Goal: Task Accomplishment & Management: Manage account settings

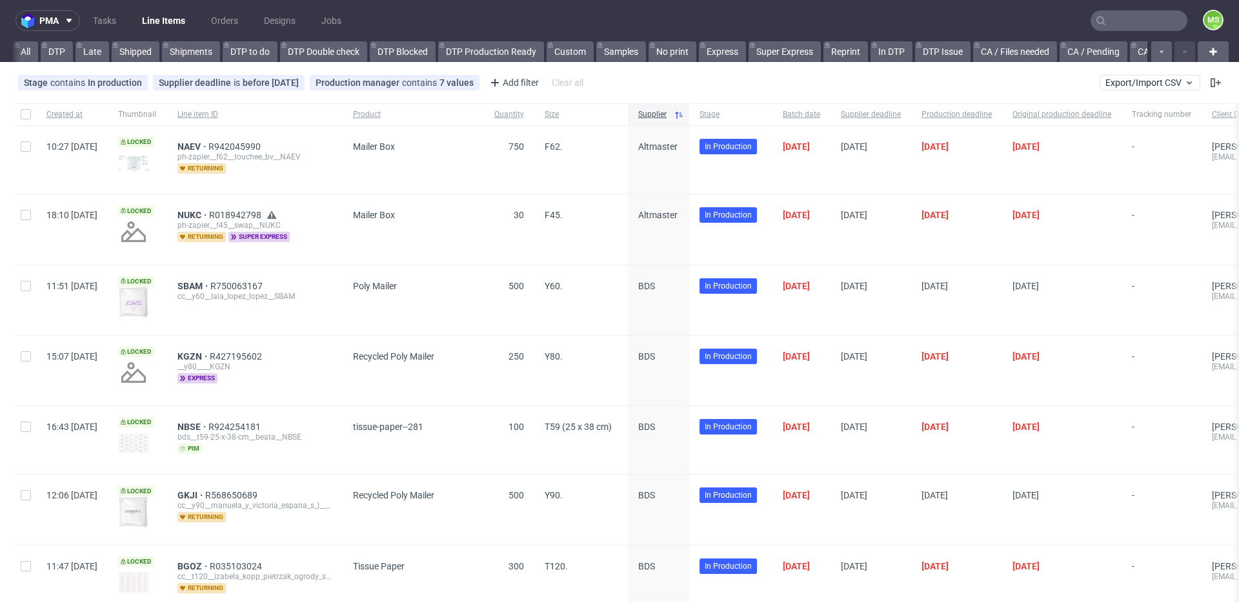
scroll to position [0, 1472]
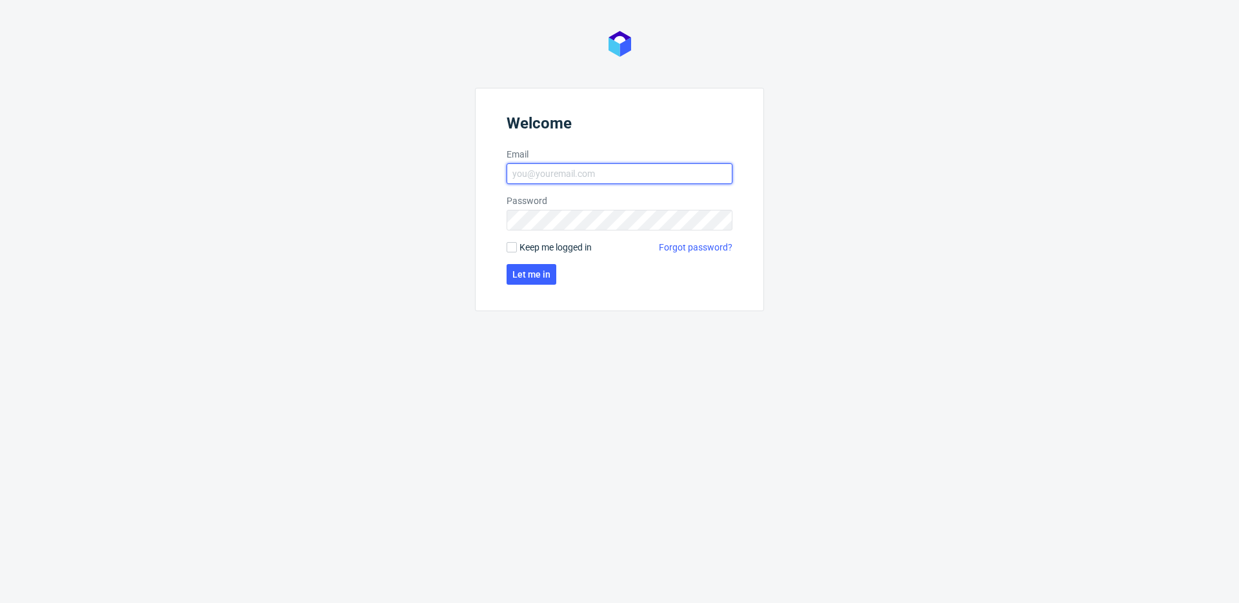
click at [614, 168] on input "Email" at bounding box center [620, 173] width 226 height 21
type input "maksymilian.szyszko@packhelp.com"
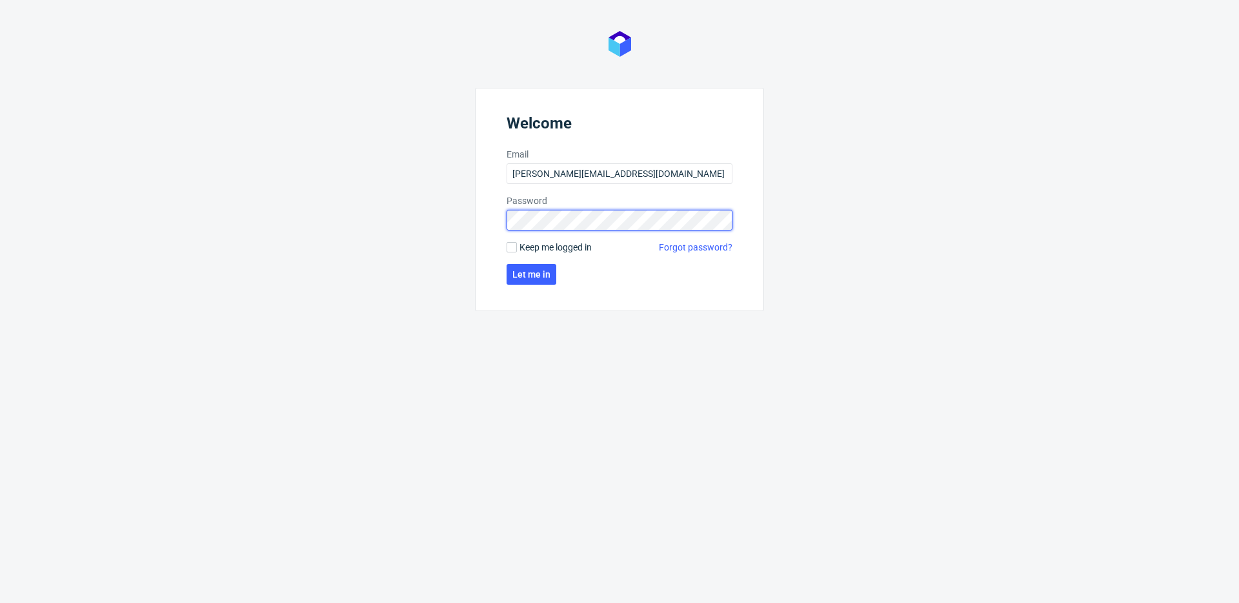
click button "Let me in" at bounding box center [532, 274] width 50 height 21
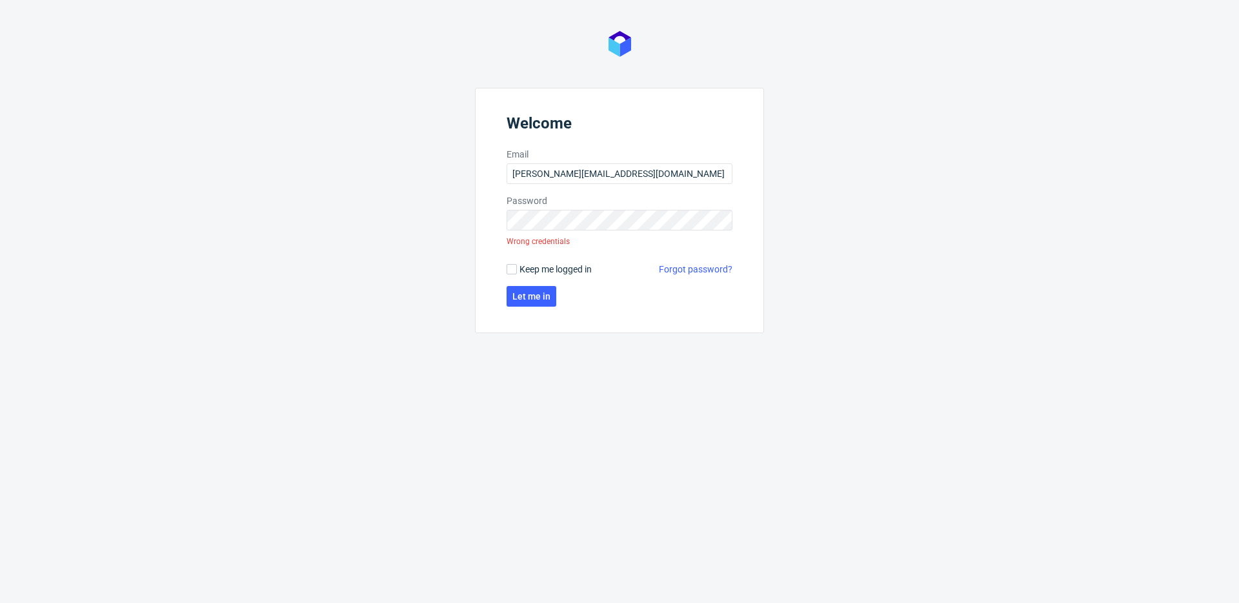
click at [557, 270] on span "Keep me logged in" at bounding box center [556, 269] width 72 height 13
click at [517, 270] on input "Keep me logged in" at bounding box center [512, 269] width 10 height 10
checkbox input "true"
click at [289, 213] on div "Welcome Email maksymilian.szyszko@packhelp.com Password Wrong credentials Keep …" at bounding box center [619, 301] width 1239 height 603
click button "Let me in" at bounding box center [532, 296] width 50 height 21
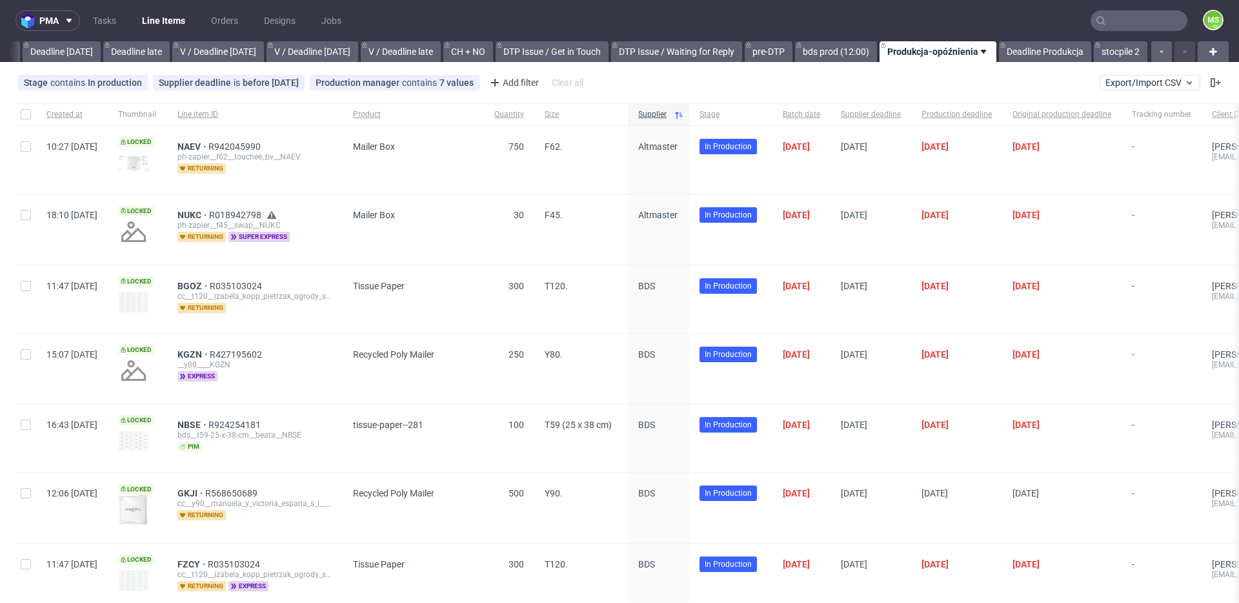
scroll to position [0, 1472]
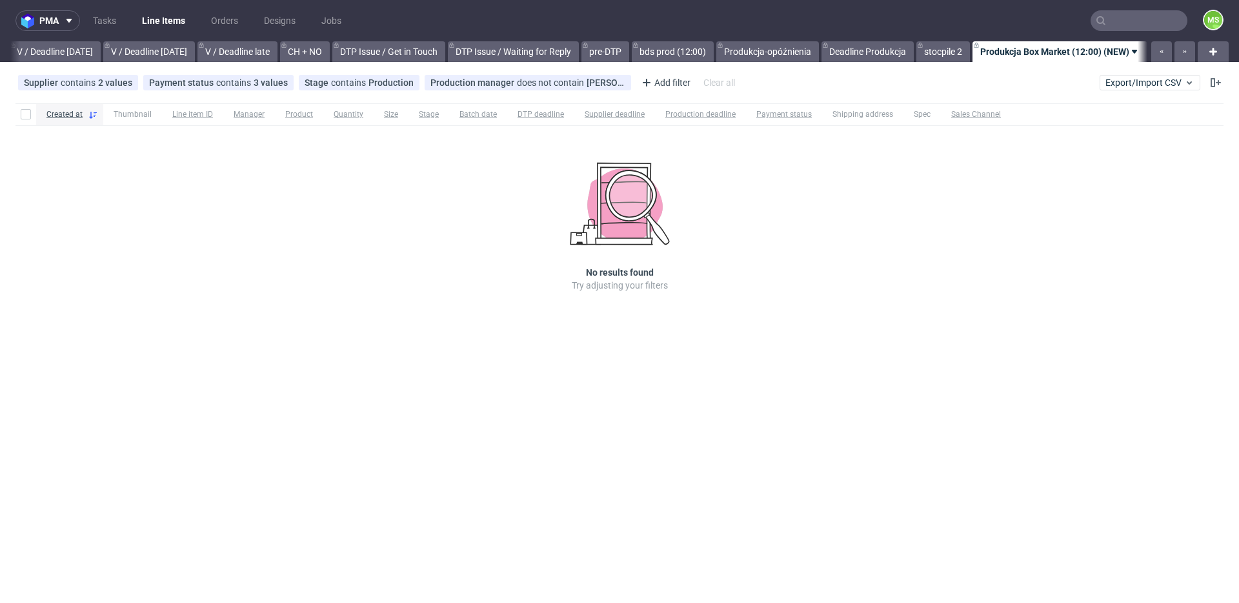
scroll to position [0, 1627]
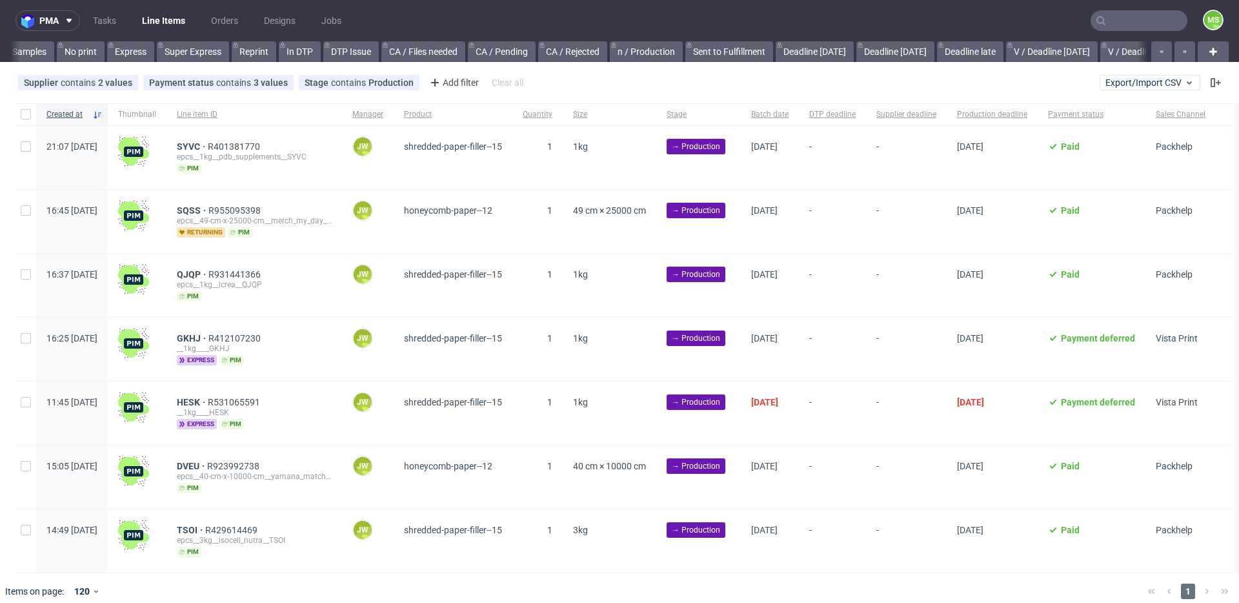
scroll to position [0, 1137]
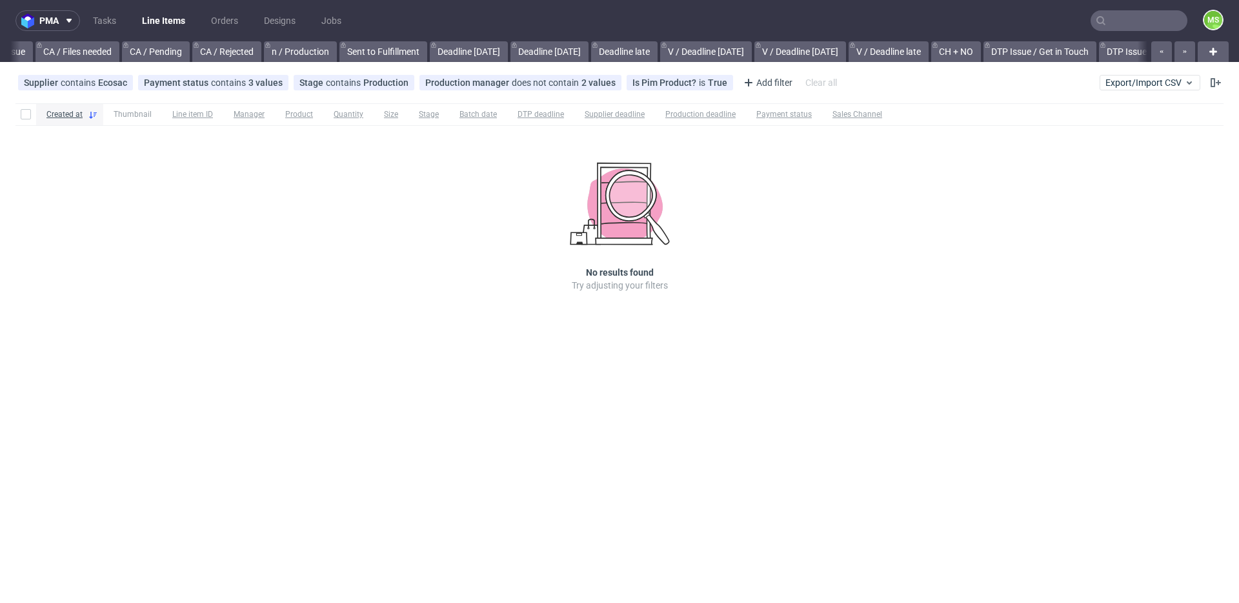
scroll to position [0, 1235]
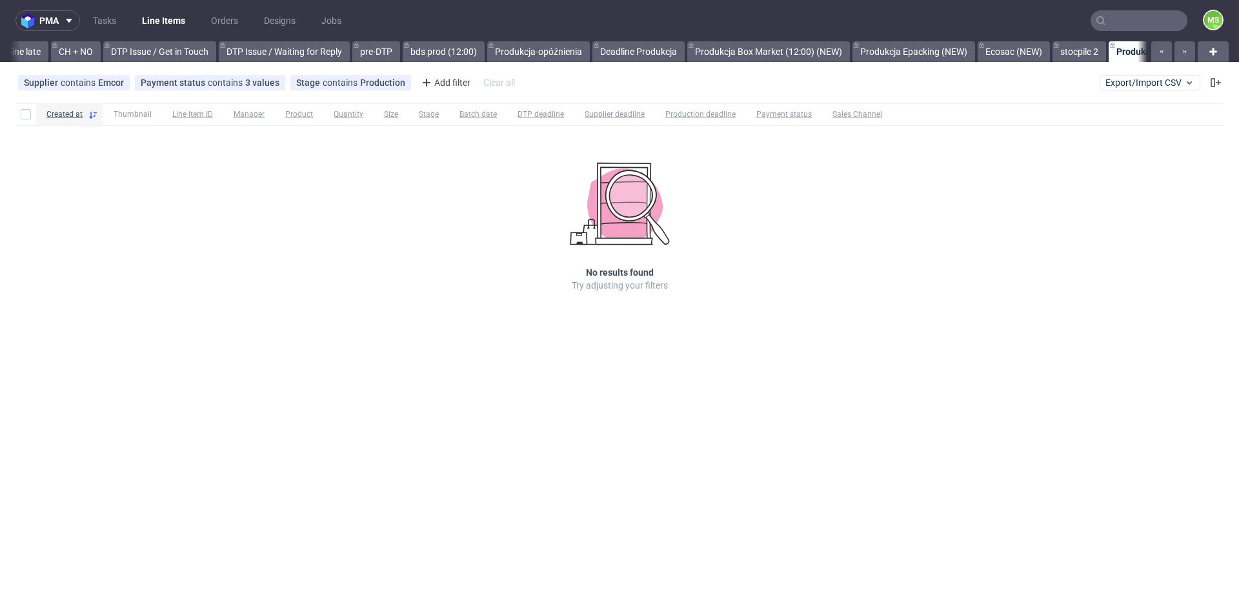
scroll to position [0, 1878]
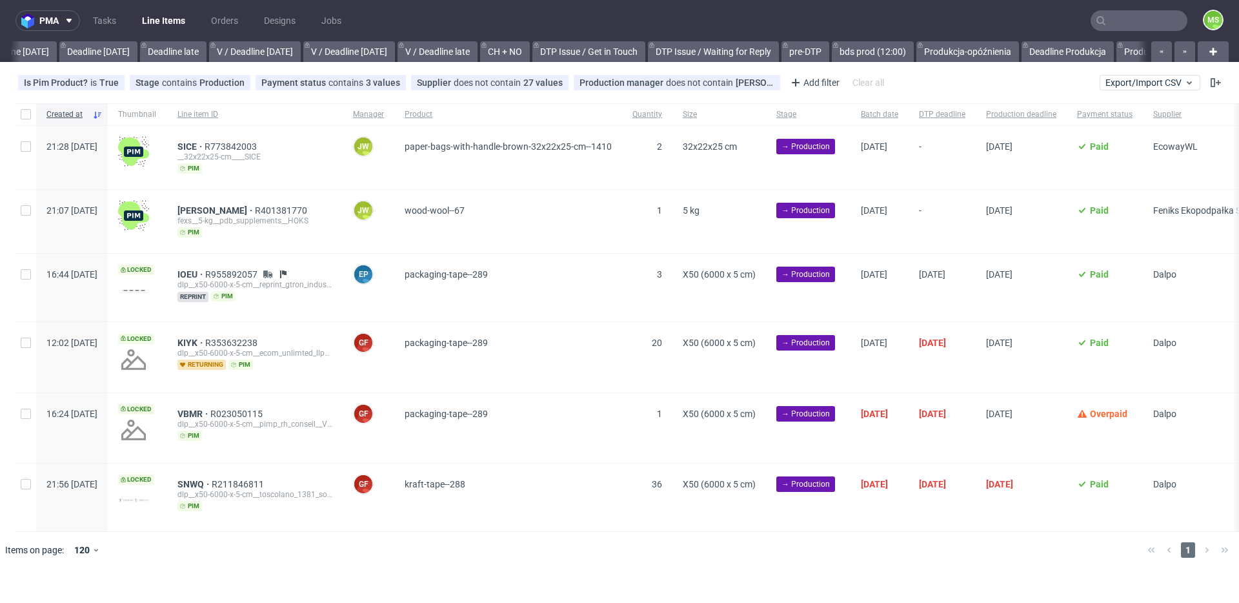
scroll to position [0, 1676]
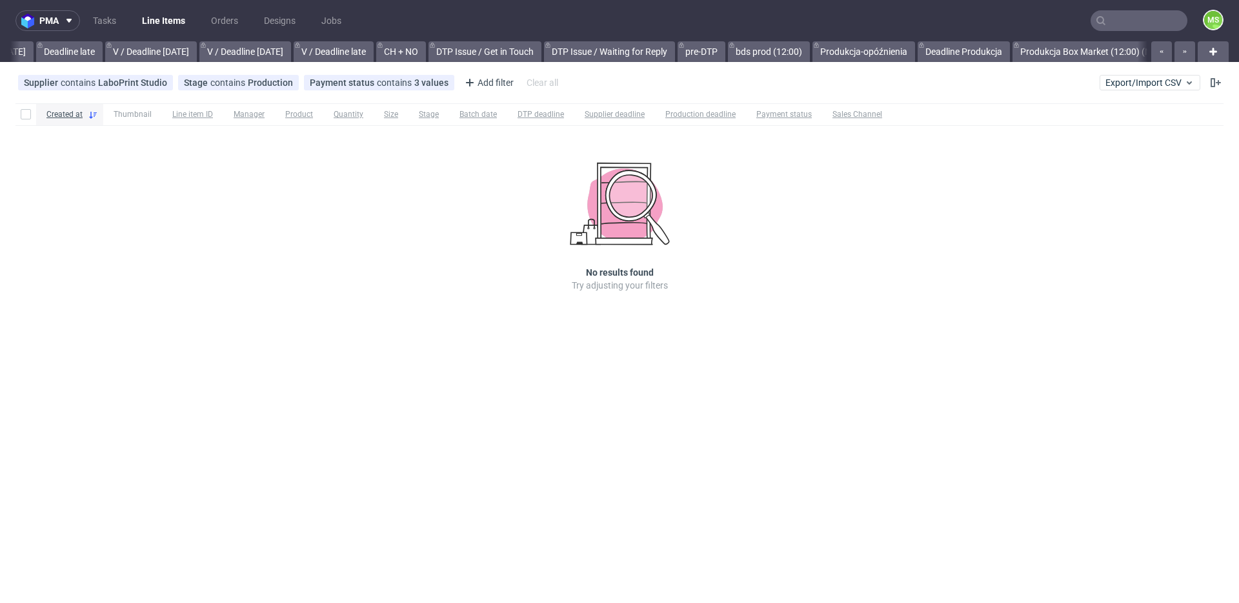
scroll to position [0, 1792]
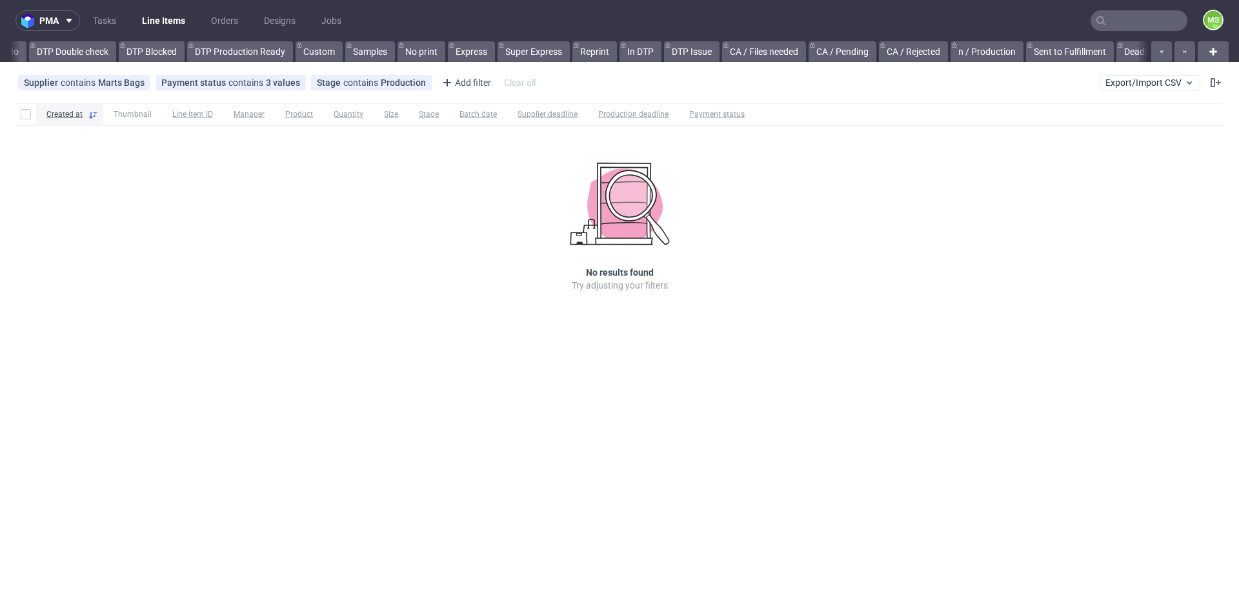
scroll to position [0, 1531]
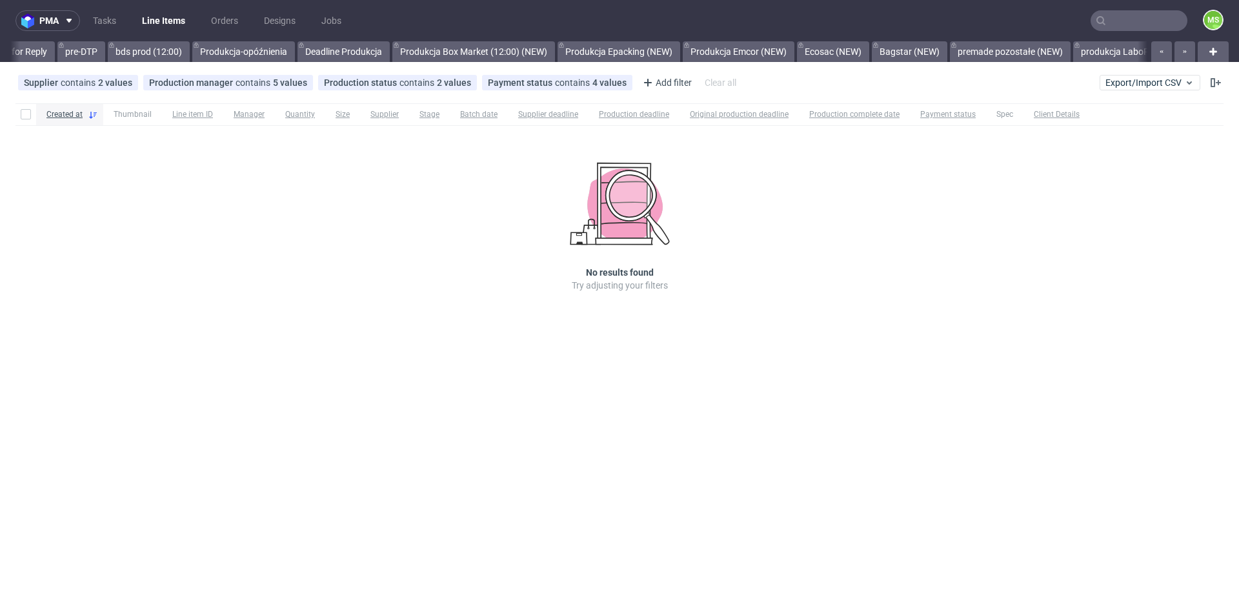
scroll to position [0, 2220]
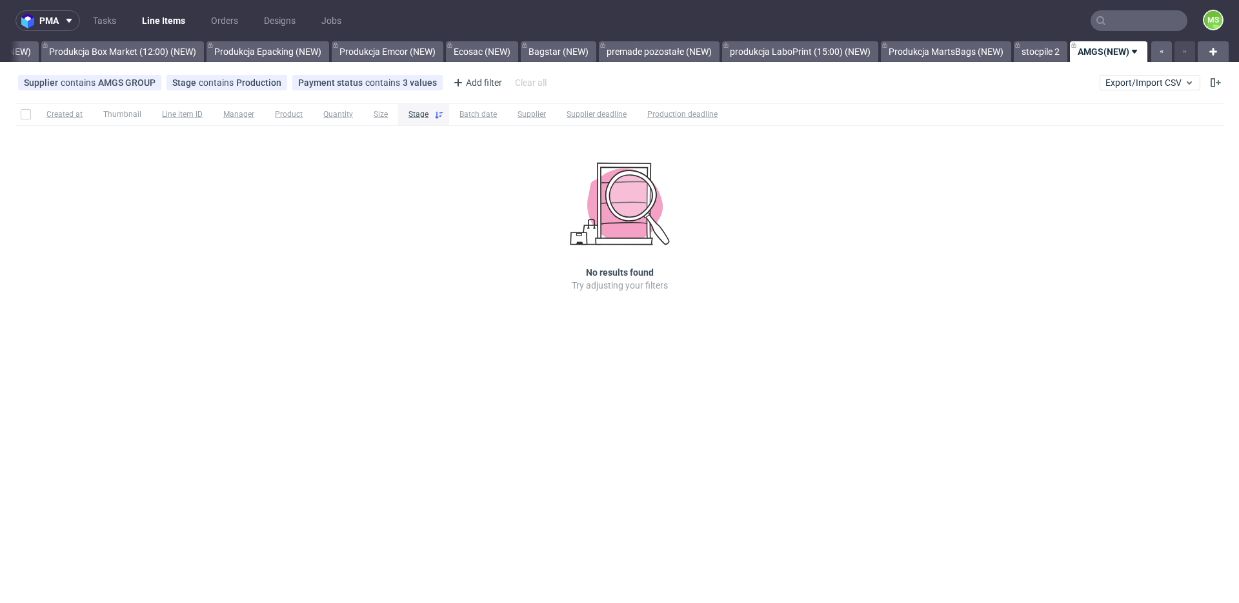
scroll to position [0, 2578]
click at [497, 258] on div "Created at Thumbnail Line item ID Manager Product Quantity Size Stage Batch dat…" at bounding box center [619, 215] width 1239 height 235
click at [83, 50] on link "Produkcja Box Market (12:00) (NEW)" at bounding box center [122, 51] width 163 height 21
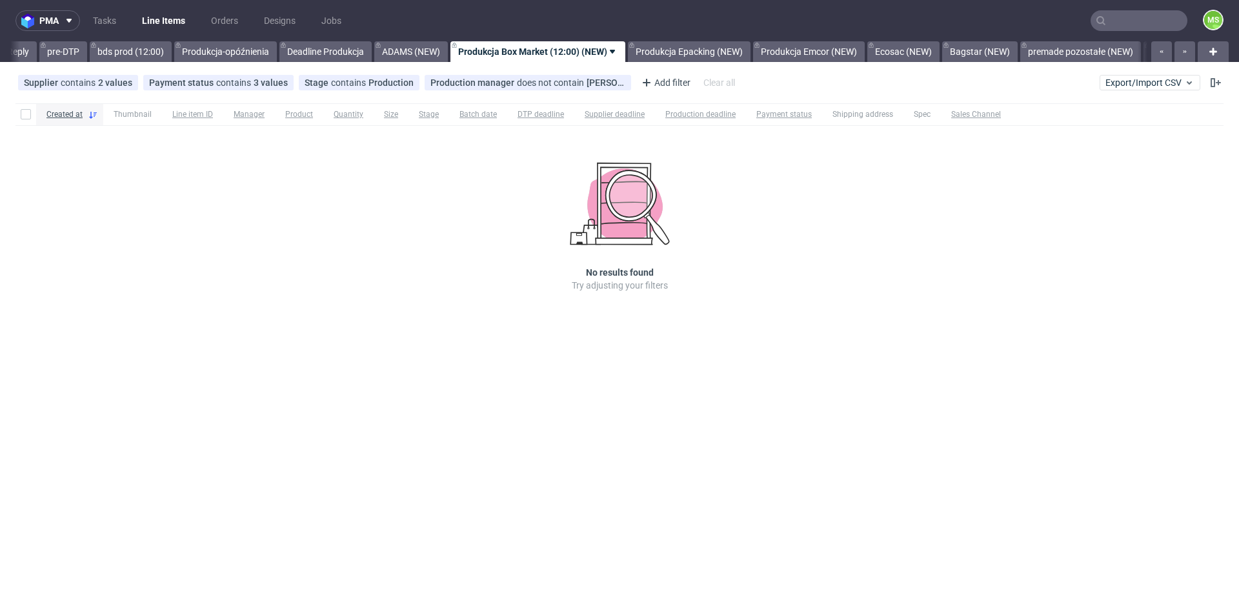
scroll to position [0, 2127]
click at [569, 383] on div "pma Tasks Line Items Orders Designs Jobs MS All DTP Late Shipped Shipments DTP …" at bounding box center [619, 301] width 1239 height 603
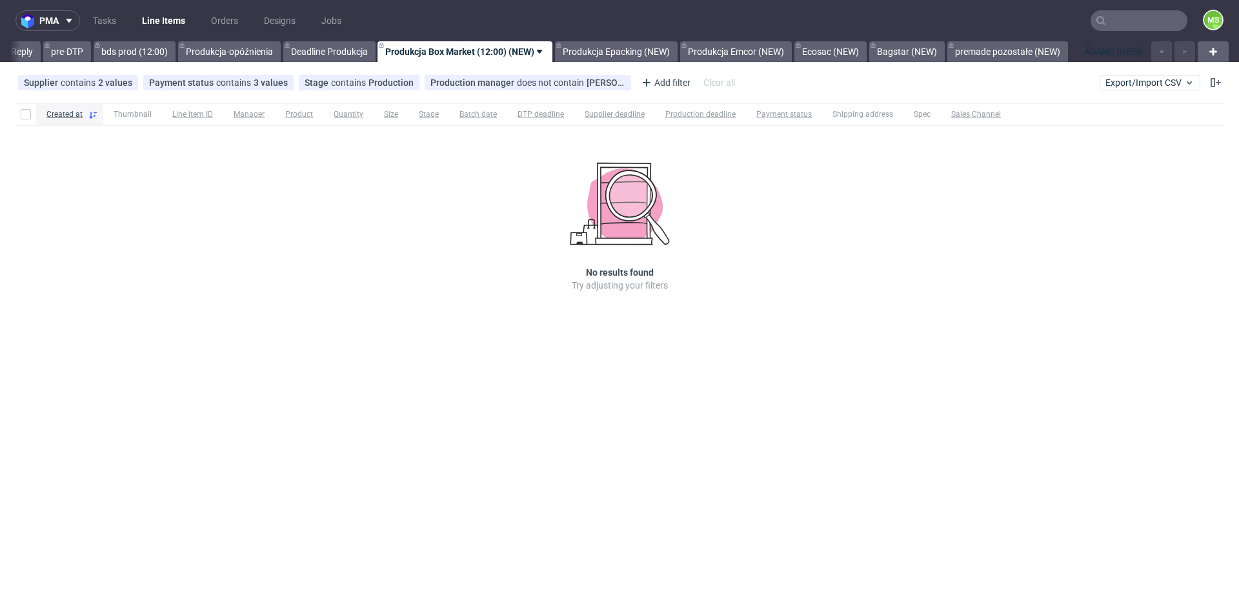
drag, startPoint x: 463, startPoint y: 48, endPoint x: 1142, endPoint y: 44, distance: 679.7
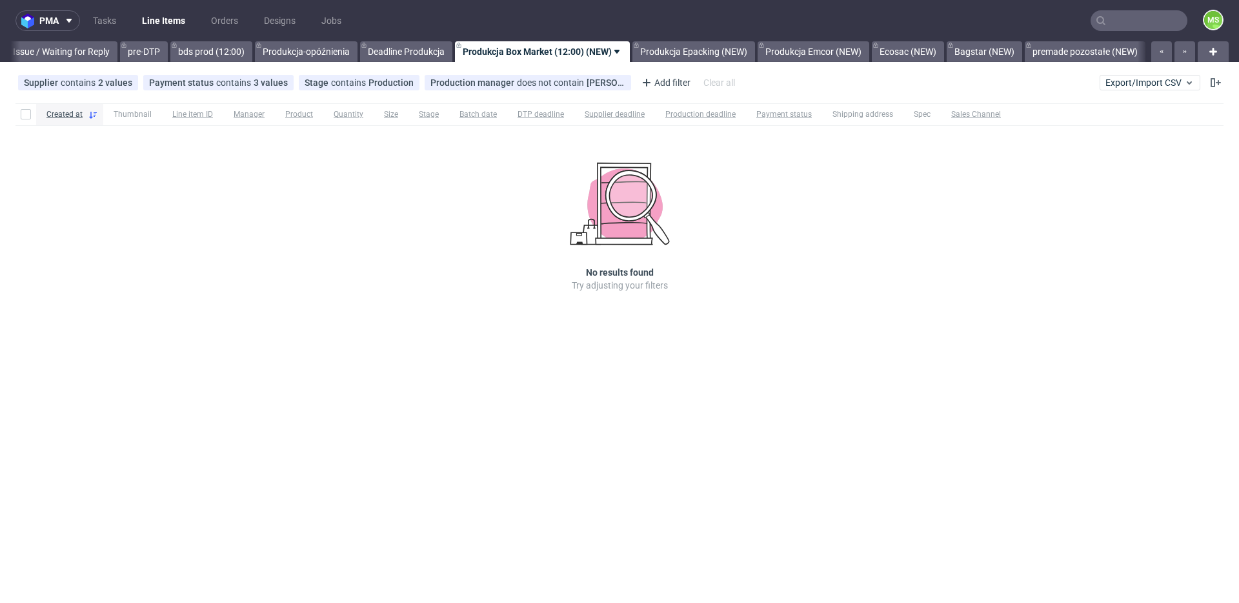
scroll to position [0, 2051]
click at [716, 54] on link "Produkcja Epacking (NEW)" at bounding box center [694, 51] width 123 height 21
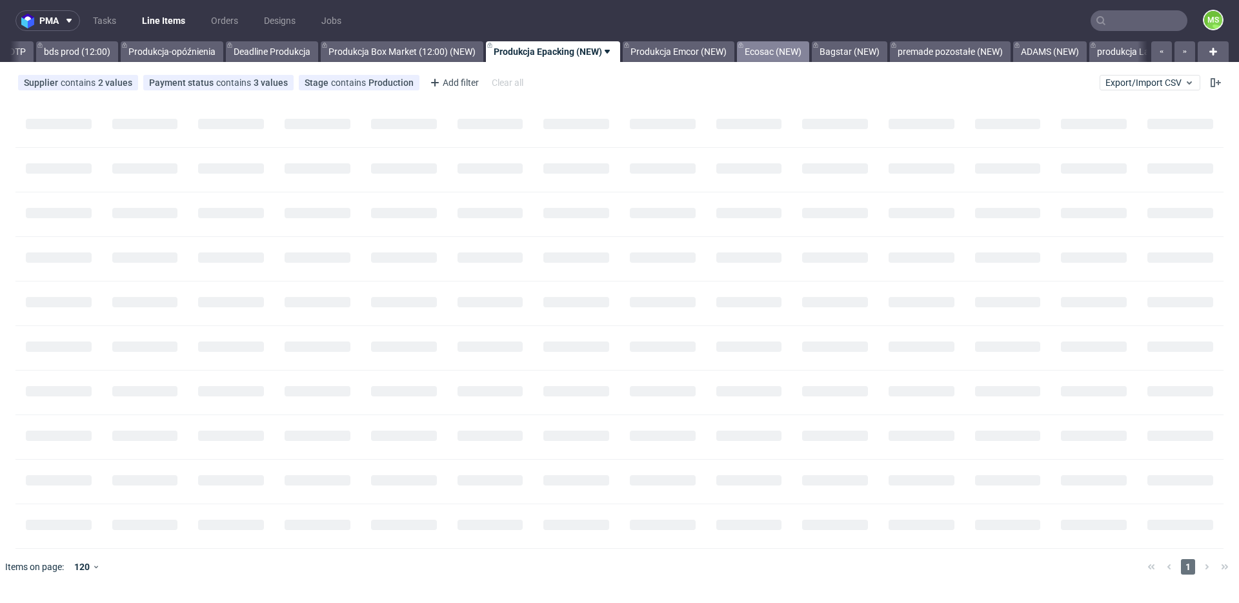
scroll to position [0, 2200]
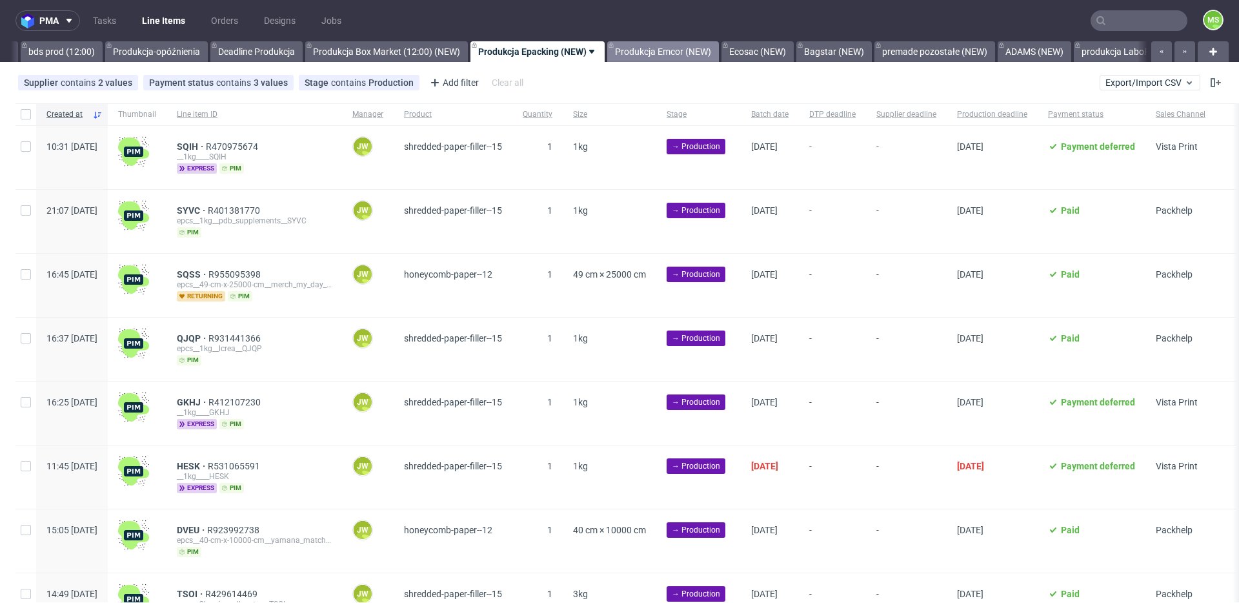
click at [719, 52] on link "Produkcja Emcor (NEW)" at bounding box center [663, 51] width 112 height 21
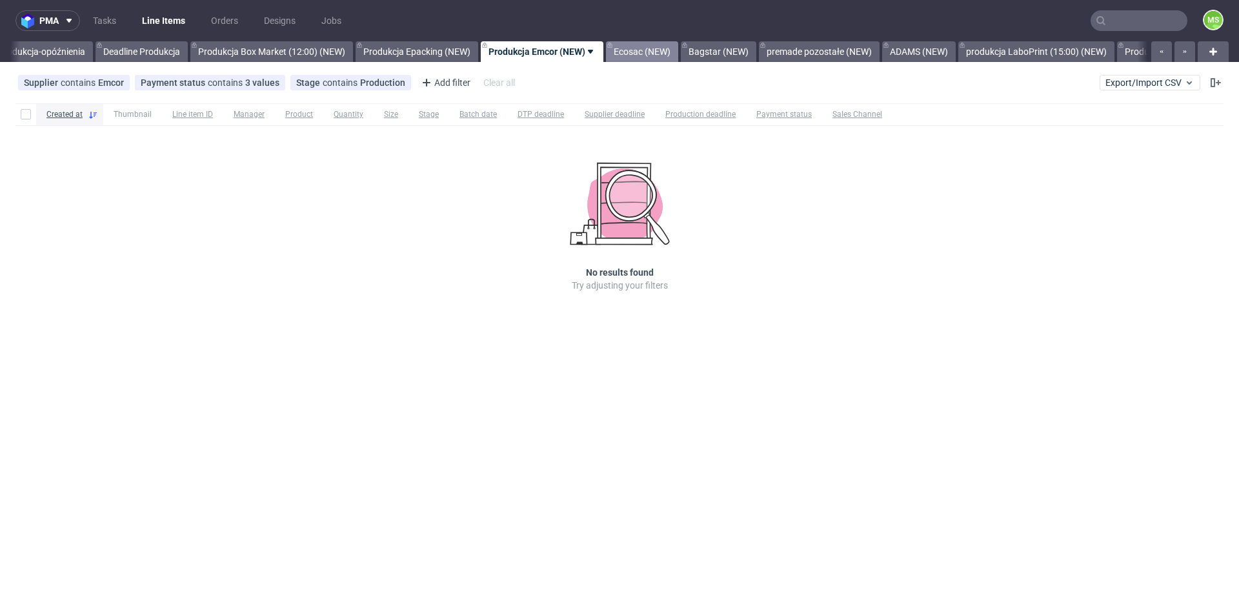
drag, startPoint x: 691, startPoint y: 52, endPoint x: 706, endPoint y: 60, distance: 17.3
click at [678, 53] on link "Ecosac (NEW)" at bounding box center [642, 51] width 72 height 21
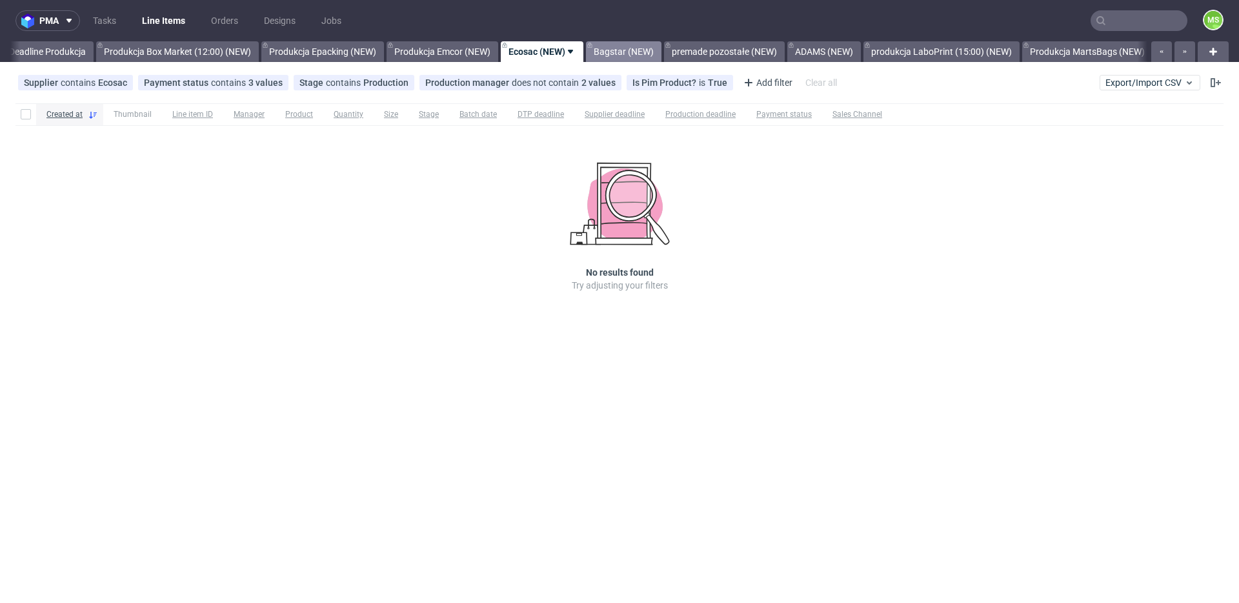
click at [662, 53] on link "Bagstar (NEW)" at bounding box center [624, 51] width 76 height 21
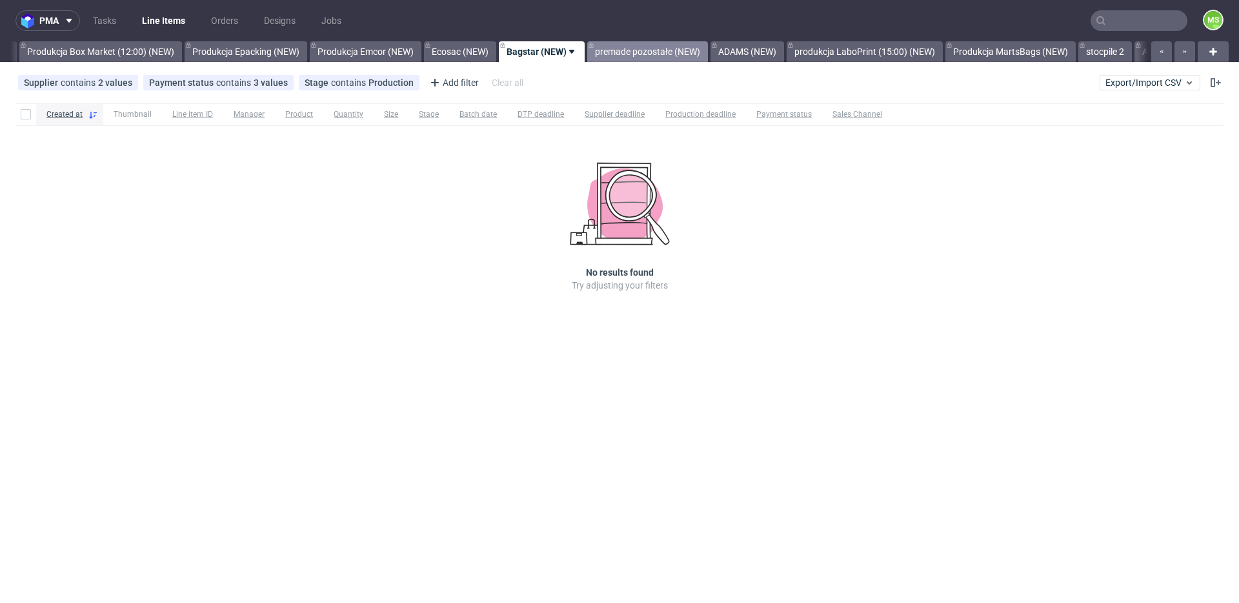
click at [704, 55] on link "premade pozostałe (NEW)" at bounding box center [647, 51] width 121 height 21
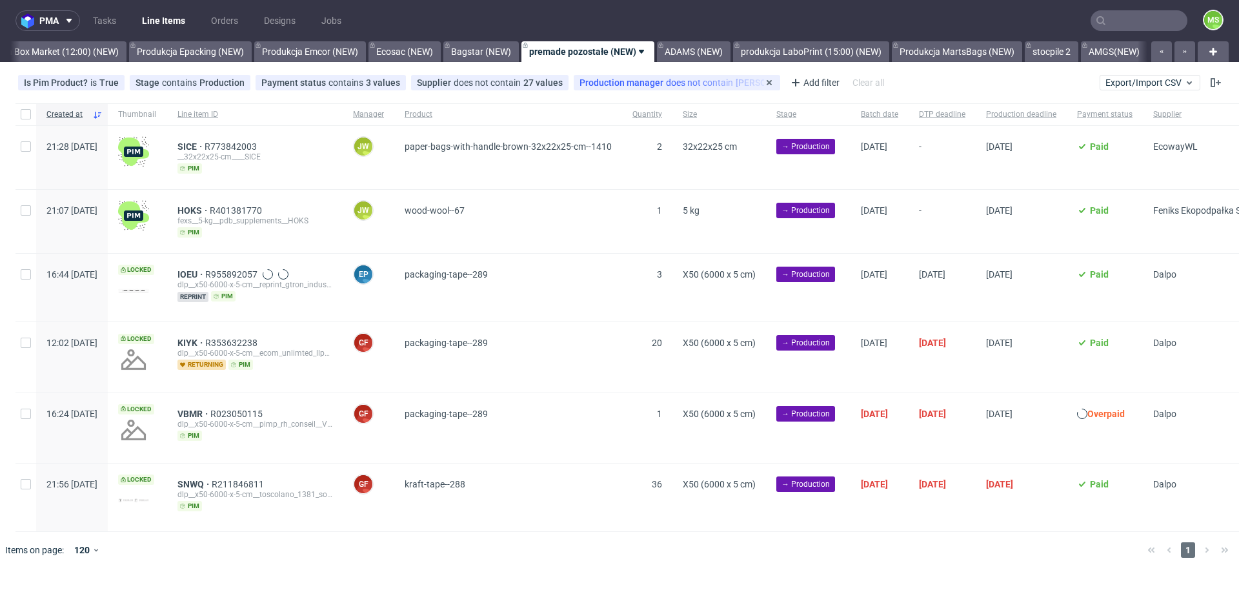
scroll to position [0, 2578]
drag, startPoint x: 695, startPoint y: 54, endPoint x: 997, endPoint y: 58, distance: 301.5
click at [741, 54] on link "produkcja LaboPrint (15:00) (NEW)" at bounding box center [735, 51] width 156 height 21
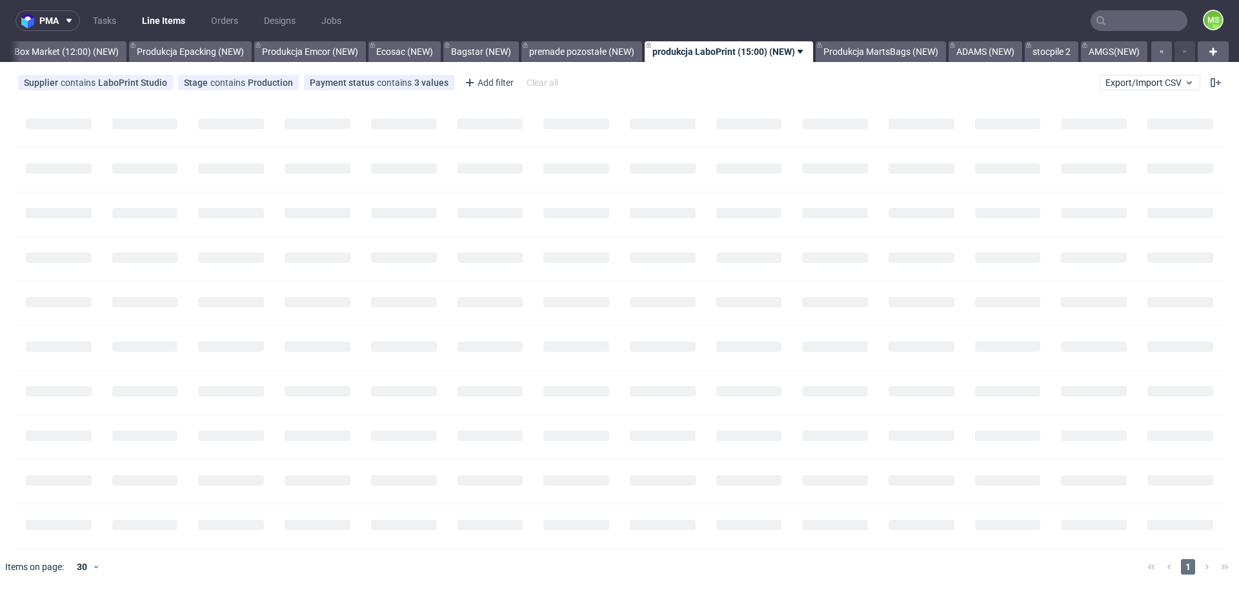
scroll to position [0, 2580]
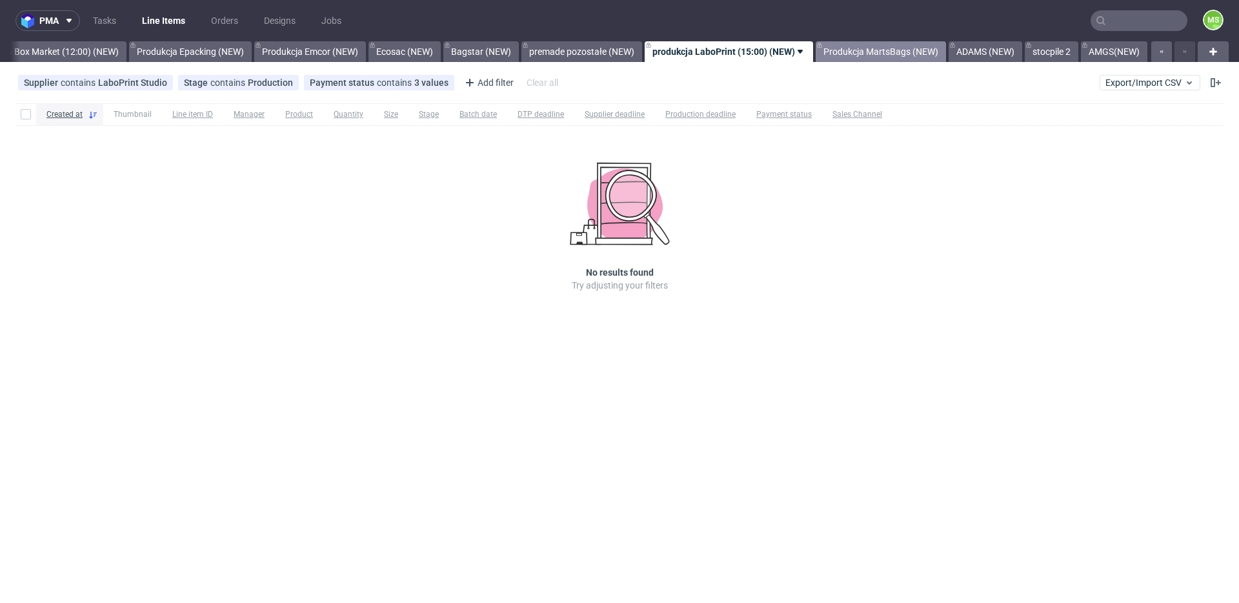
drag, startPoint x: 866, startPoint y: 56, endPoint x: 881, endPoint y: 55, distance: 14.9
click at [867, 56] on link "Produkcja MartsBags (NEW)" at bounding box center [881, 51] width 130 height 21
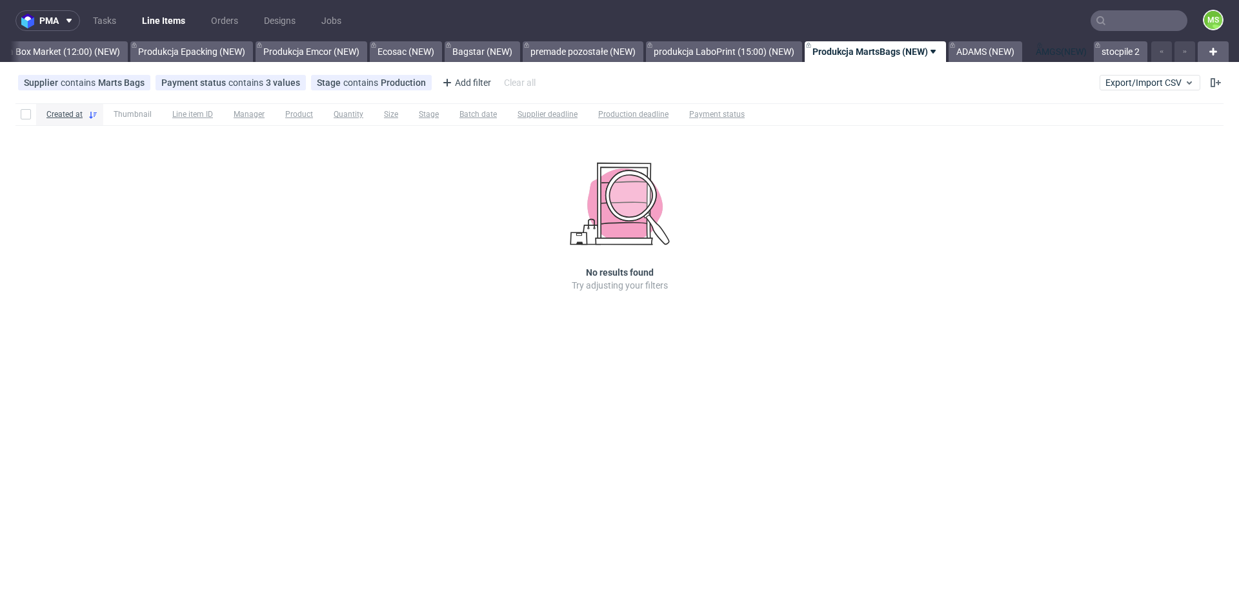
drag, startPoint x: 1091, startPoint y: 48, endPoint x: 1038, endPoint y: 50, distance: 53.6
click at [1043, 55] on link "AMGS(NEW)" at bounding box center [1058, 51] width 66 height 21
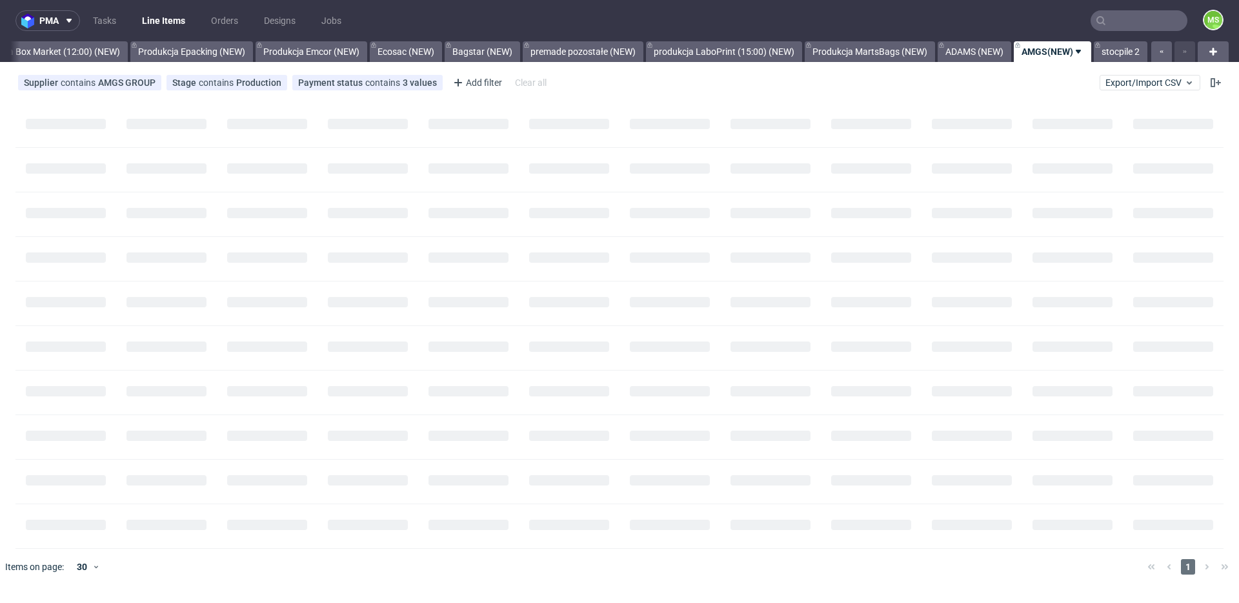
scroll to position [0, 2578]
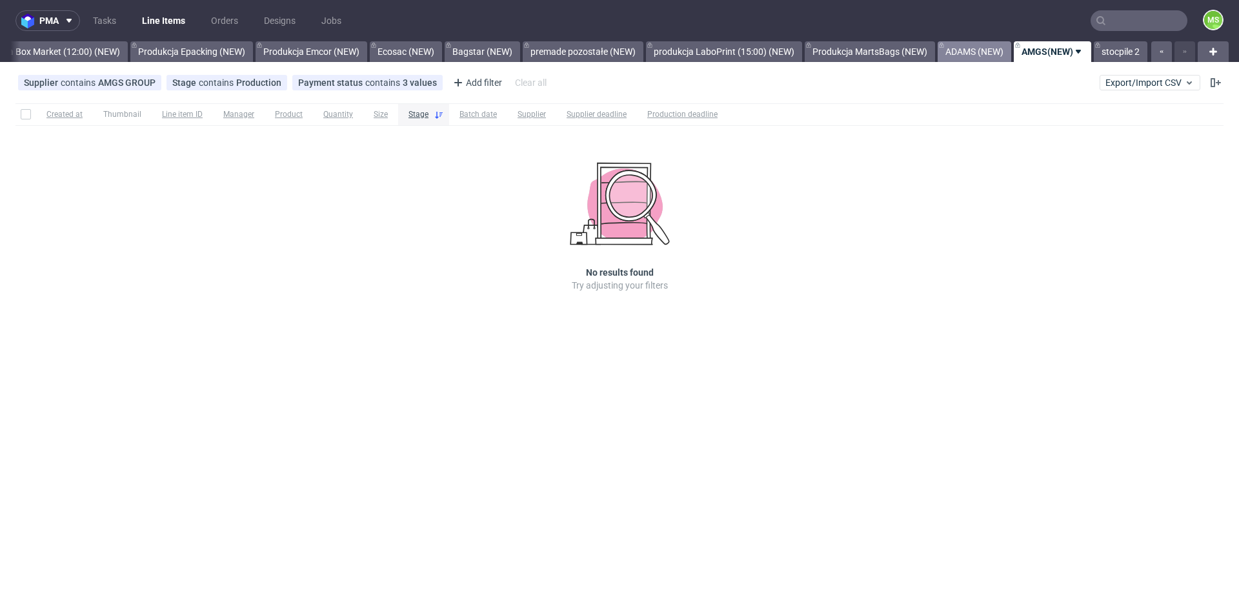
click at [975, 54] on link "ADAMS (NEW)" at bounding box center [975, 51] width 74 height 21
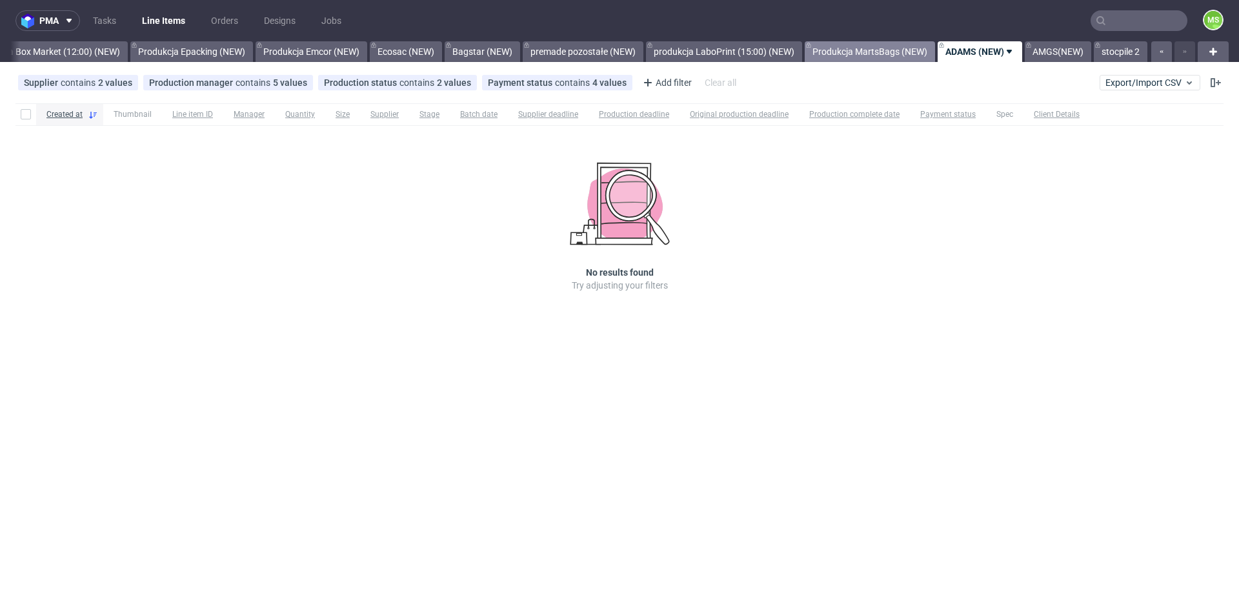
click at [890, 54] on link "Produkcja MartsBags (NEW)" at bounding box center [870, 51] width 130 height 21
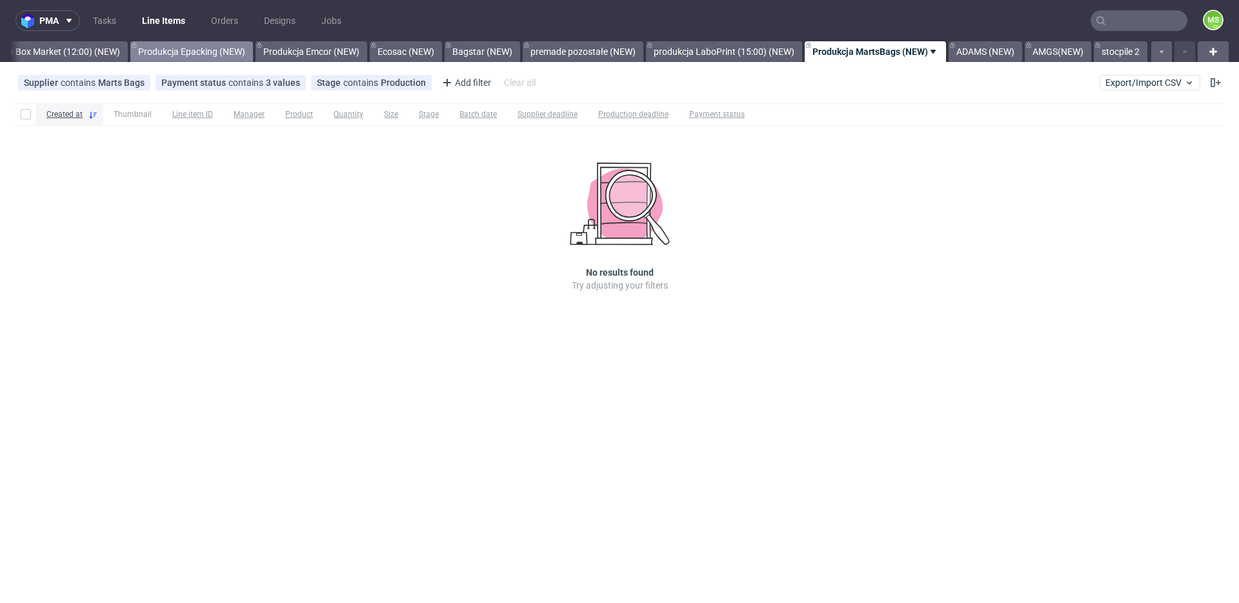
click at [176, 53] on link "Produkcja Epacking (NEW)" at bounding box center [191, 51] width 123 height 21
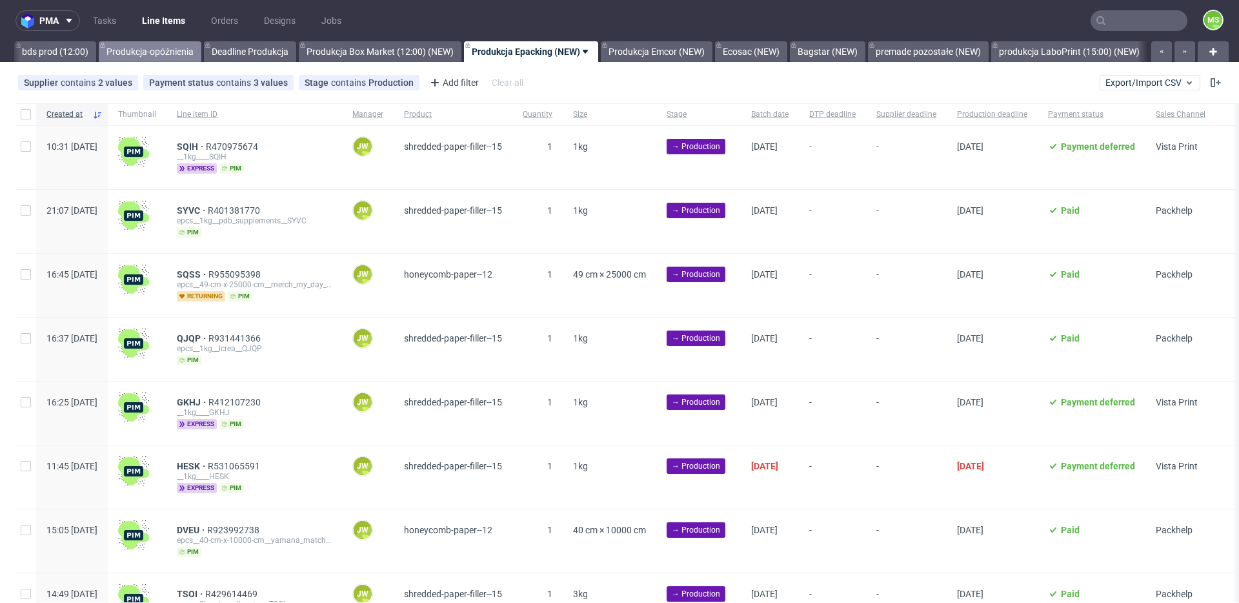
scroll to position [0, 2200]
click at [289, 50] on link "Deadline Produkcja" at bounding box center [256, 51] width 92 height 21
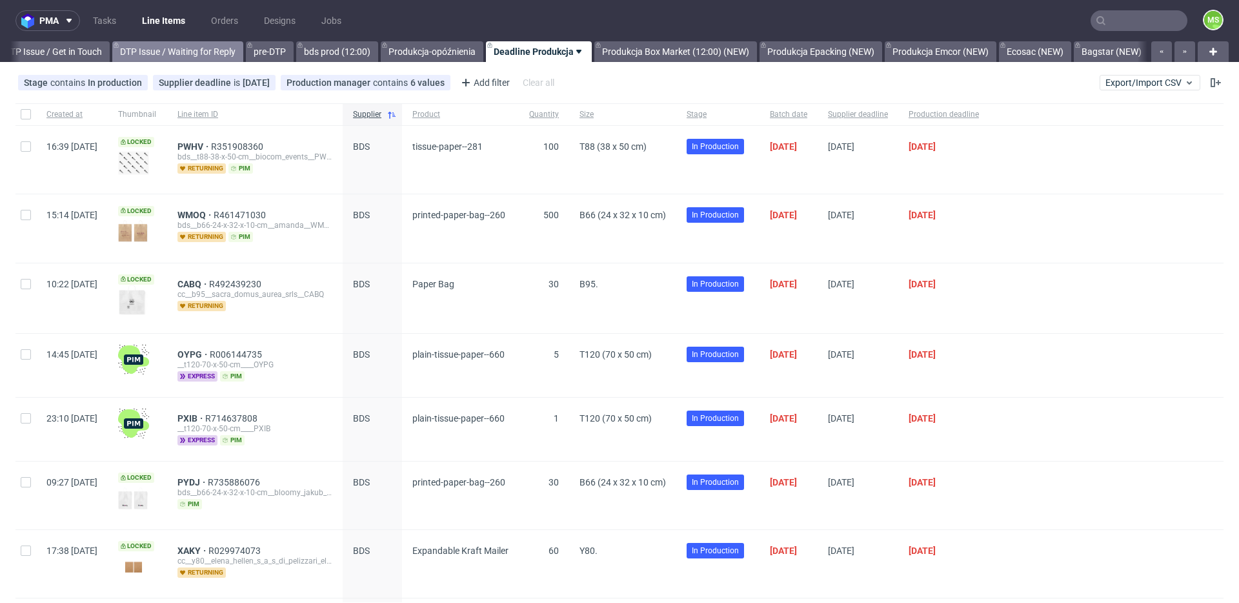
click at [173, 56] on link "DTP Issue / Waiting for Reply" at bounding box center [177, 51] width 131 height 21
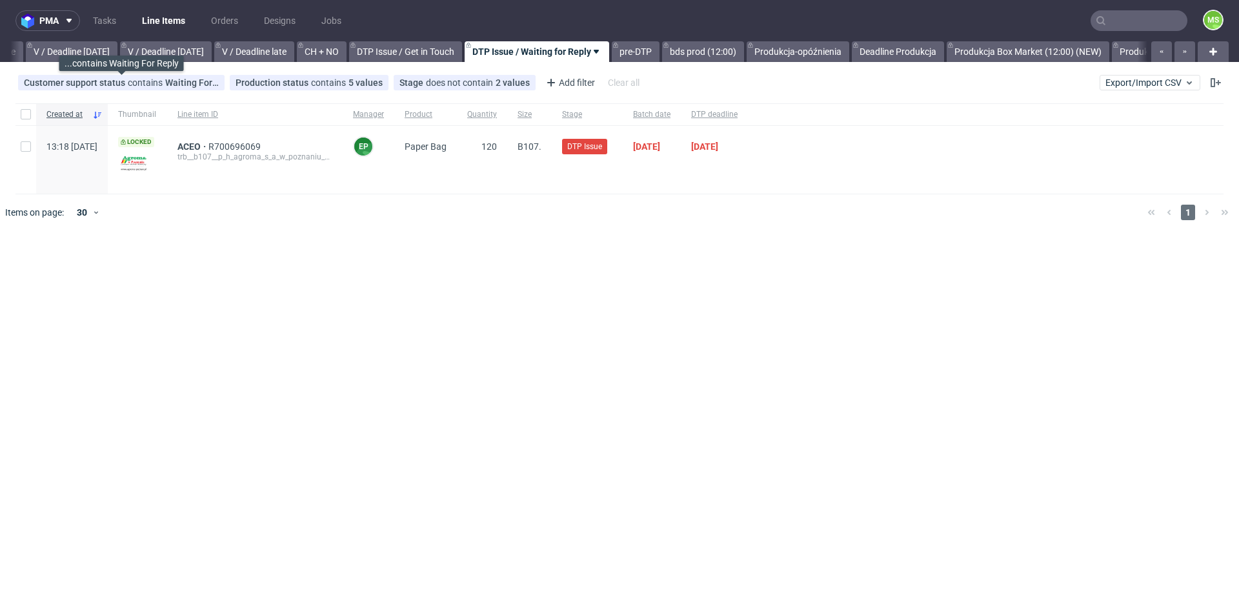
scroll to position [0, 1565]
click at [1093, 54] on link "Produkcja Box Market (12:00) (NEW)" at bounding box center [1035, 51] width 163 height 21
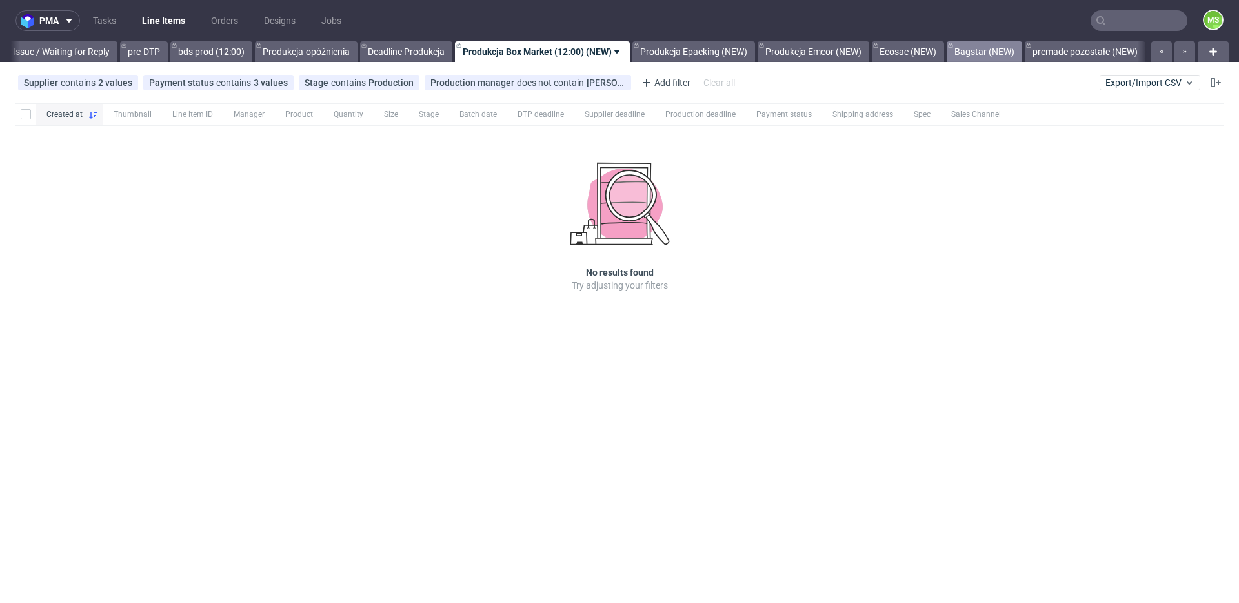
click at [1022, 56] on link "Bagstar (NEW)" at bounding box center [985, 51] width 76 height 21
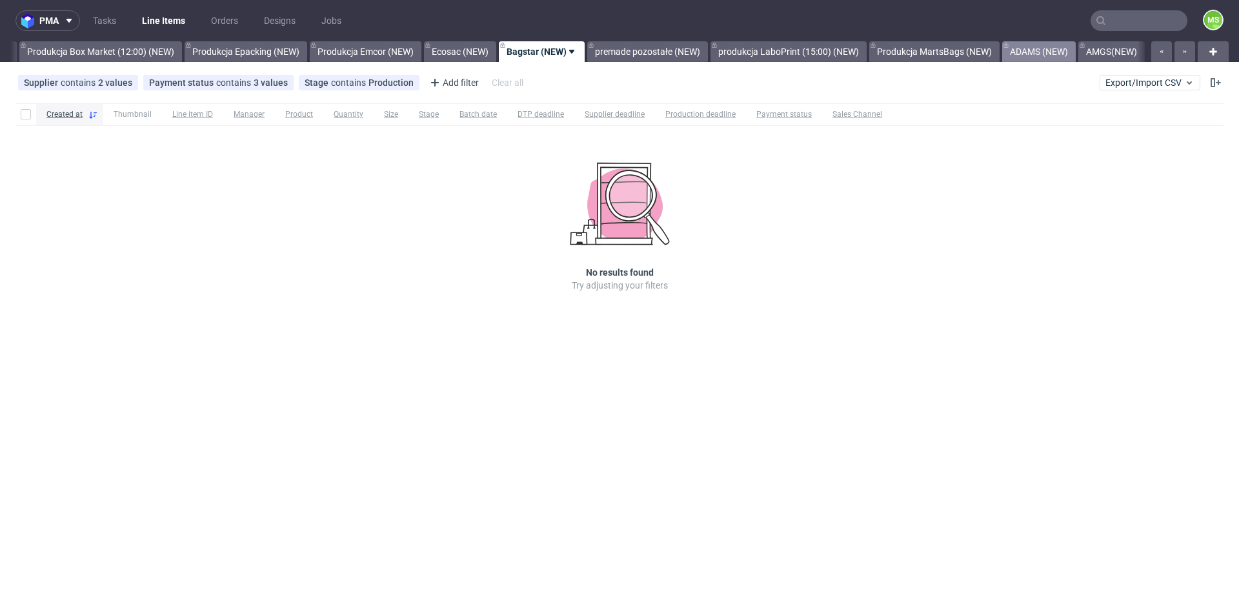
click at [1075, 52] on link "ADAMS (NEW)" at bounding box center [1039, 51] width 74 height 21
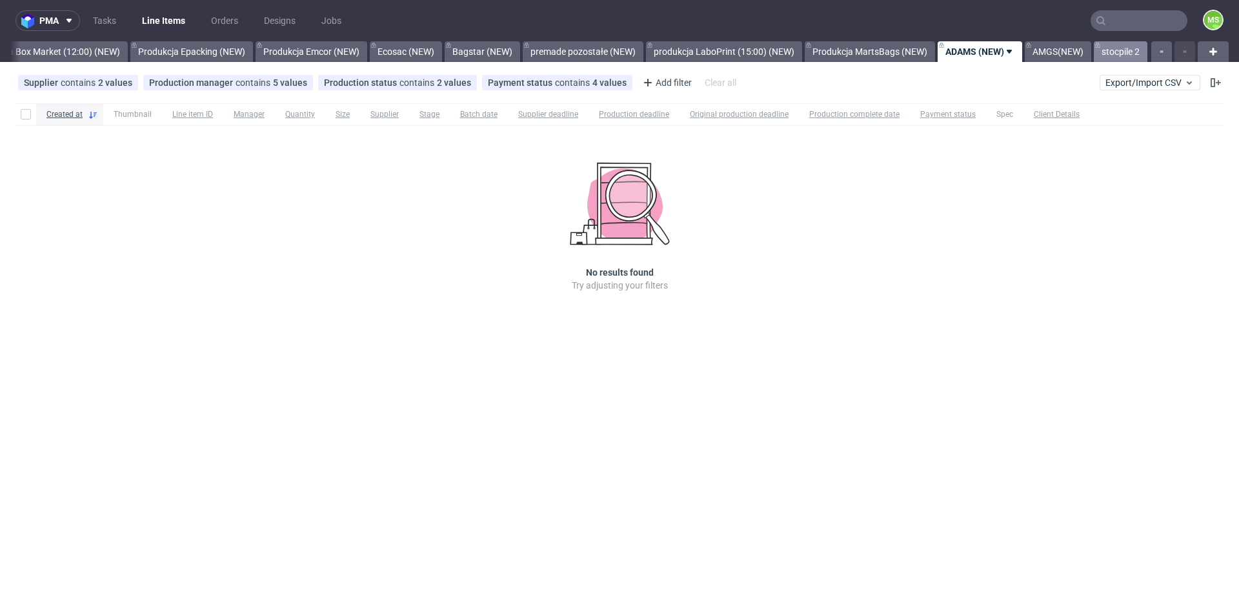
click at [1113, 48] on link "stocpile 2" at bounding box center [1121, 51] width 54 height 21
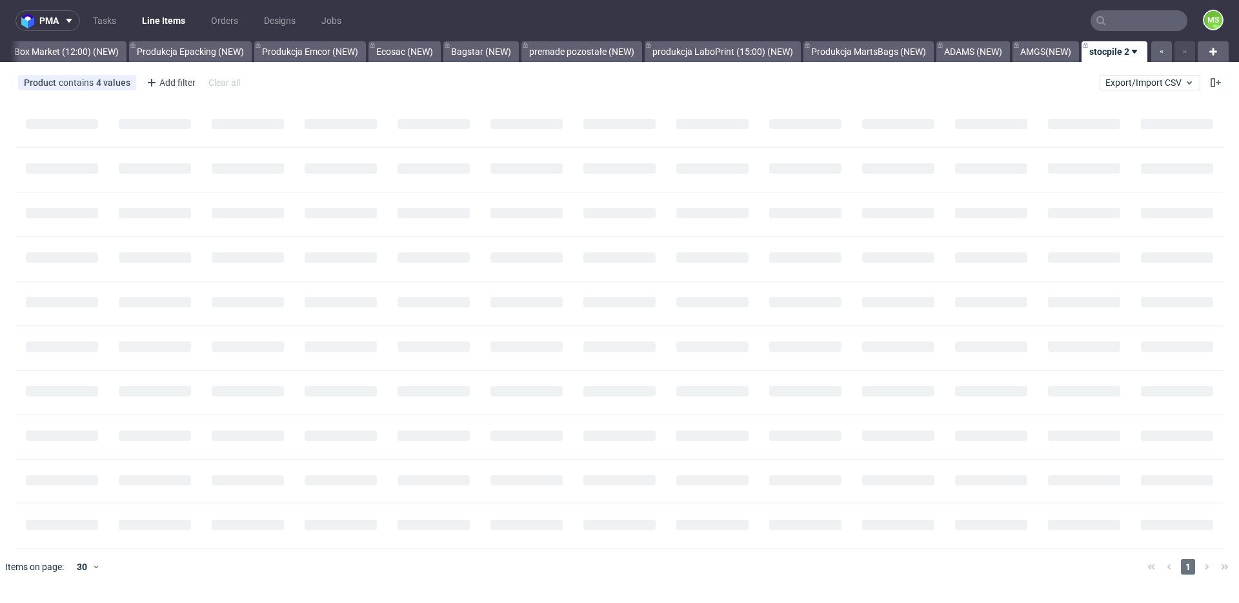
scroll to position [0, 2579]
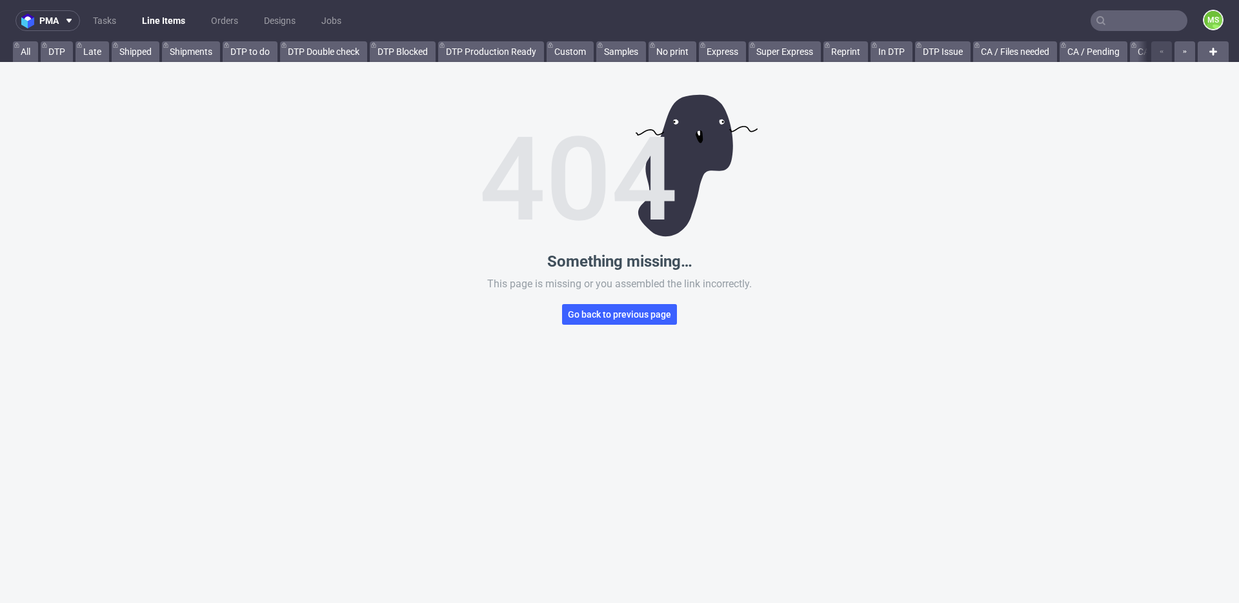
scroll to position [1, 0]
click at [705, 194] on img at bounding box center [620, 165] width 276 height 143
click at [1182, 50] on icon "button" at bounding box center [1184, 51] width 5 height 10
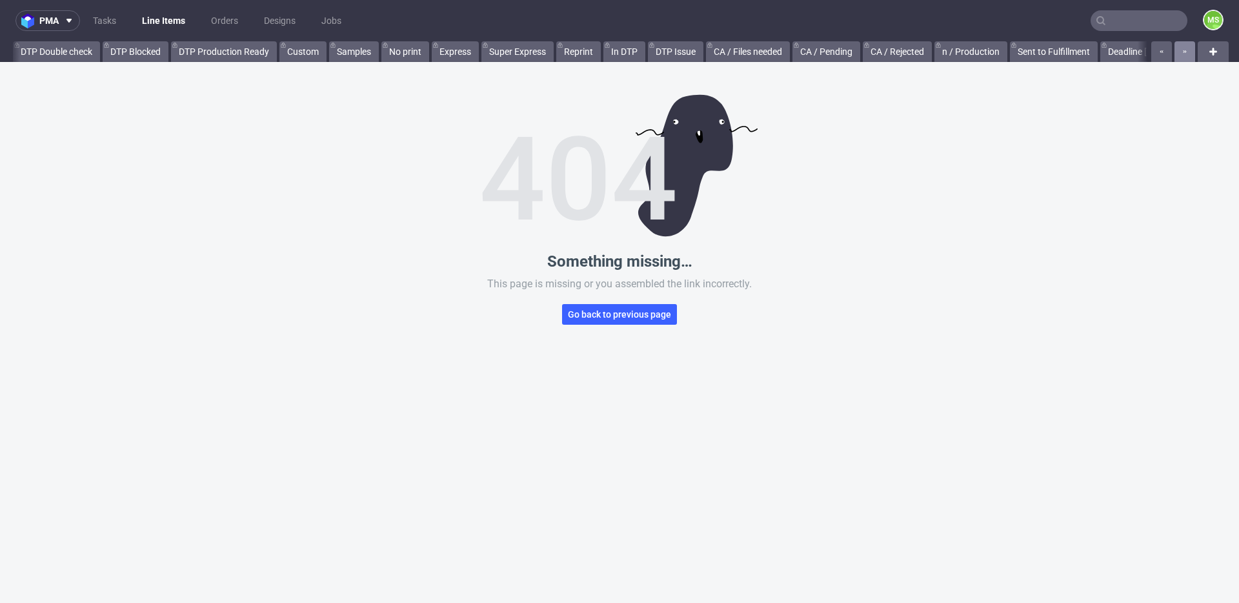
click at [1182, 50] on icon "button" at bounding box center [1184, 51] width 5 height 10
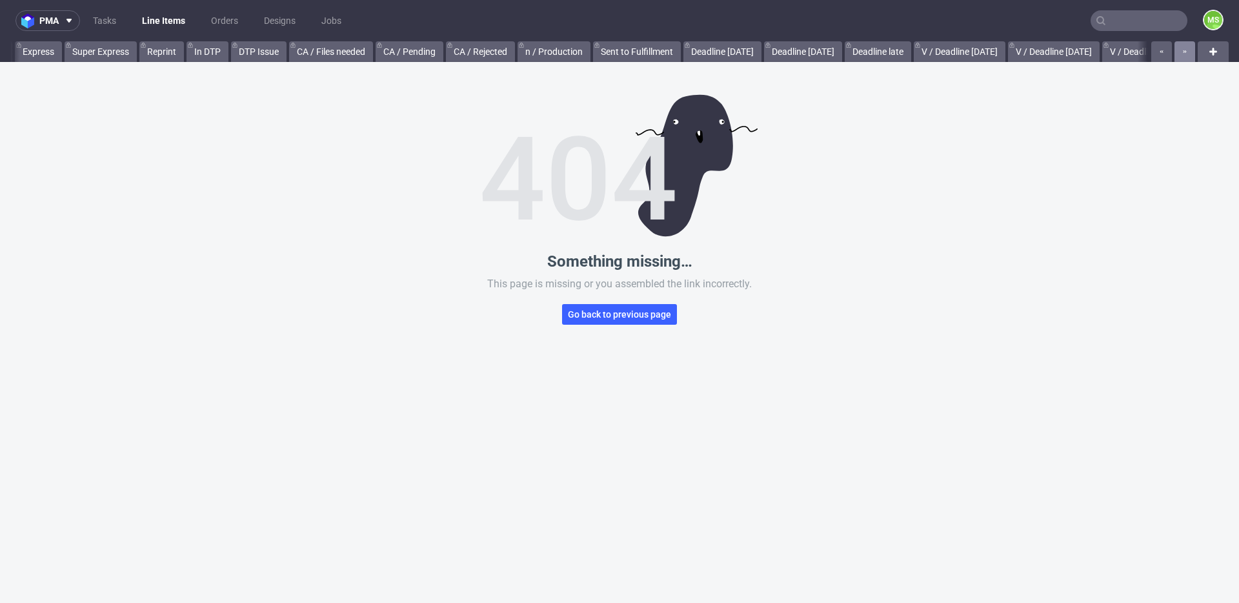
click at [1182, 50] on icon "button" at bounding box center [1184, 51] width 5 height 10
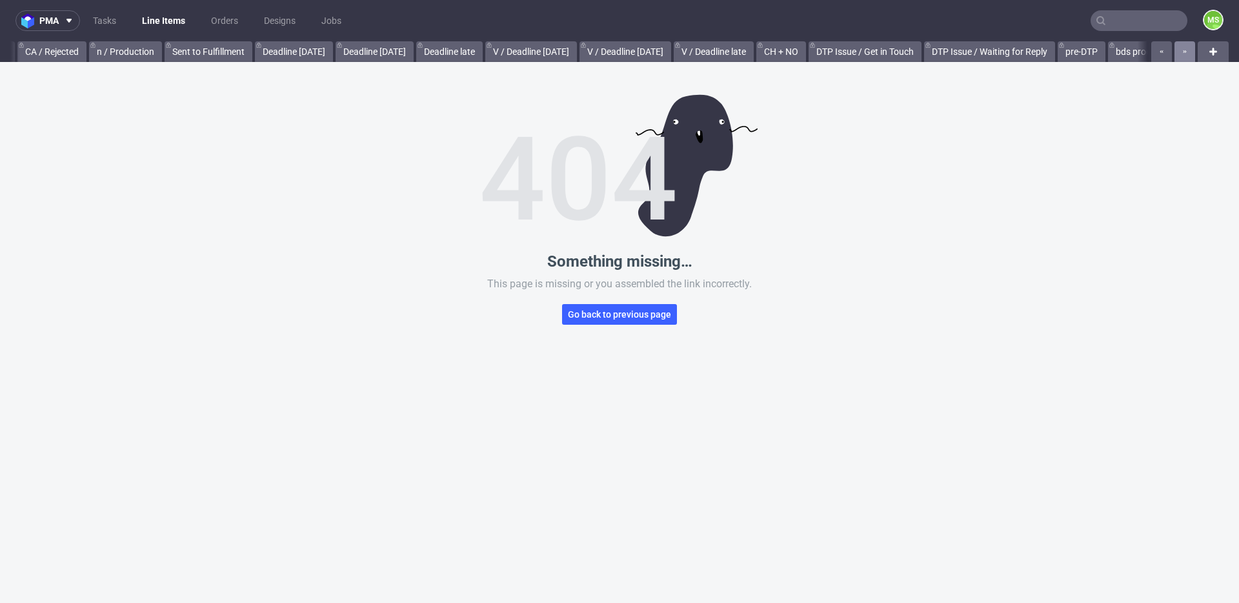
click at [1182, 50] on icon "button" at bounding box center [1184, 51] width 5 height 10
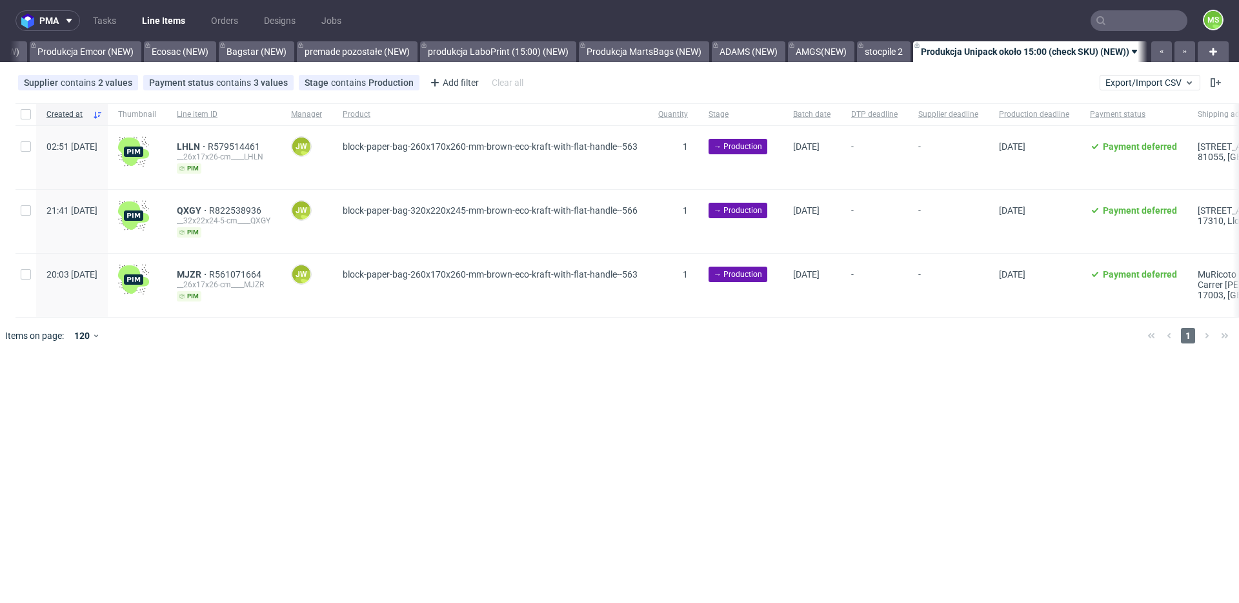
scroll to position [0, 2806]
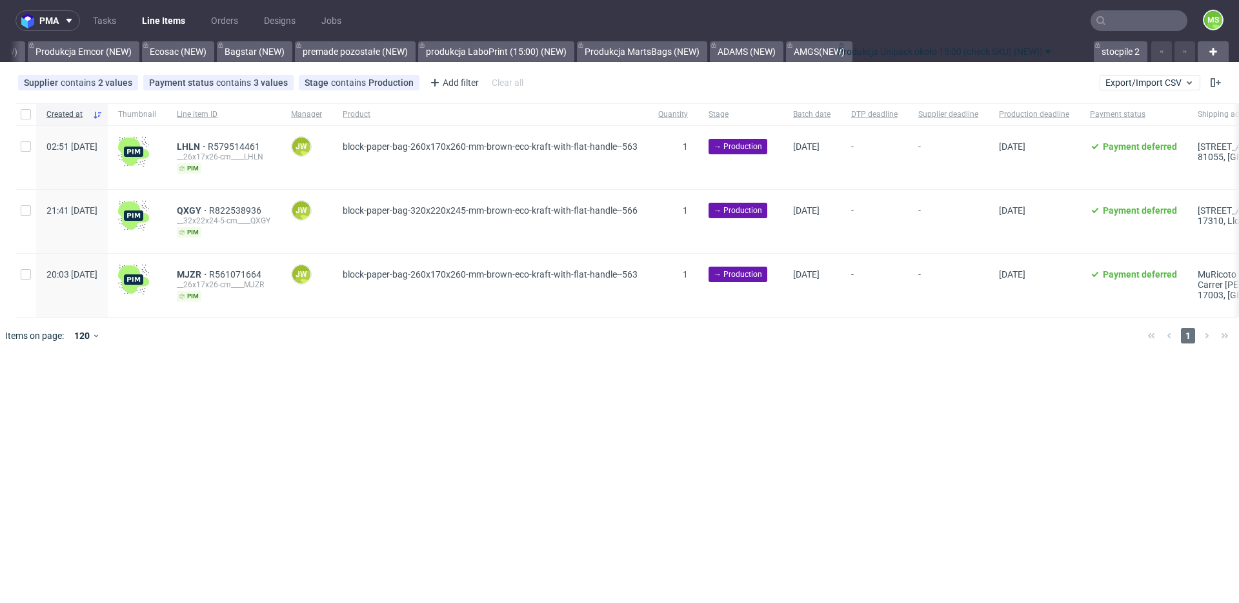
drag, startPoint x: 986, startPoint y: 47, endPoint x: 910, endPoint y: 48, distance: 76.2
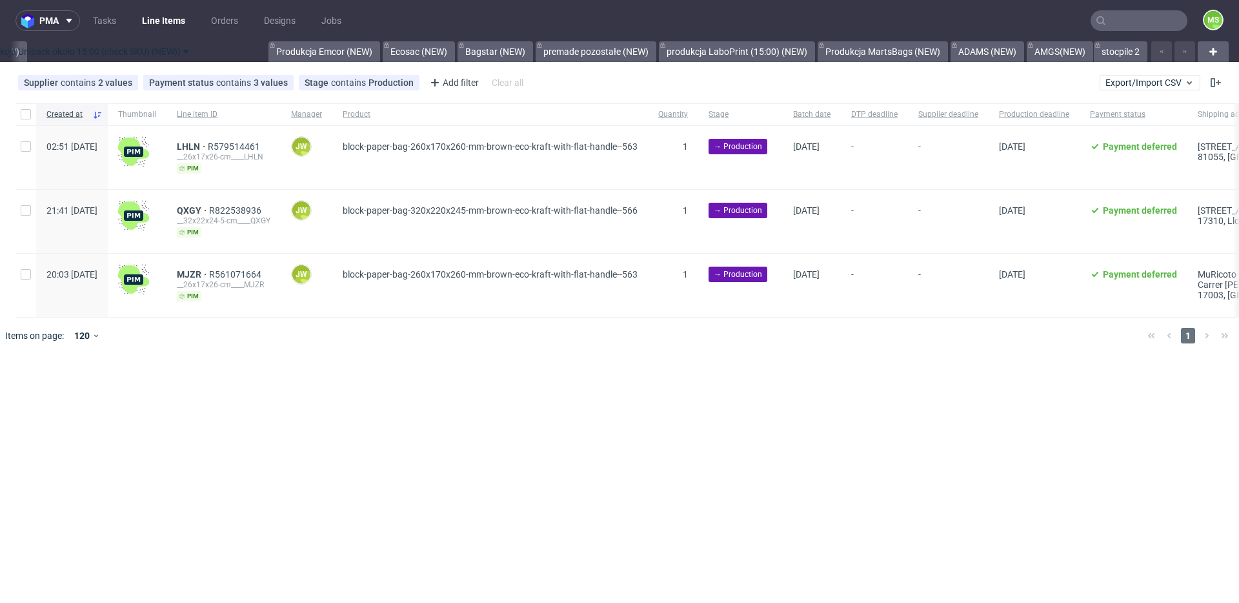
drag, startPoint x: 915, startPoint y: 54, endPoint x: 32, endPoint y: 57, distance: 883.6
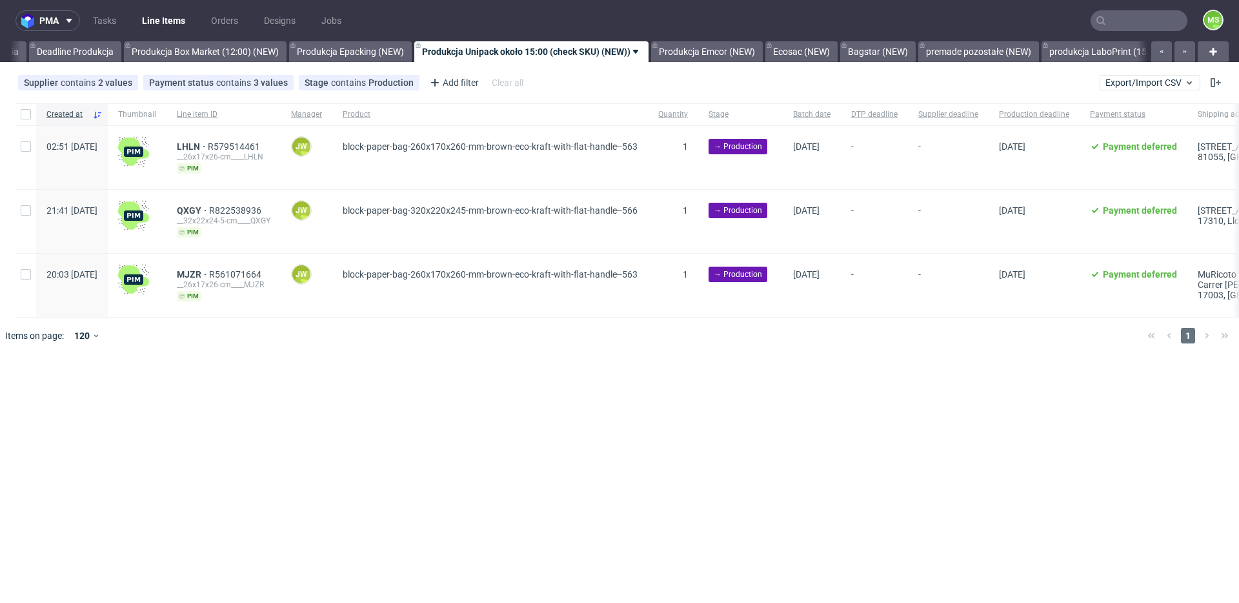
scroll to position [0, 2371]
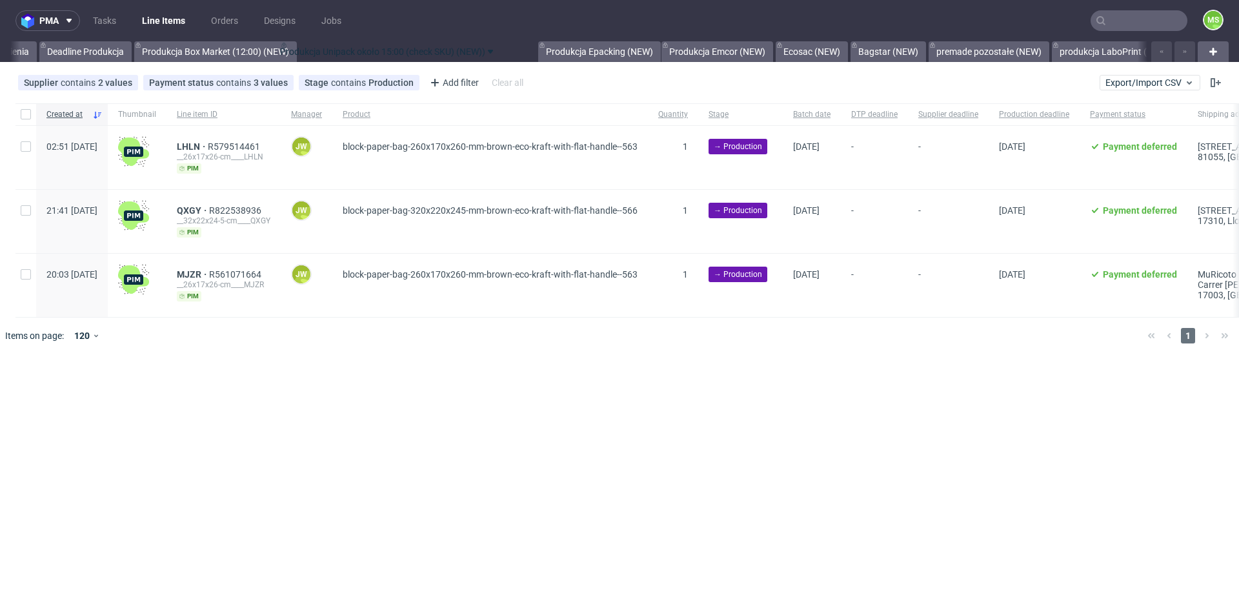
drag, startPoint x: 545, startPoint y: 52, endPoint x: 377, endPoint y: 52, distance: 167.8
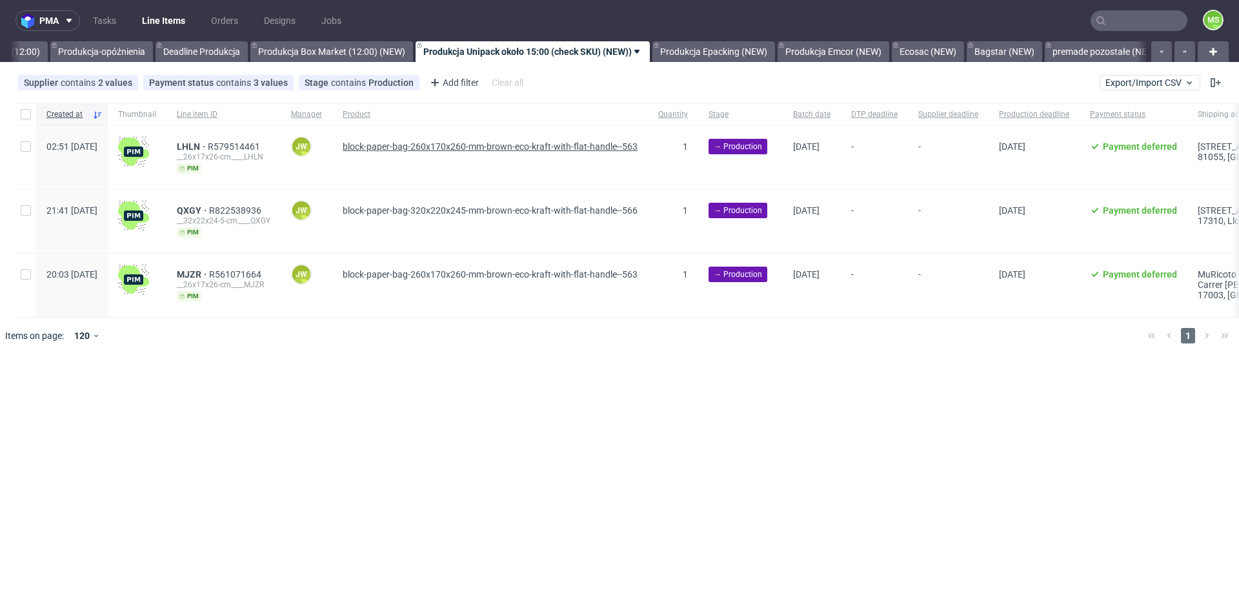
scroll to position [0, 2246]
click at [349, 51] on link "Produkcja Box Market (12:00) (NEW)" at bounding box center [340, 51] width 163 height 21
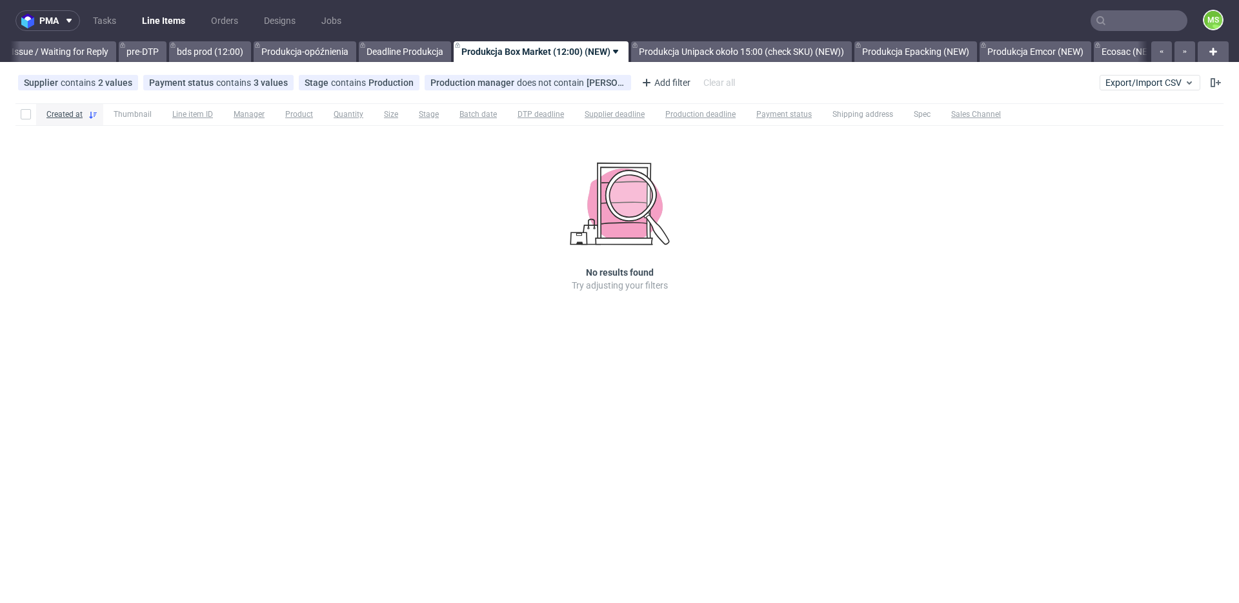
scroll to position [0, 2051]
click at [939, 56] on link "Produkcja Epacking (NEW)" at bounding box center [917, 51] width 123 height 21
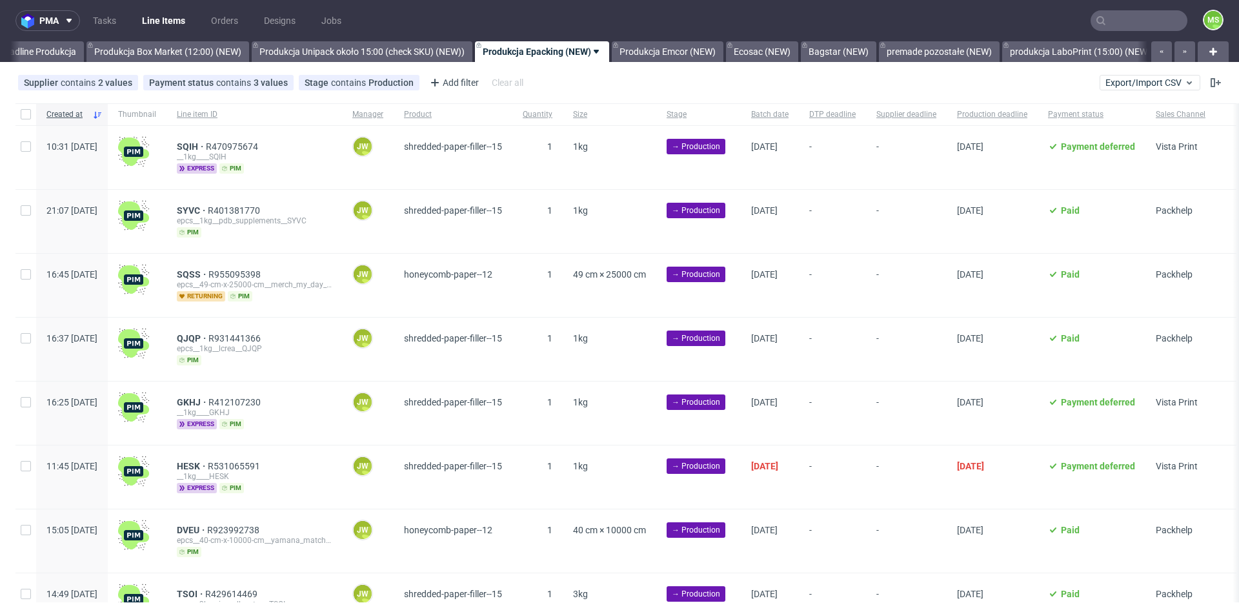
scroll to position [0, 2426]
click at [28, 114] on input "checkbox" at bounding box center [26, 114] width 10 height 10
checkbox input "true"
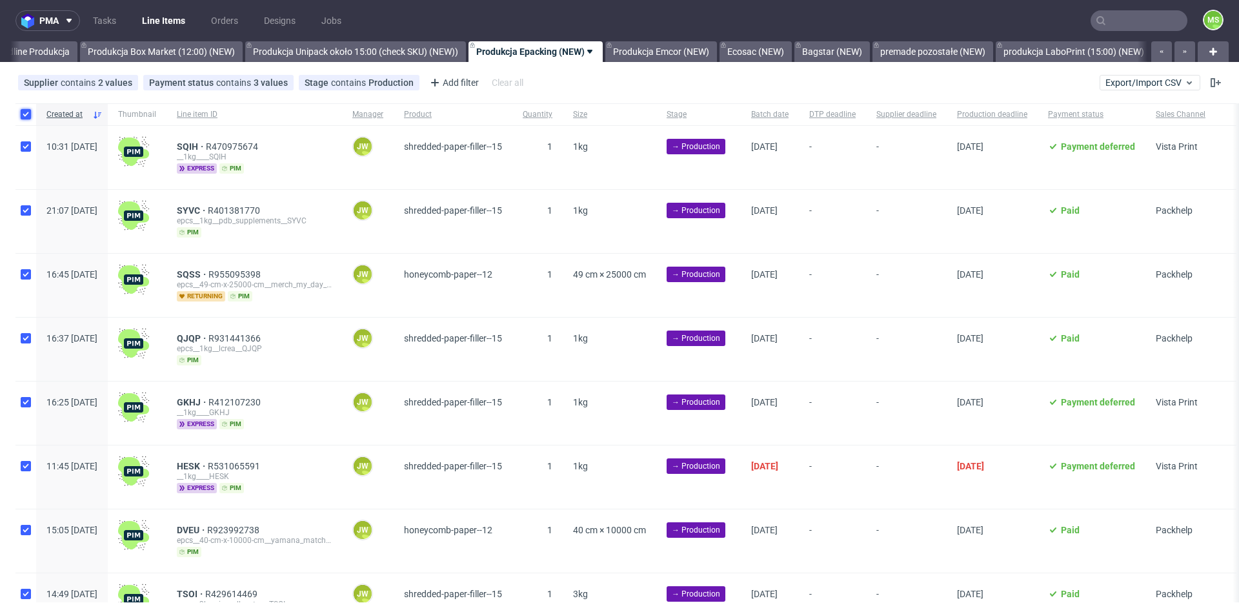
checkbox input "true"
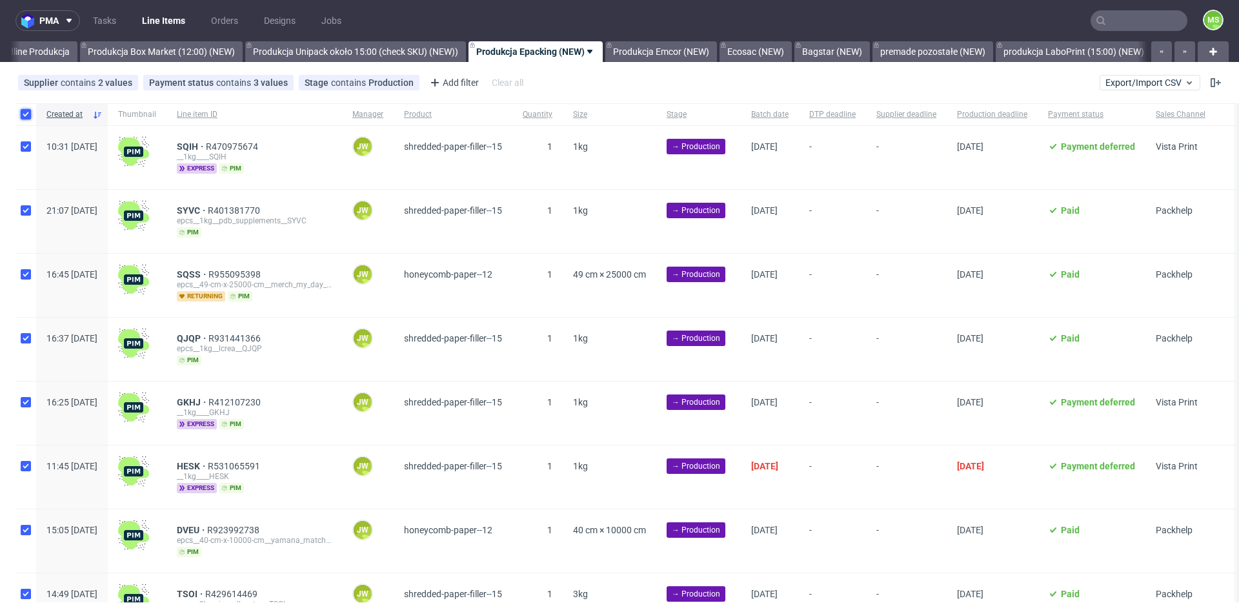
checkbox input "true"
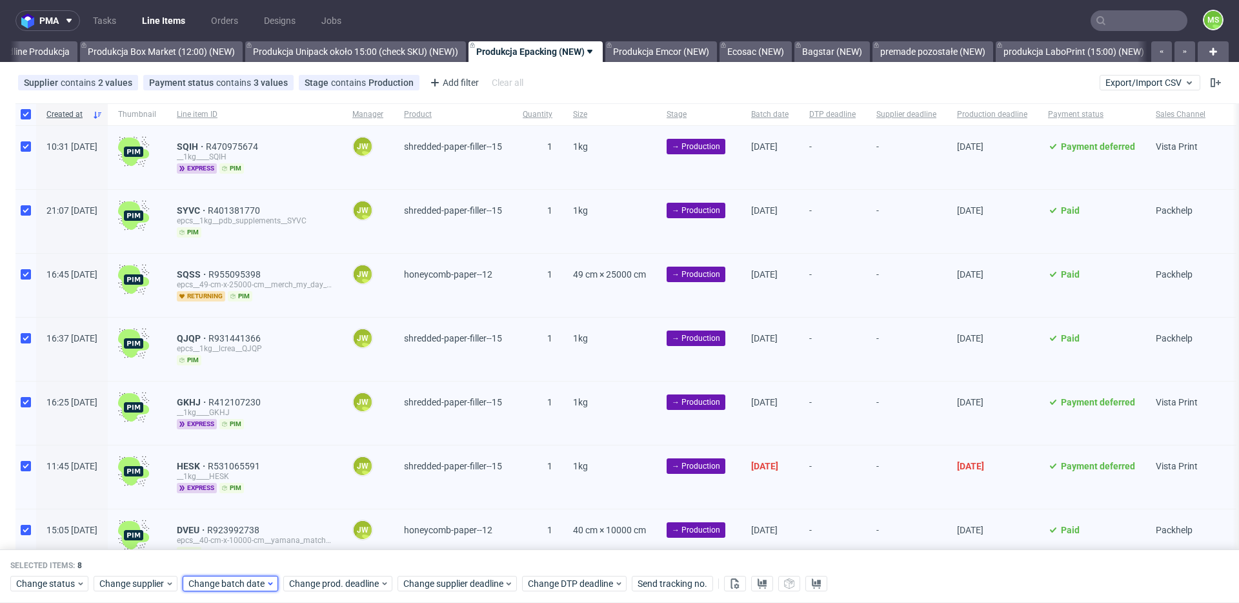
click at [263, 579] on span "Change batch date" at bounding box center [226, 584] width 77 height 13
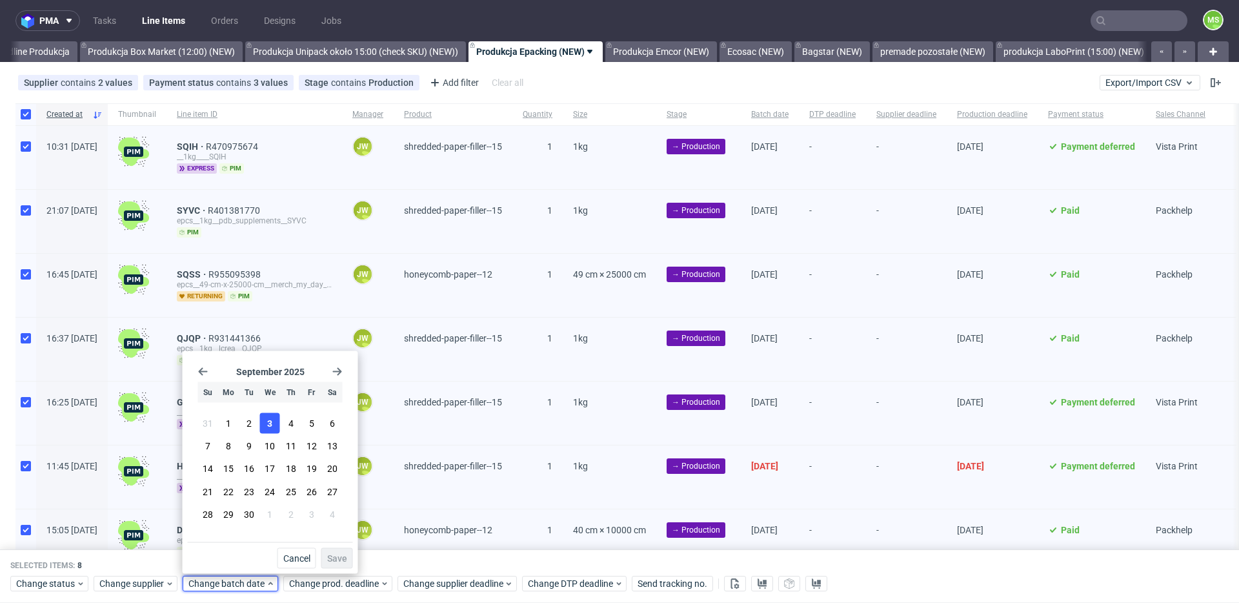
click at [269, 420] on span "3" at bounding box center [269, 423] width 5 height 13
click at [332, 563] on span "Save" at bounding box center [337, 558] width 20 height 9
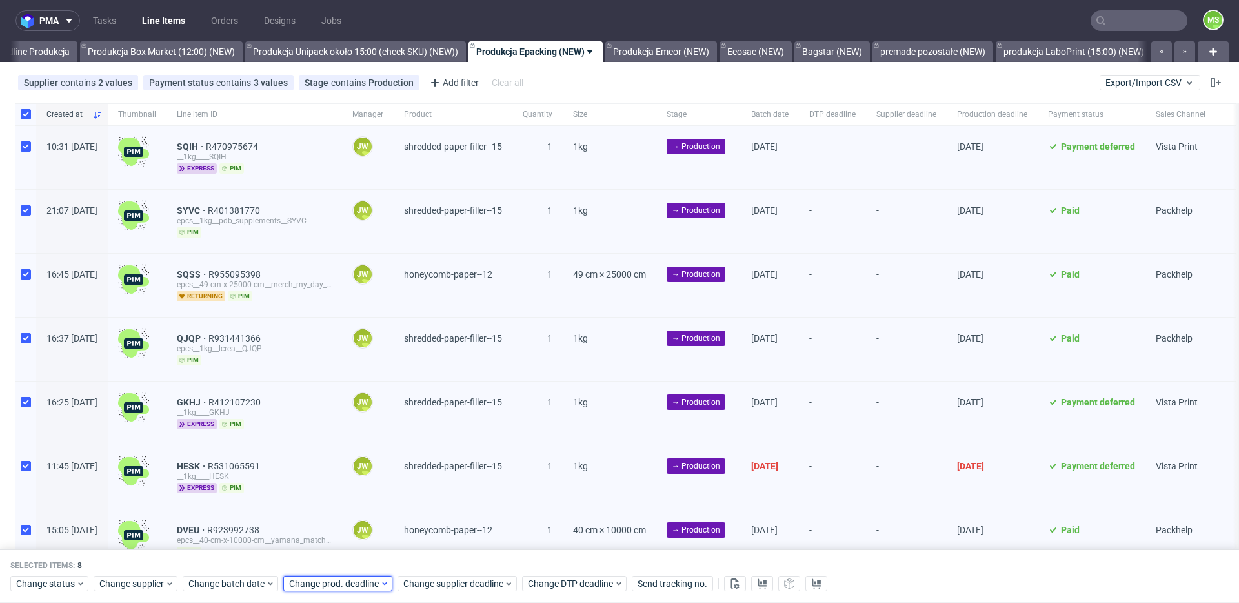
drag, startPoint x: 329, startPoint y: 580, endPoint x: 368, endPoint y: 578, distance: 38.8
click at [330, 580] on span "Change prod. deadline" at bounding box center [334, 584] width 91 height 13
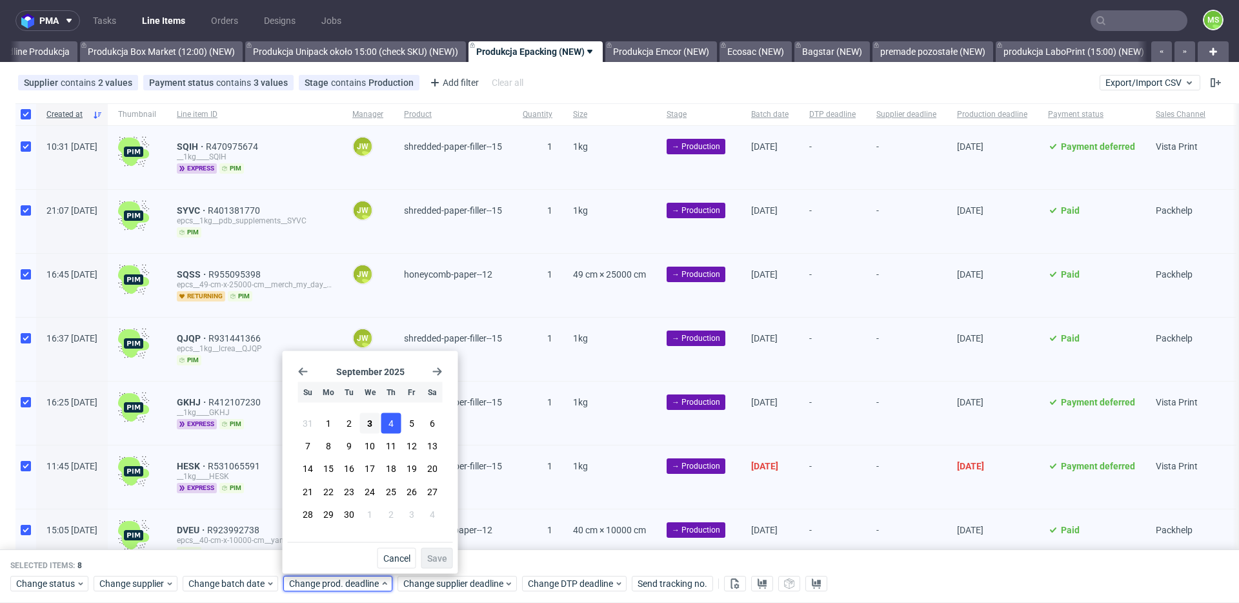
click at [389, 421] on span "4" at bounding box center [391, 423] width 5 height 13
drag, startPoint x: 444, startPoint y: 555, endPoint x: 469, endPoint y: 555, distance: 24.5
click at [455, 555] on div "September 2025 Su Mo Tu We Th Fr Sa 31 1 2 3 4 5 6 7 8 9 10 11 12 13 14 15 16 1…" at bounding box center [371, 462] width 176 height 223
click at [436, 561] on span "Save" at bounding box center [437, 558] width 20 height 9
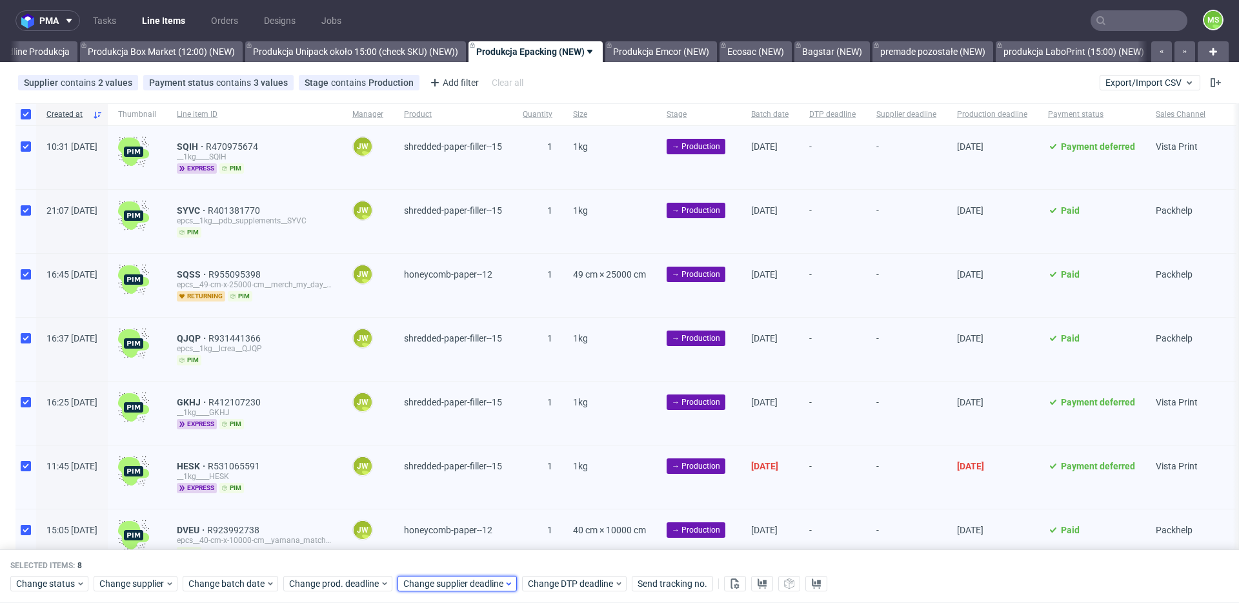
click at [468, 578] on span "Change supplier deadline" at bounding box center [453, 584] width 101 height 13
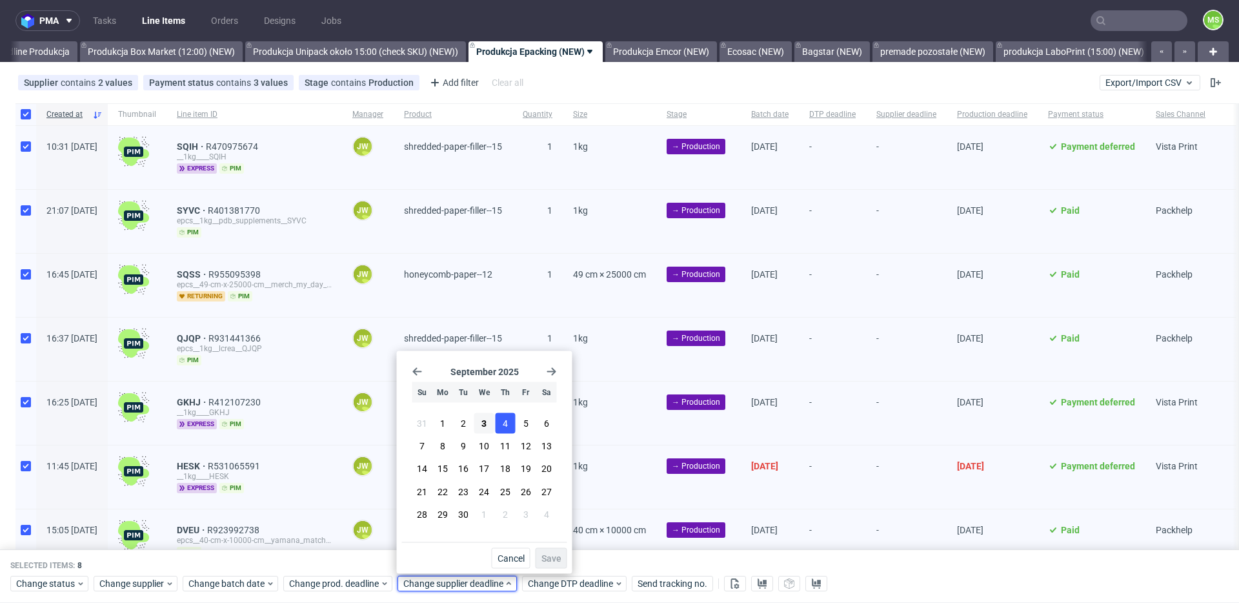
click at [514, 423] on button "4" at bounding box center [505, 423] width 20 height 21
click at [545, 549] on button "Save" at bounding box center [552, 558] width 32 height 21
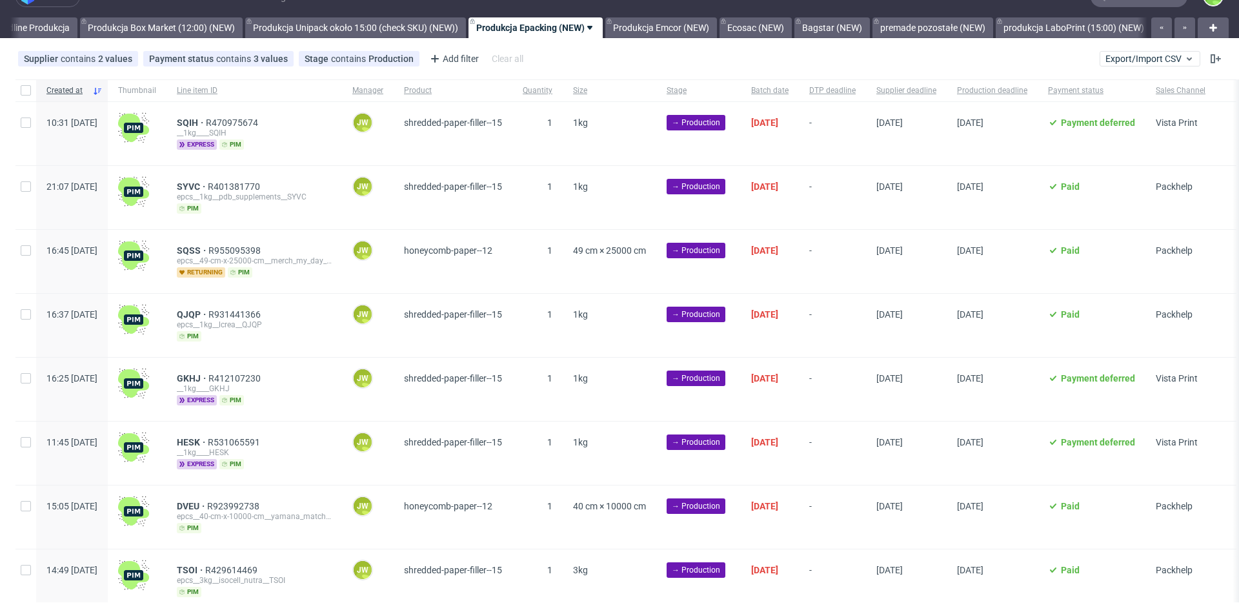
scroll to position [47, 0]
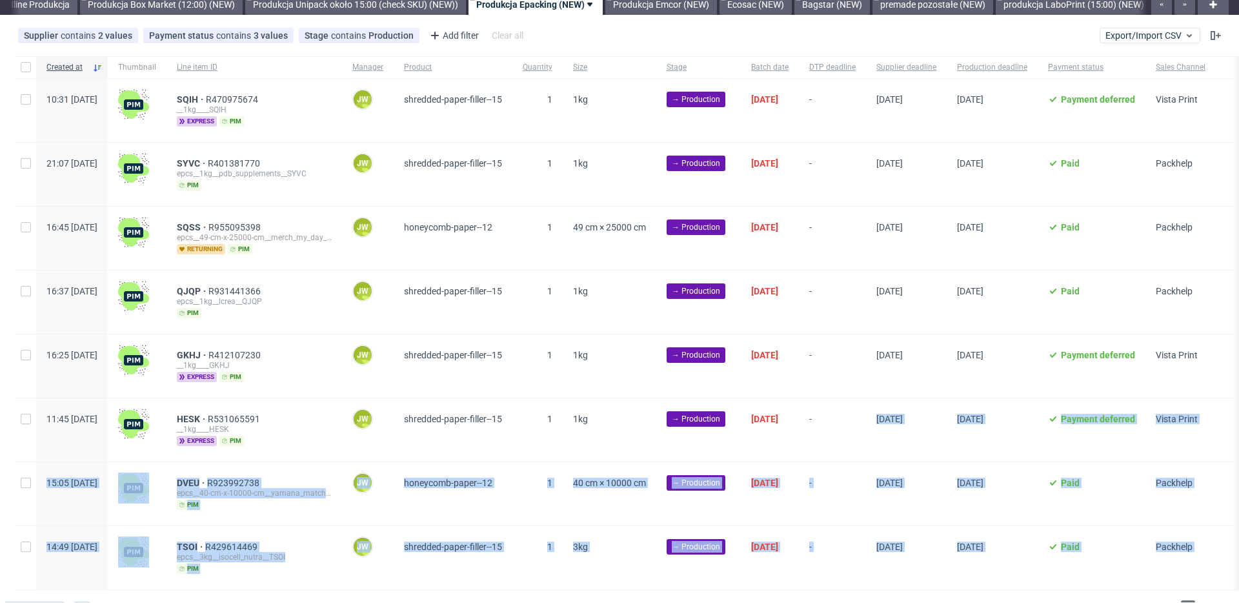
click at [952, 318] on div "Created at Thumbnail Line item ID Manager Product Quantity Size Stage Batch dat…" at bounding box center [619, 341] width 1239 height 580
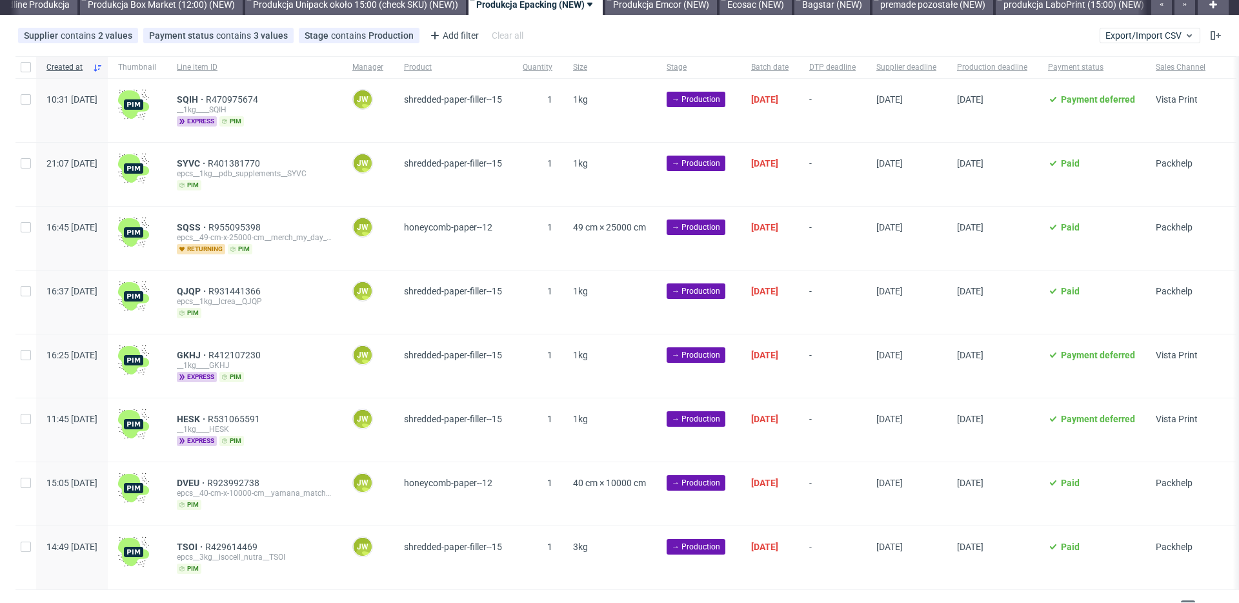
click at [1038, 225] on div "[DATE]" at bounding box center [992, 238] width 91 height 63
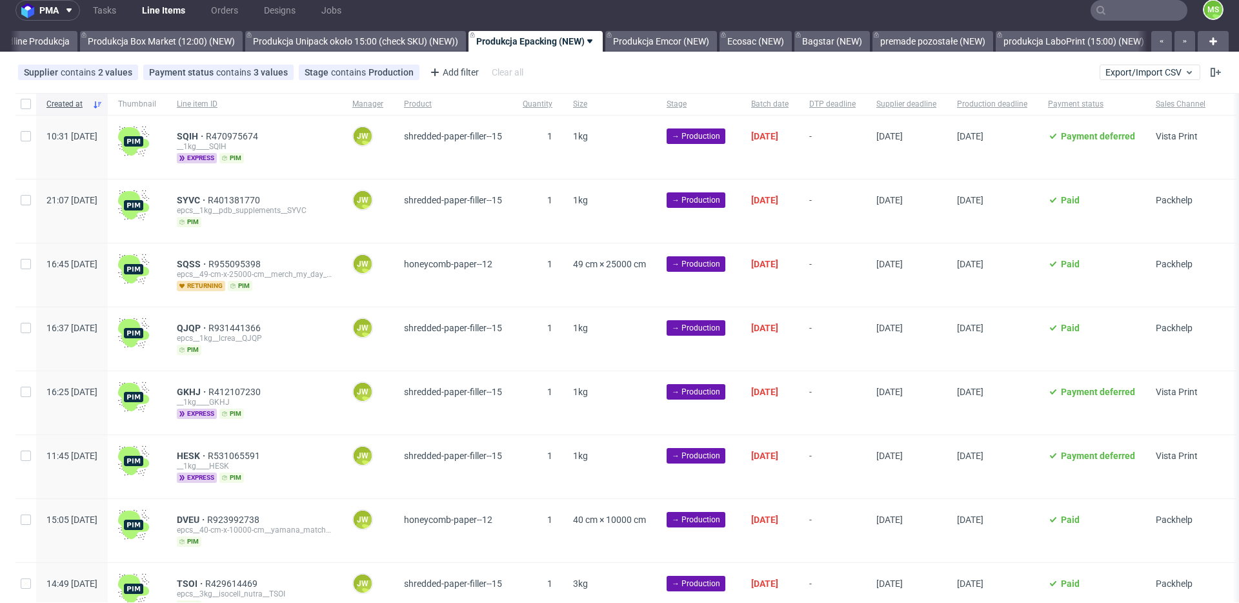
scroll to position [0, 0]
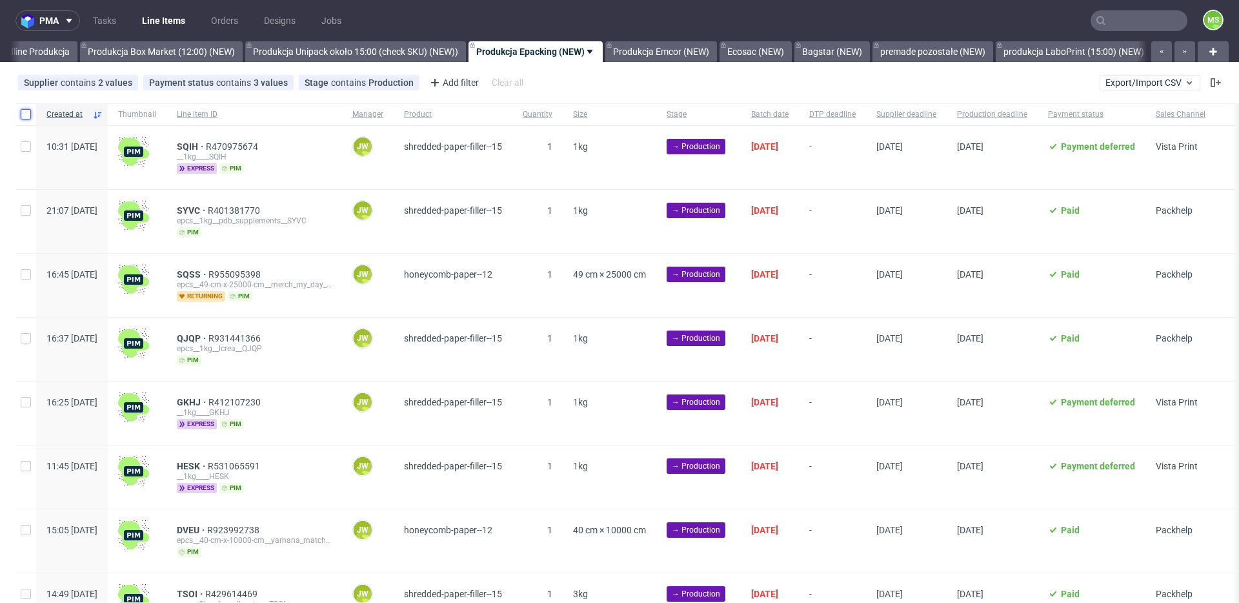
click at [28, 111] on input "checkbox" at bounding box center [26, 114] width 10 height 10
checkbox input "true"
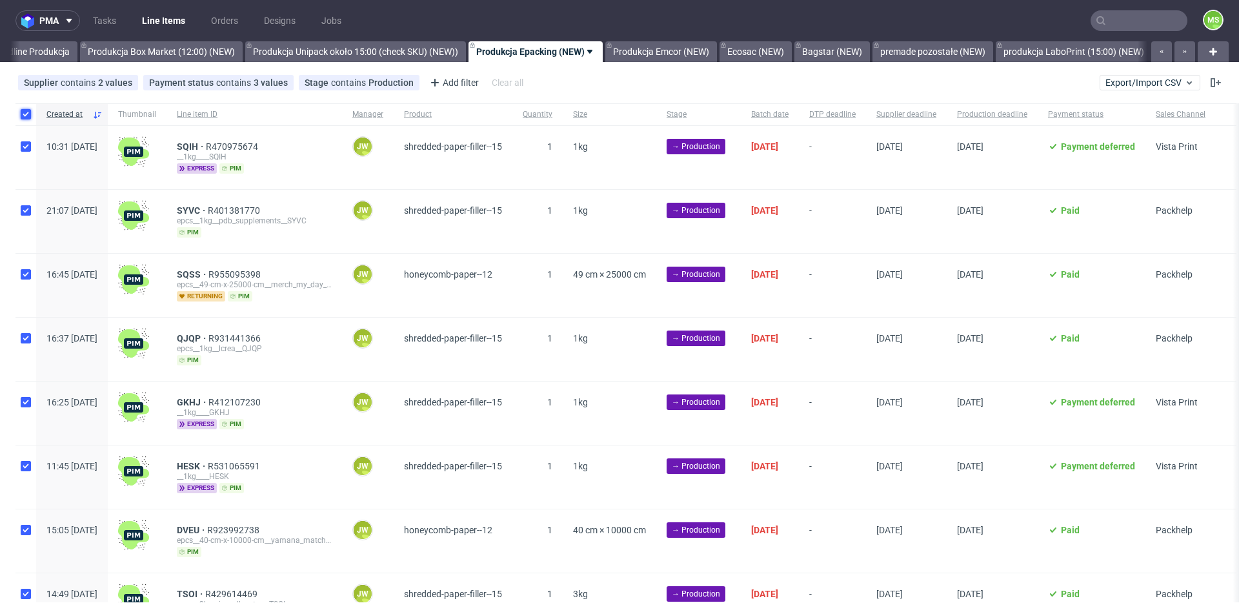
checkbox input "true"
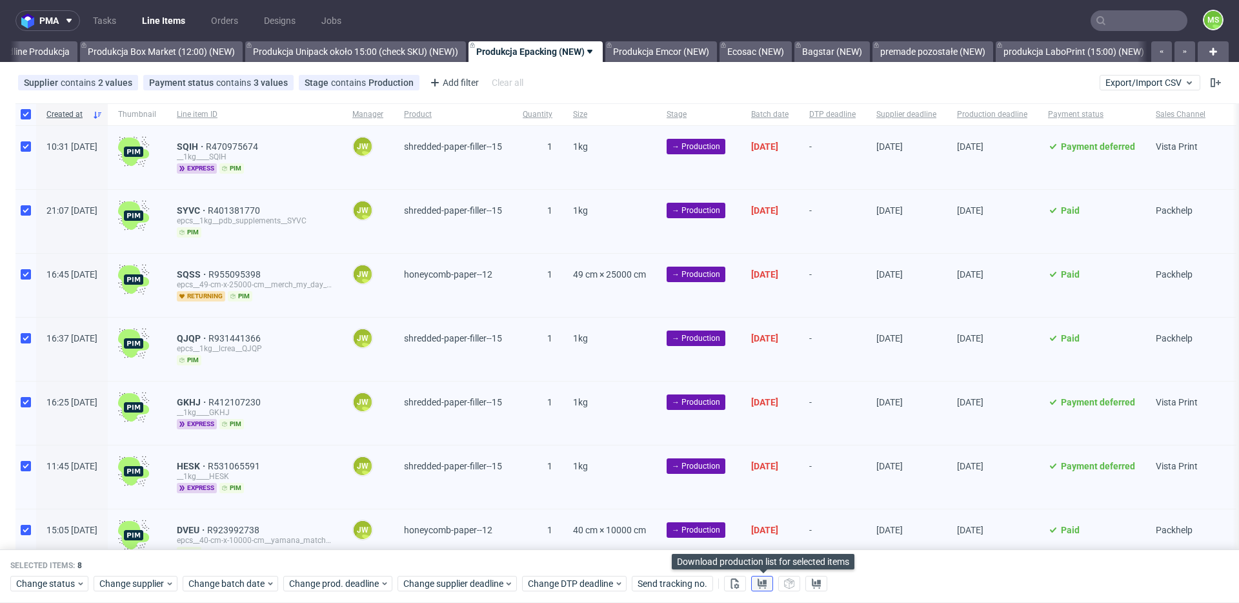
click at [760, 587] on use at bounding box center [762, 583] width 9 height 10
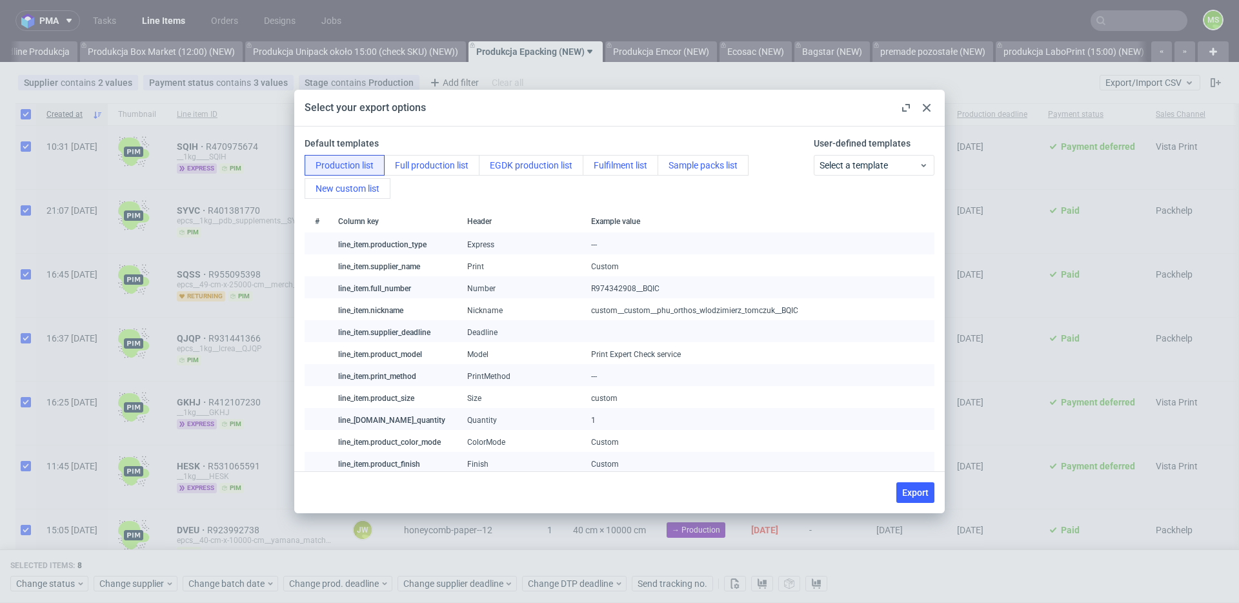
click at [917, 490] on span "Export" at bounding box center [915, 492] width 26 height 9
checkbox input "false"
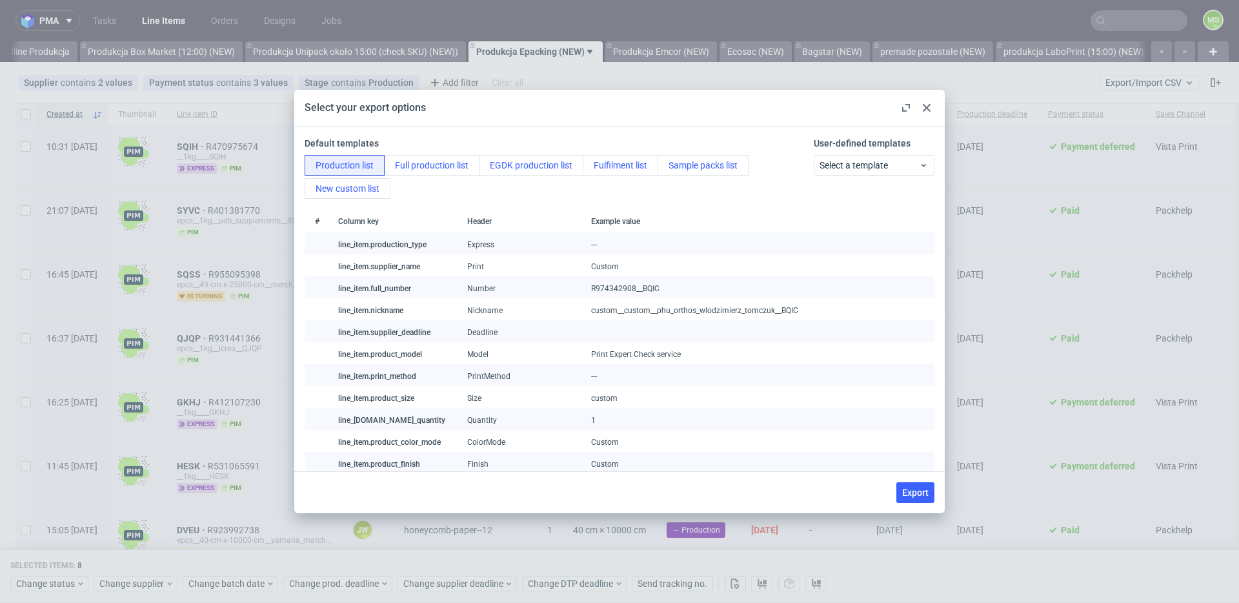
checkbox input "false"
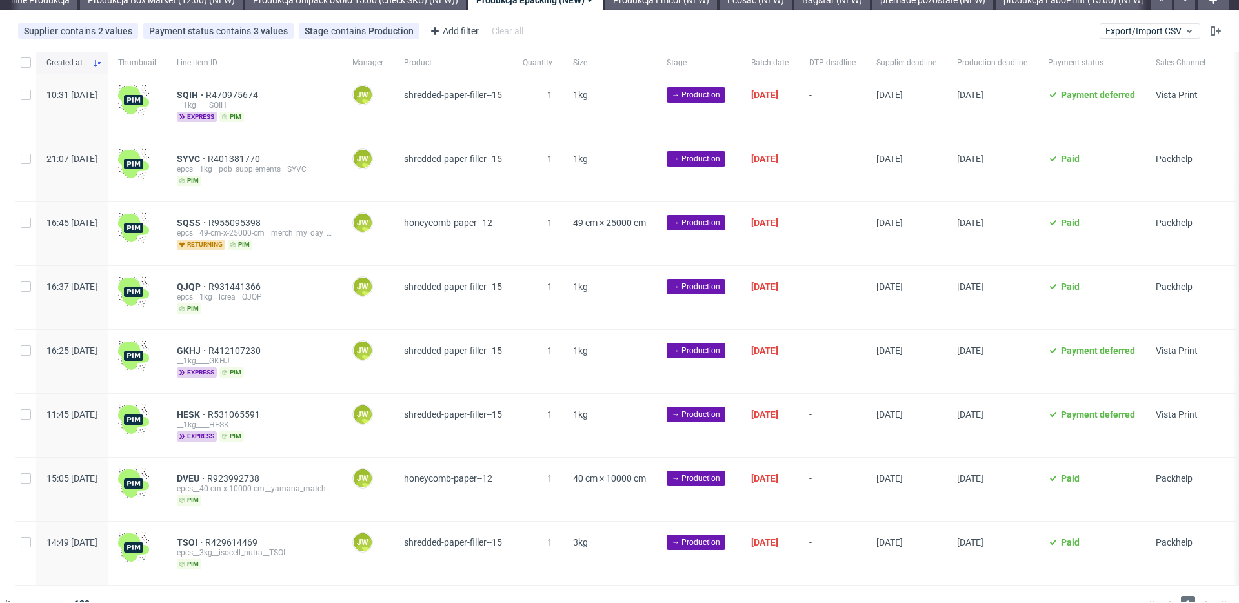
scroll to position [74, 0]
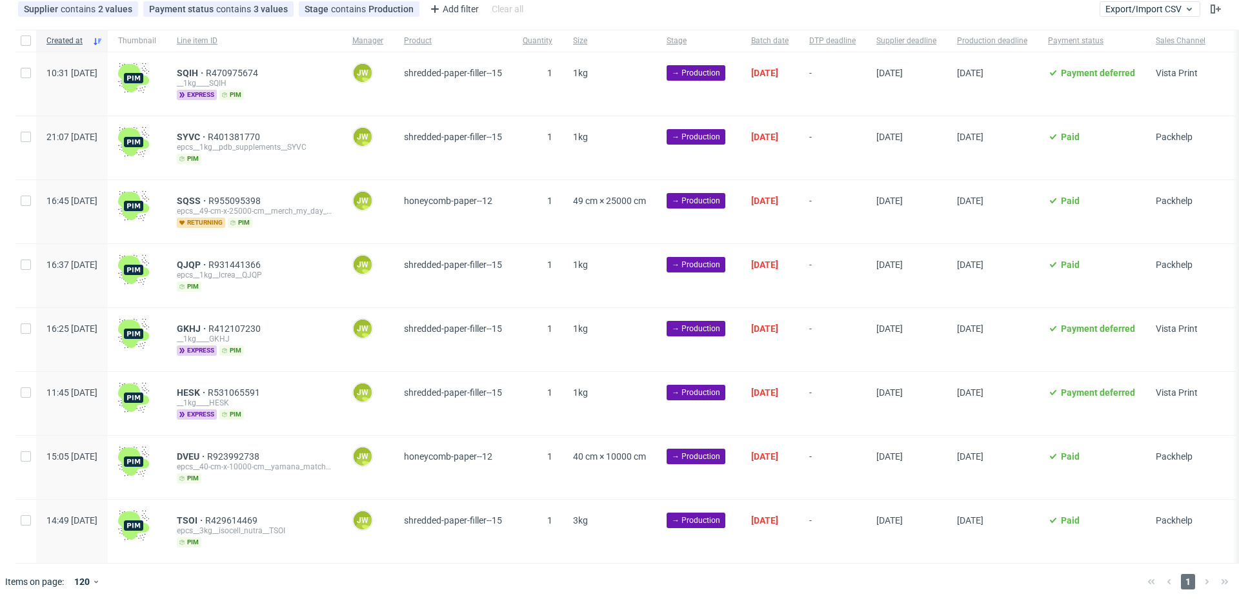
click at [23, 34] on div at bounding box center [25, 41] width 21 height 22
checkbox input "true"
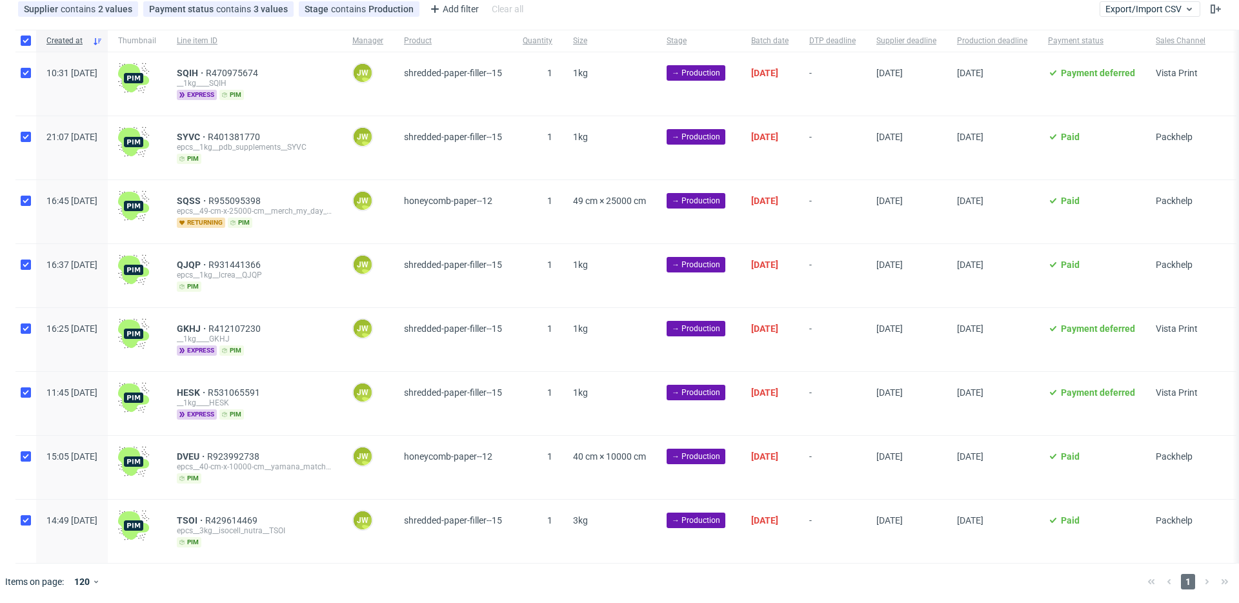
checkbox input "true"
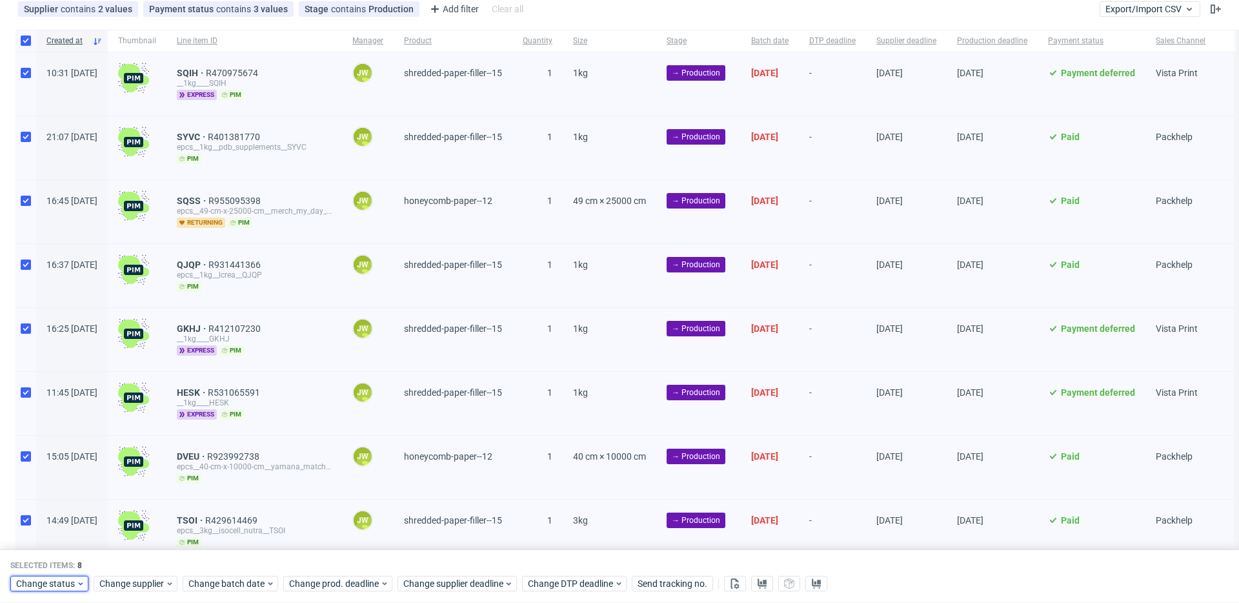
click at [41, 582] on span "Change status" at bounding box center [46, 584] width 60 height 13
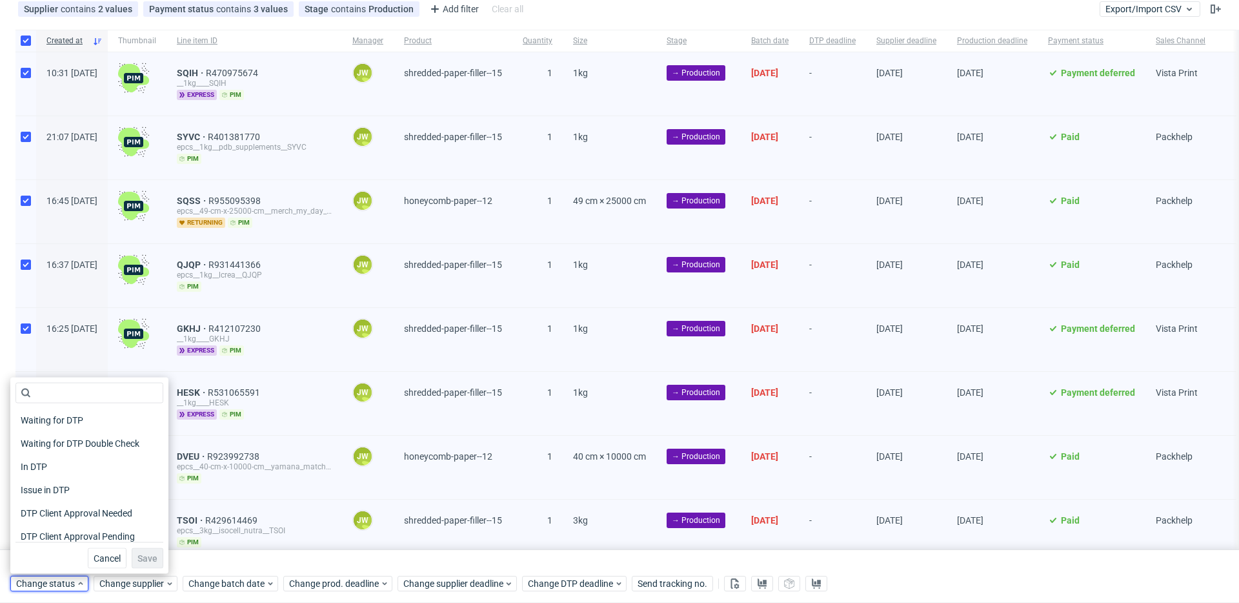
scroll to position [115, 0]
click at [88, 482] on span "Production Complete" at bounding box center [63, 484] width 97 height 18
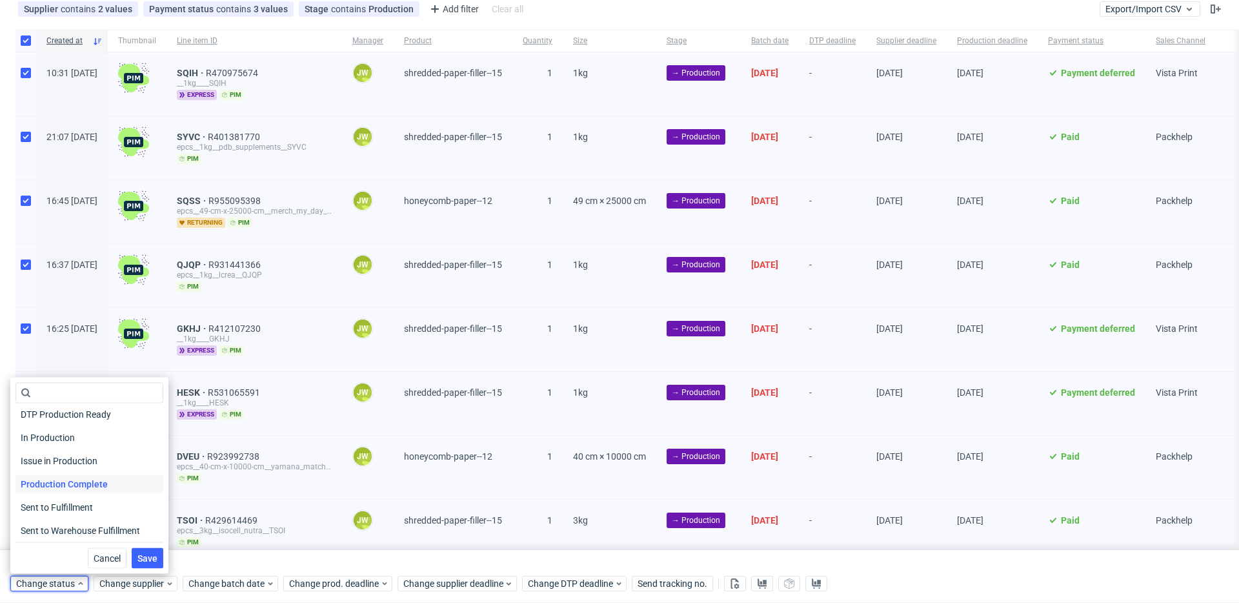
scroll to position [168, 0]
click at [145, 554] on span "Save" at bounding box center [147, 558] width 20 height 9
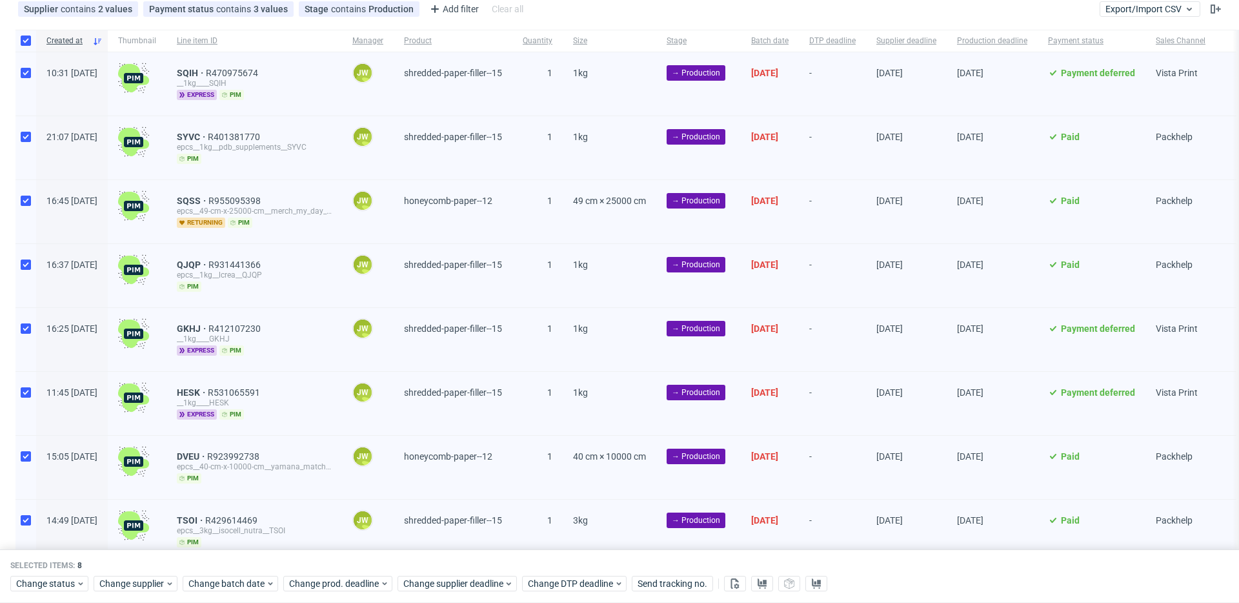
scroll to position [0, 0]
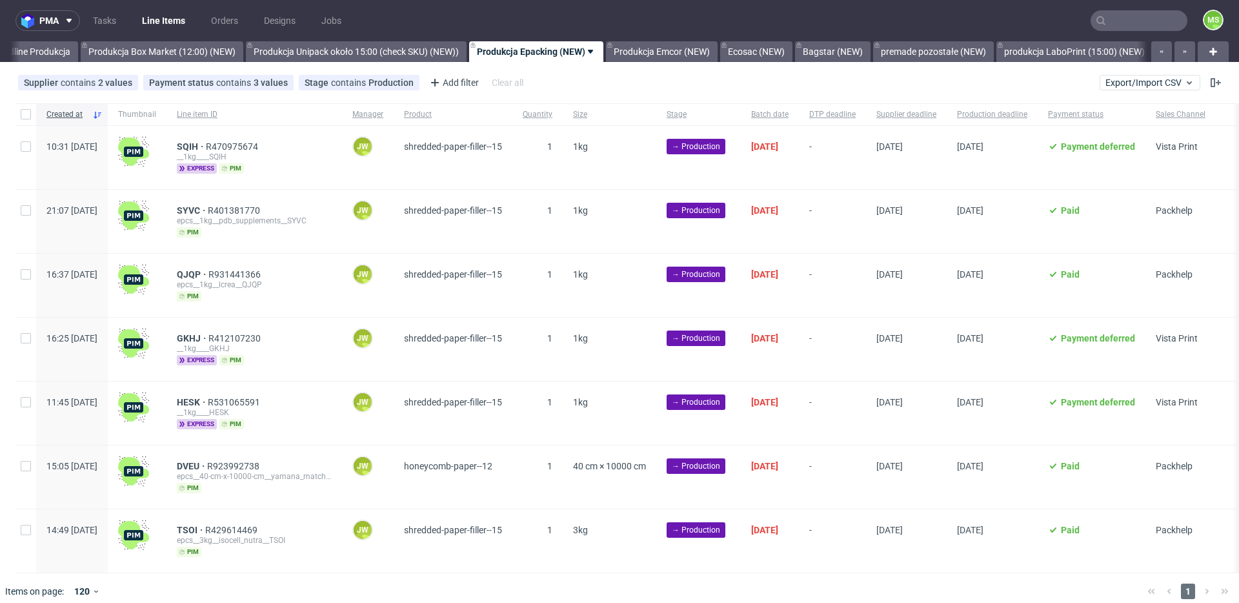
scroll to position [0, 2426]
drag, startPoint x: 27, startPoint y: 114, endPoint x: 45, endPoint y: 140, distance: 31.1
click at [27, 114] on input "checkbox" at bounding box center [26, 114] width 10 height 10
checkbox input "true"
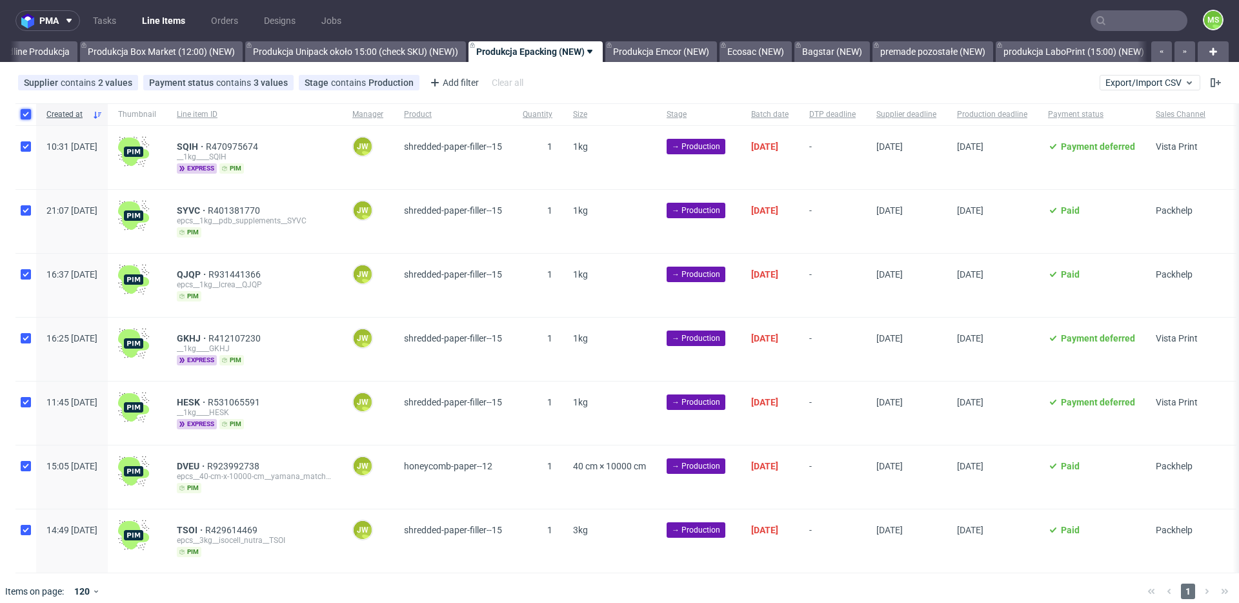
checkbox input "true"
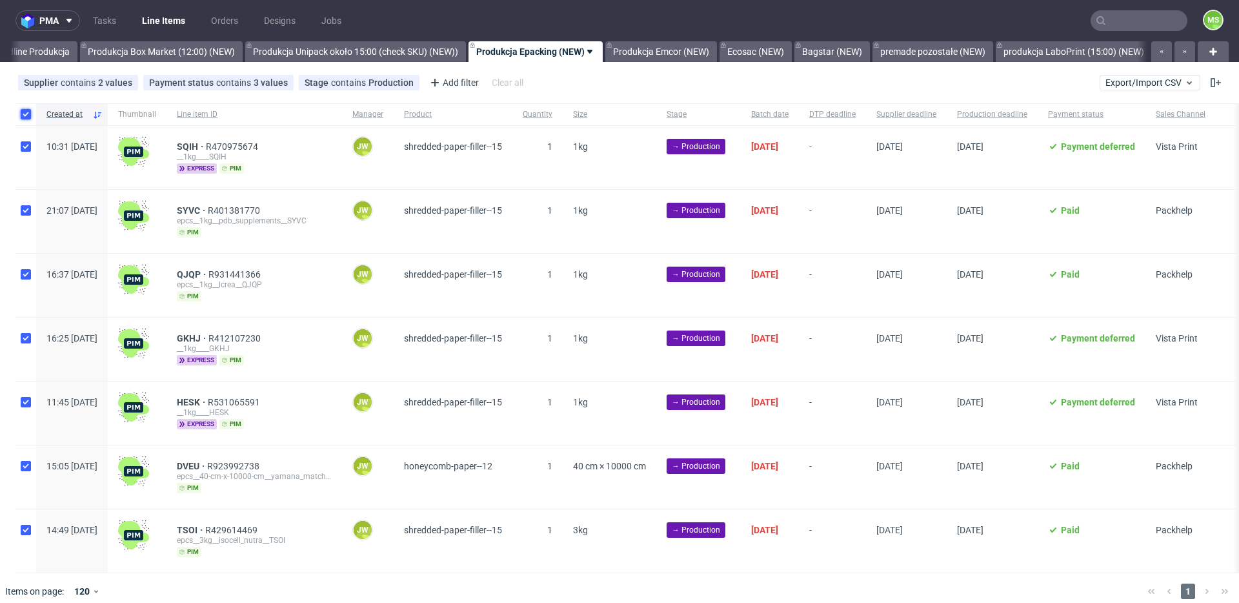
checkbox input "true"
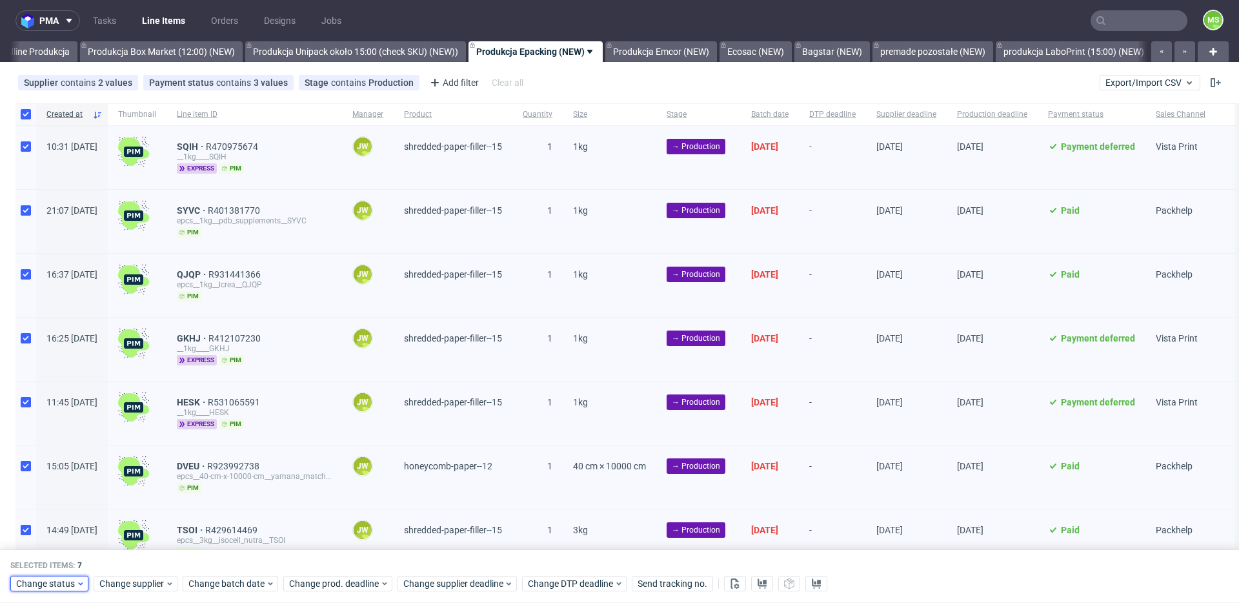
click at [72, 580] on span "Change status" at bounding box center [46, 584] width 60 height 13
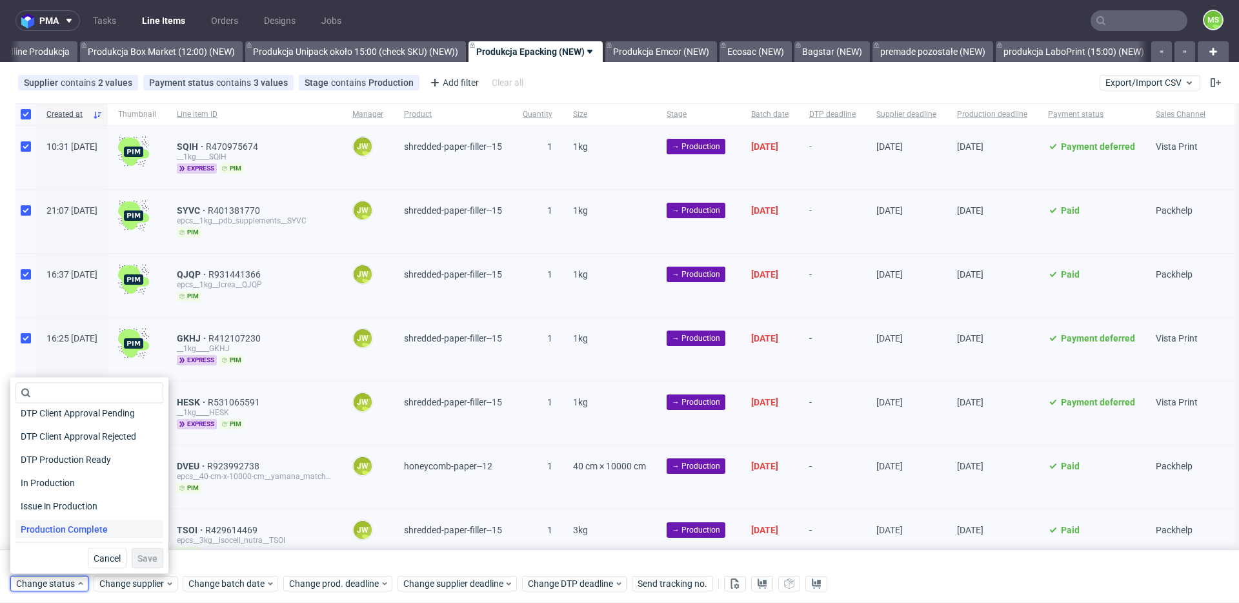
scroll to position [156, 0]
click at [61, 453] on span "In Production" at bounding box center [47, 450] width 65 height 18
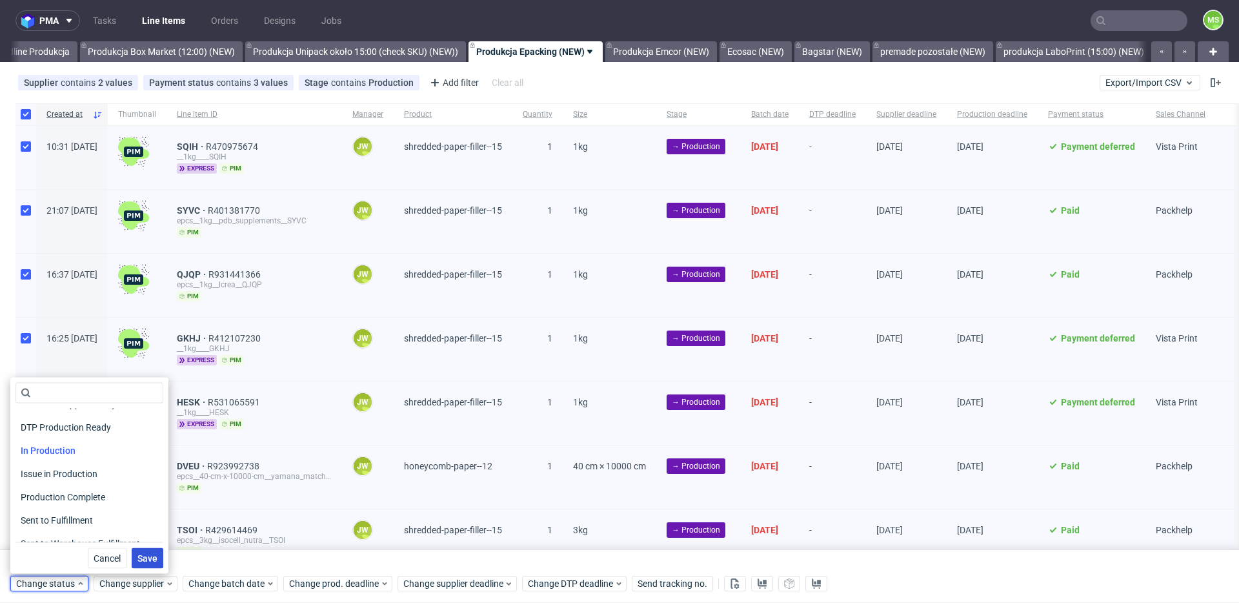
click at [137, 556] on span "Save" at bounding box center [147, 558] width 20 height 9
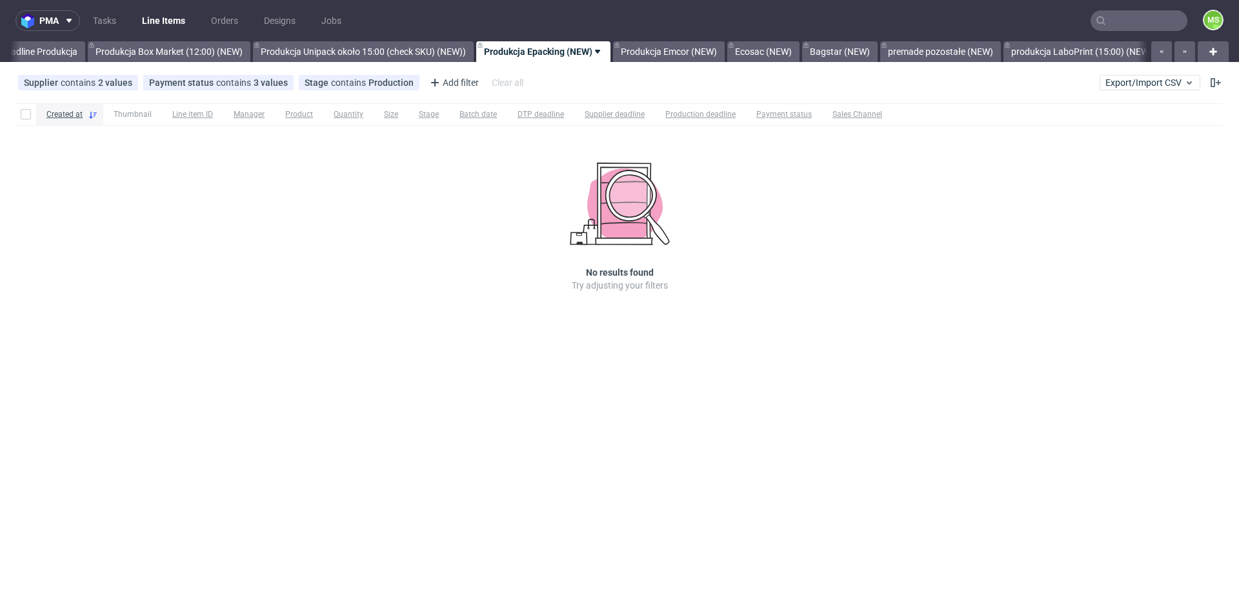
scroll to position [0, 2420]
click at [714, 54] on link "Produkcja Emcor (NEW)" at bounding box center [667, 51] width 112 height 21
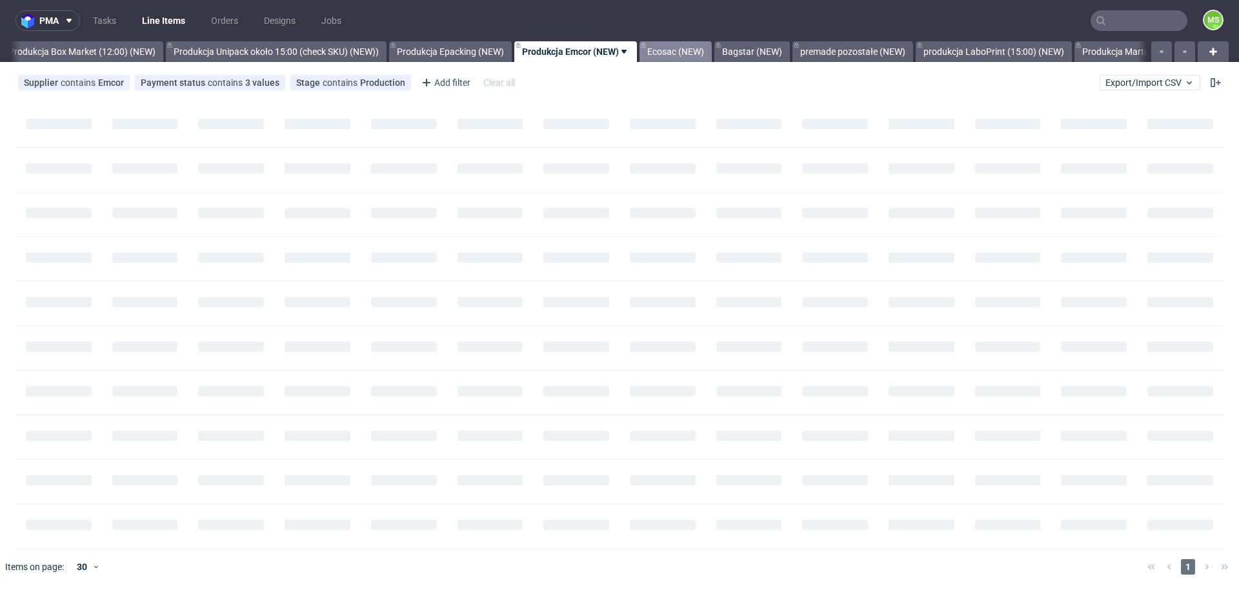
scroll to position [0, 2540]
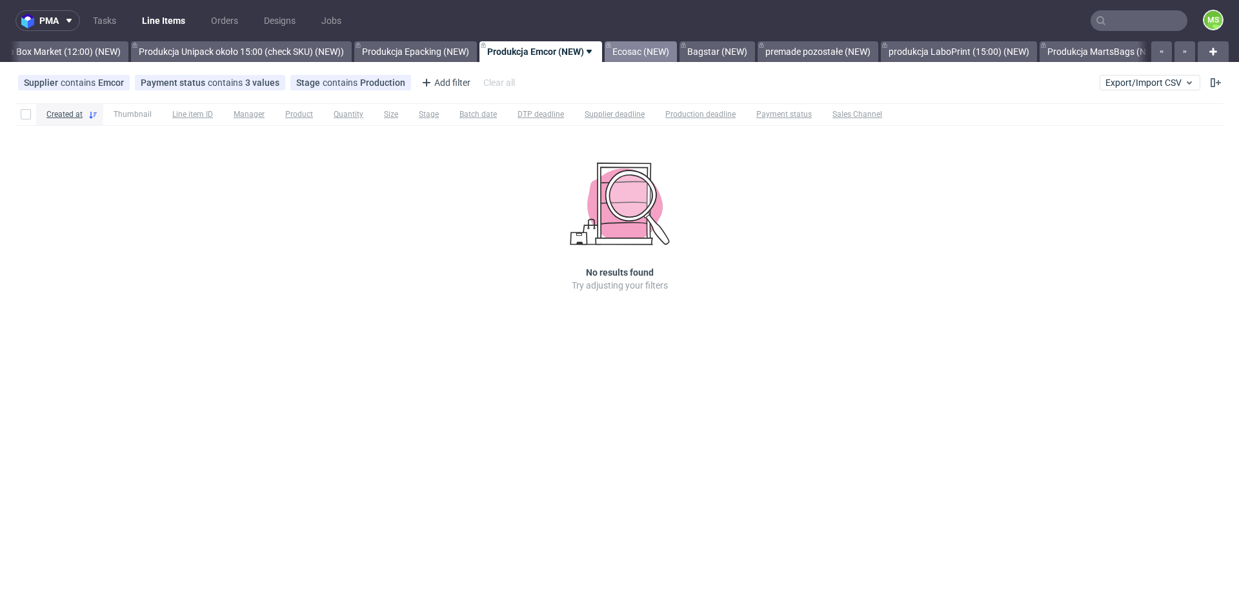
click at [677, 53] on link "Ecosac (NEW)" at bounding box center [641, 51] width 72 height 21
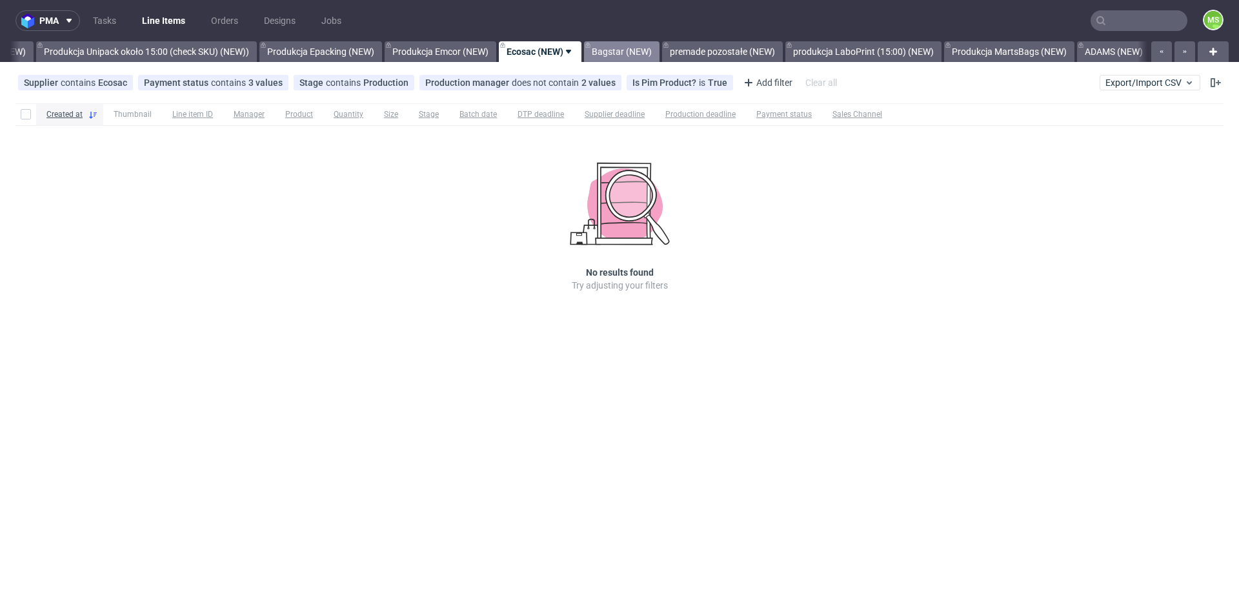
click at [660, 53] on link "Bagstar (NEW)" at bounding box center [622, 51] width 76 height 21
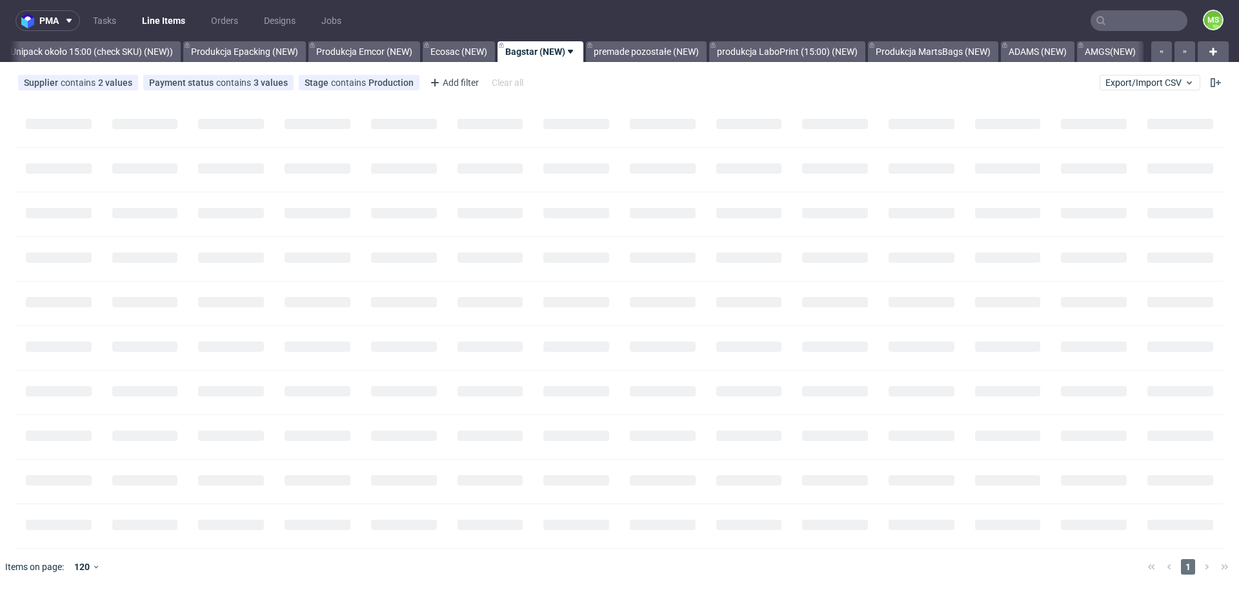
scroll to position [0, 2712]
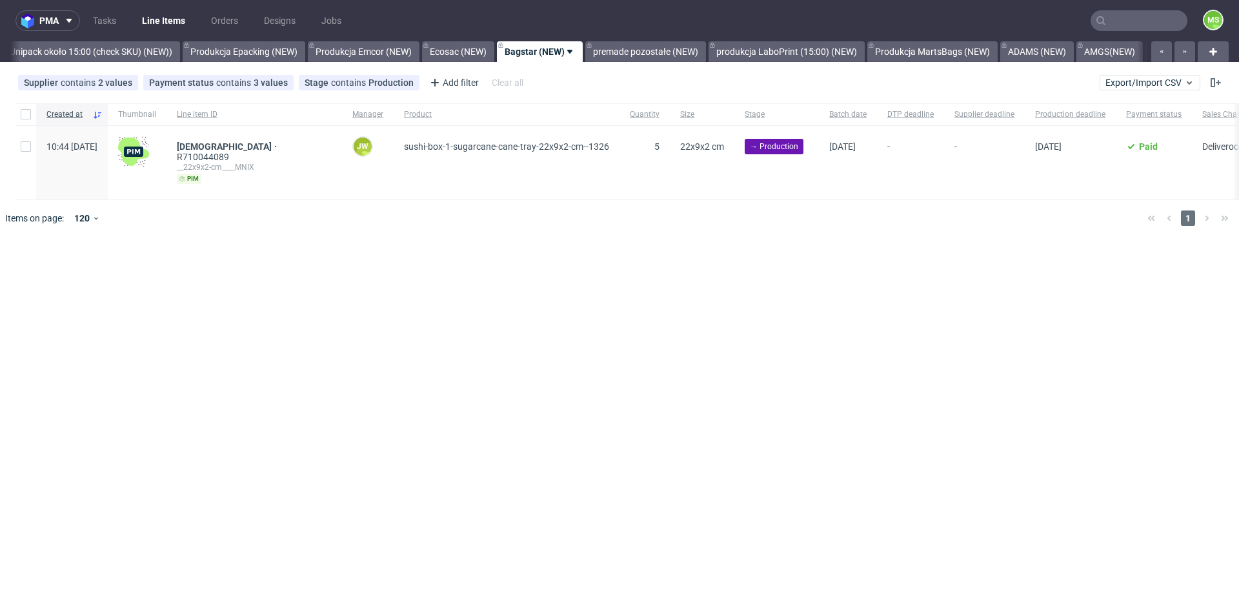
click at [27, 152] on div at bounding box center [25, 163] width 21 height 74
checkbox input "true"
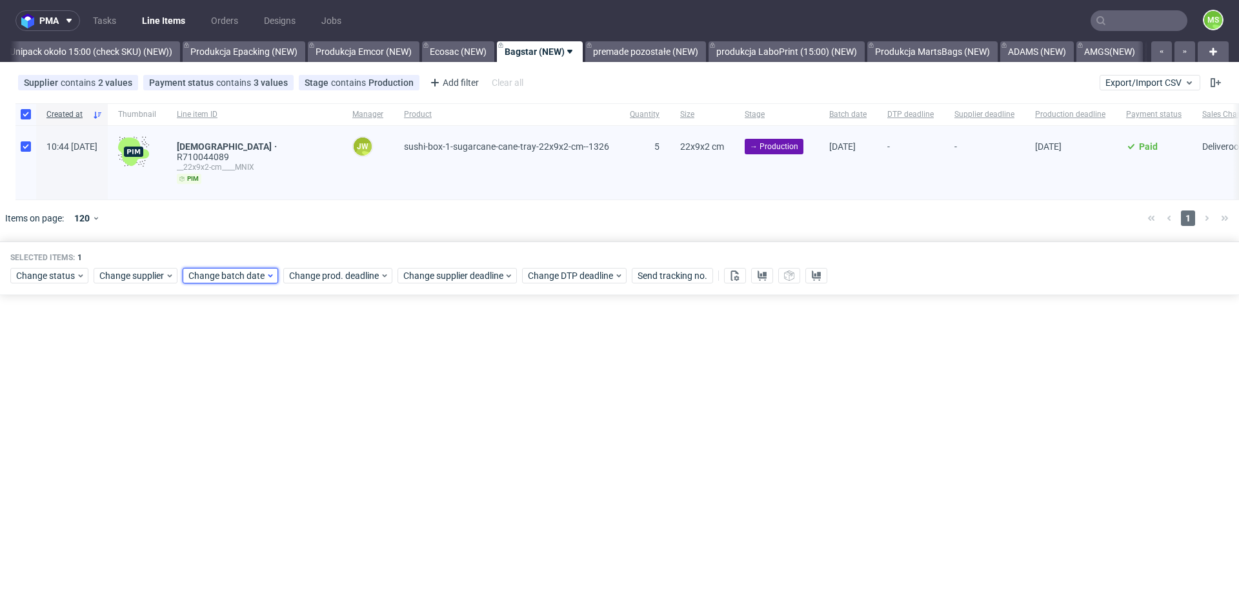
click at [220, 271] on span "Change batch date" at bounding box center [226, 275] width 77 height 13
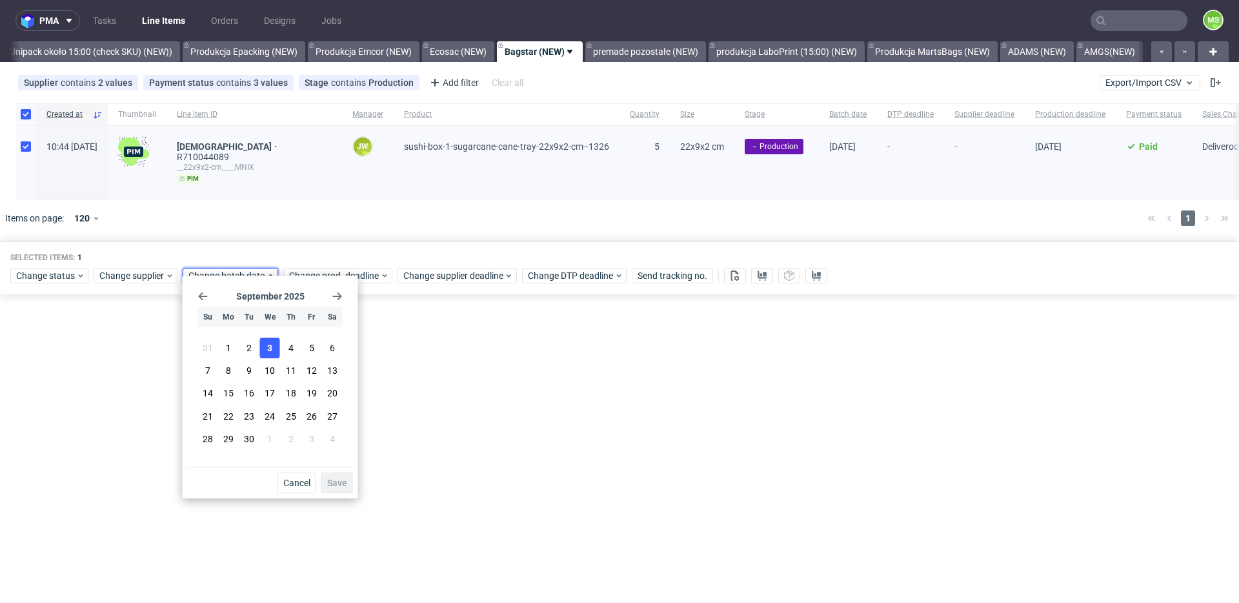
click at [267, 344] on span "3" at bounding box center [269, 347] width 5 height 13
click at [339, 487] on span "Save" at bounding box center [337, 482] width 20 height 9
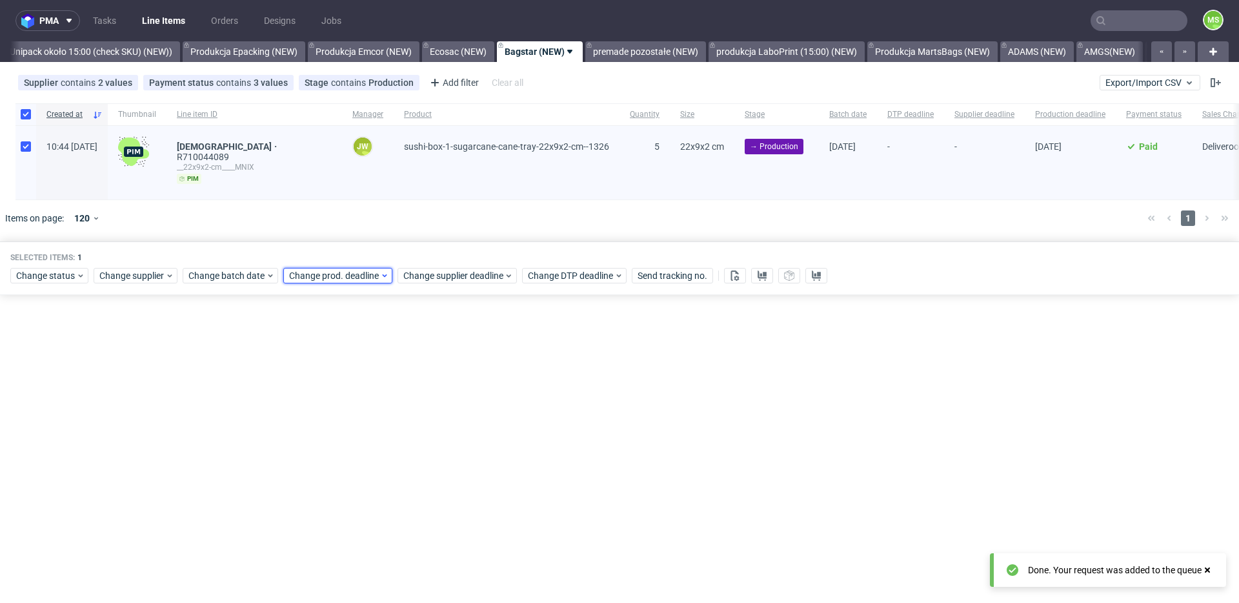
click at [360, 271] on span "Change prod. deadline" at bounding box center [334, 275] width 91 height 13
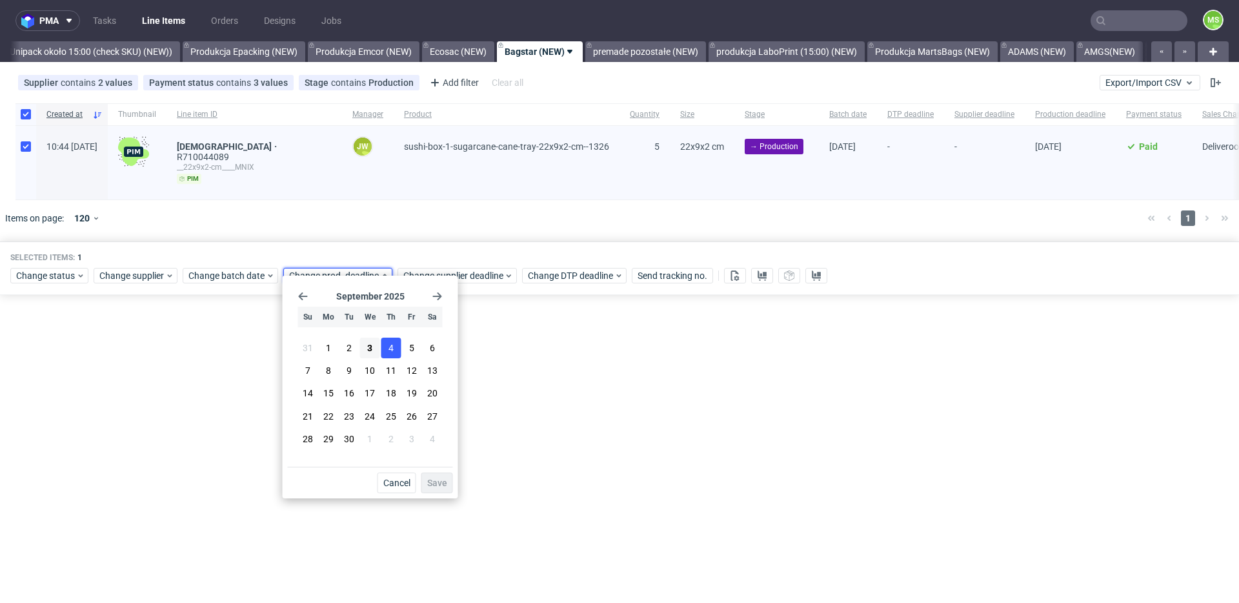
click at [395, 347] on button "4" at bounding box center [391, 348] width 20 height 21
drag, startPoint x: 429, startPoint y: 488, endPoint x: 473, endPoint y: 343, distance: 151.7
click at [430, 488] on button "Save" at bounding box center [437, 482] width 32 height 21
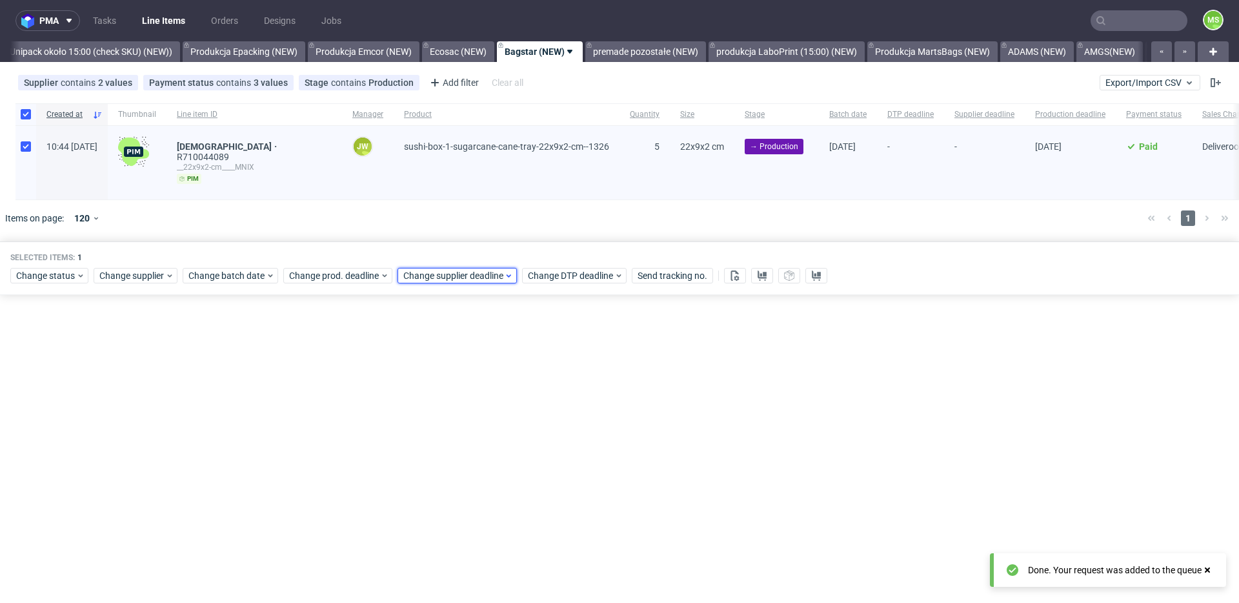
click at [483, 269] on span "Change supplier deadline" at bounding box center [453, 275] width 101 height 13
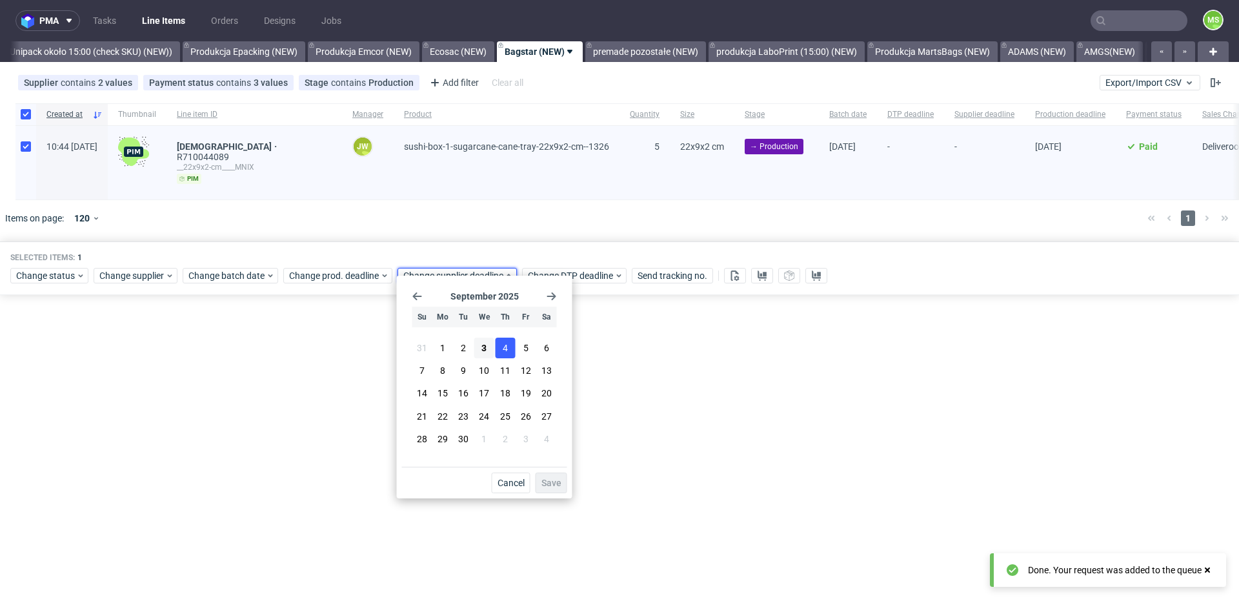
click at [509, 352] on button "4" at bounding box center [505, 348] width 20 height 21
click at [549, 479] on span "Save" at bounding box center [552, 482] width 20 height 9
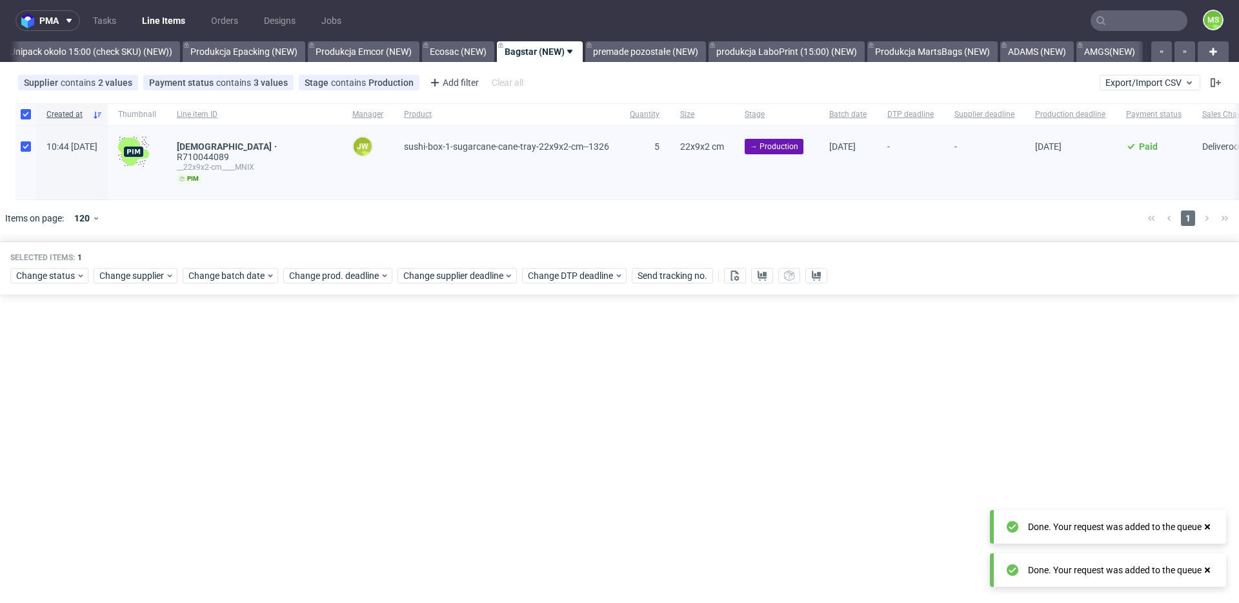
scroll to position [0, 0]
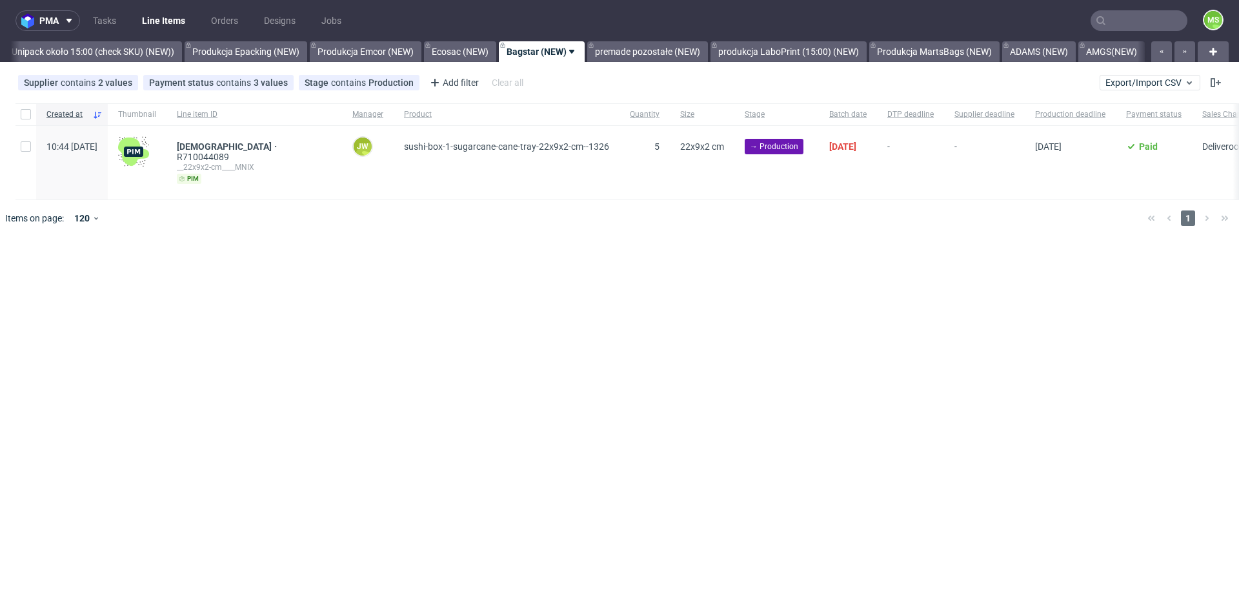
scroll to position [0, 2712]
click at [26, 143] on input "checkbox" at bounding box center [26, 146] width 10 height 10
checkbox input "true"
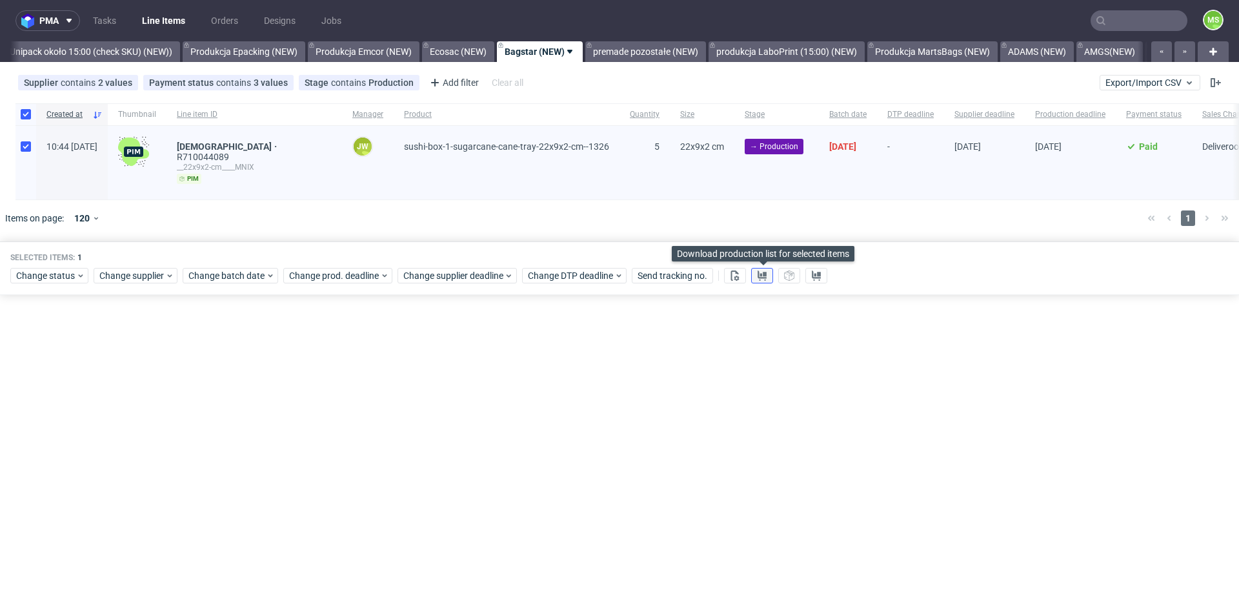
click at [762, 270] on button at bounding box center [762, 275] width 22 height 15
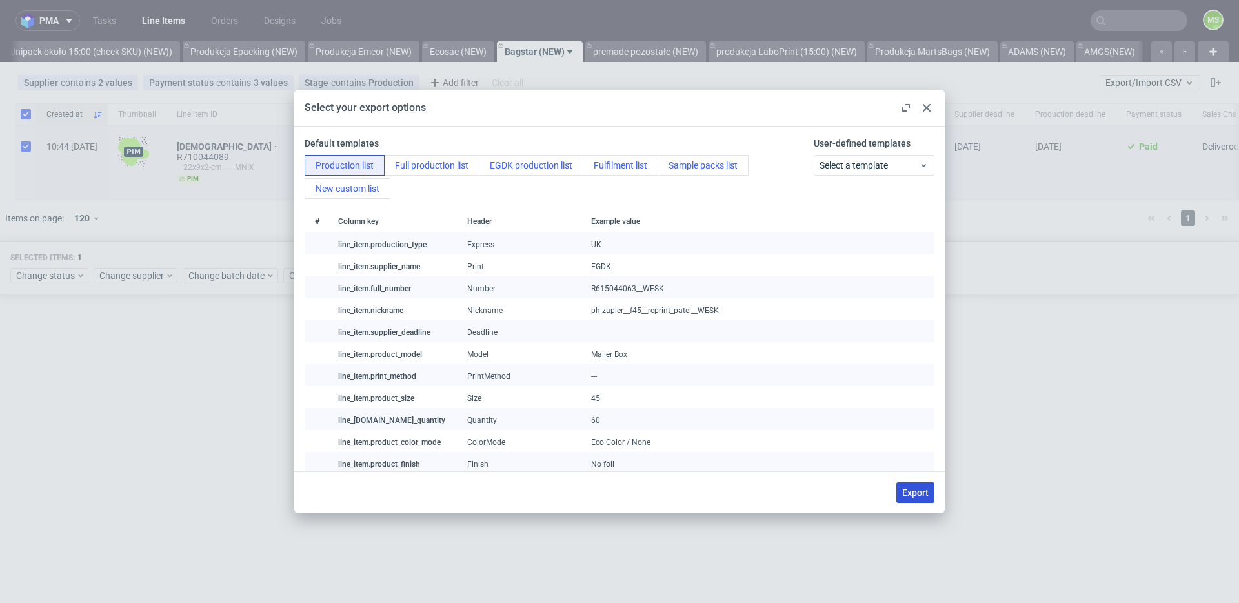
click at [909, 489] on span "Export" at bounding box center [915, 492] width 26 height 9
checkbox input "false"
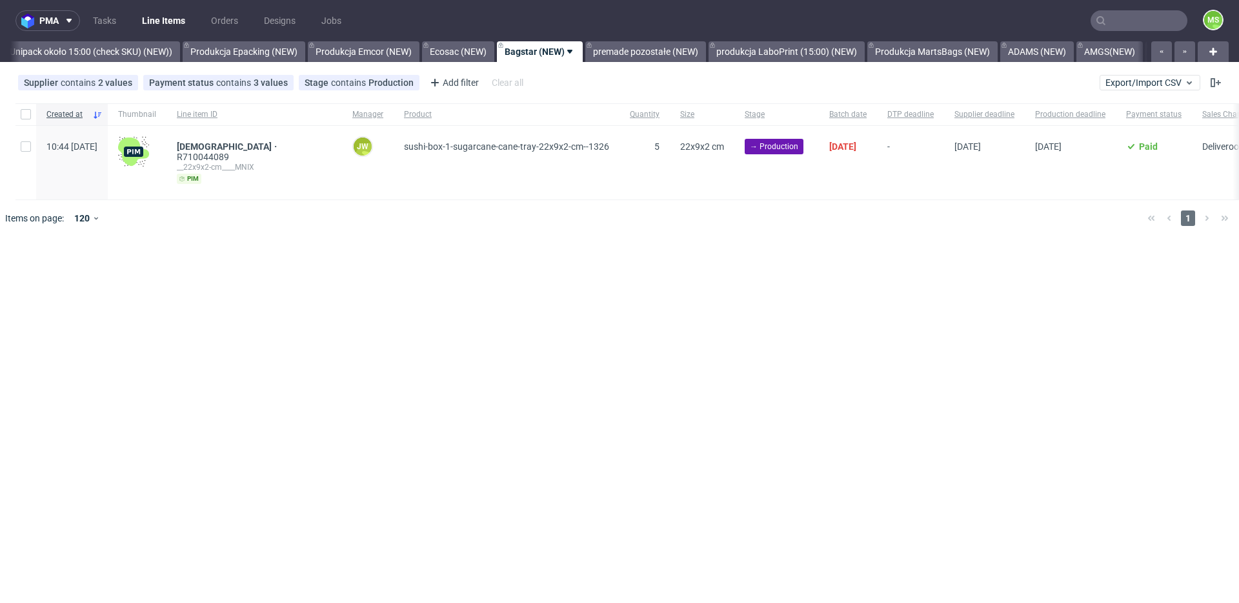
click at [25, 154] on div at bounding box center [25, 163] width 21 height 74
checkbox input "true"
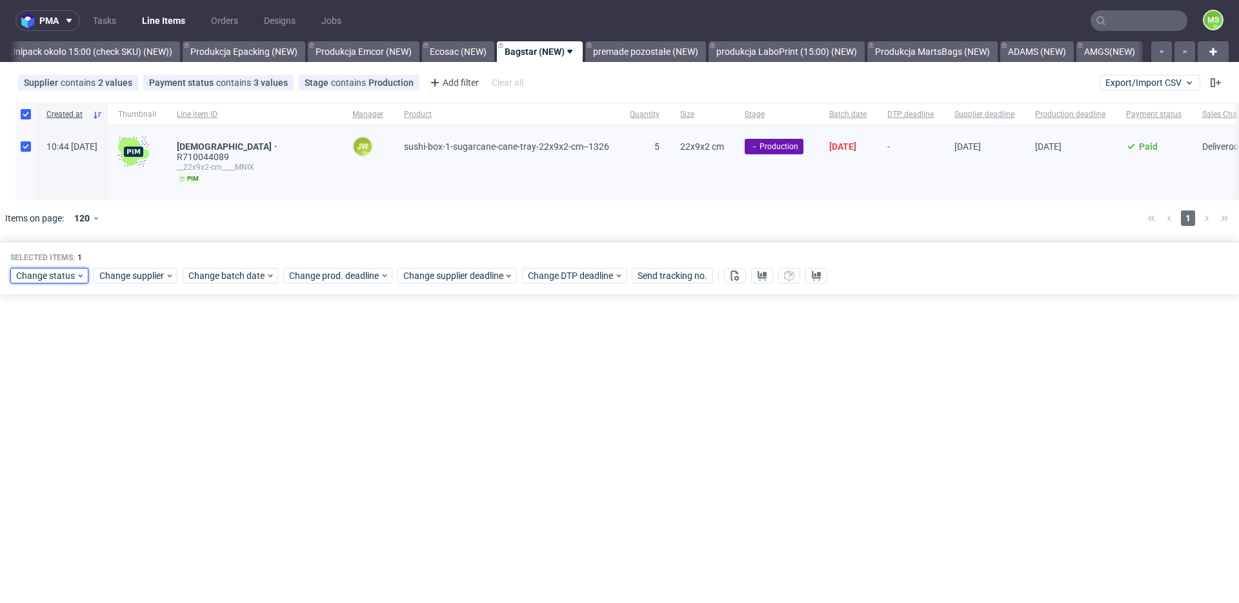
click at [46, 269] on span "Change status" at bounding box center [46, 275] width 60 height 13
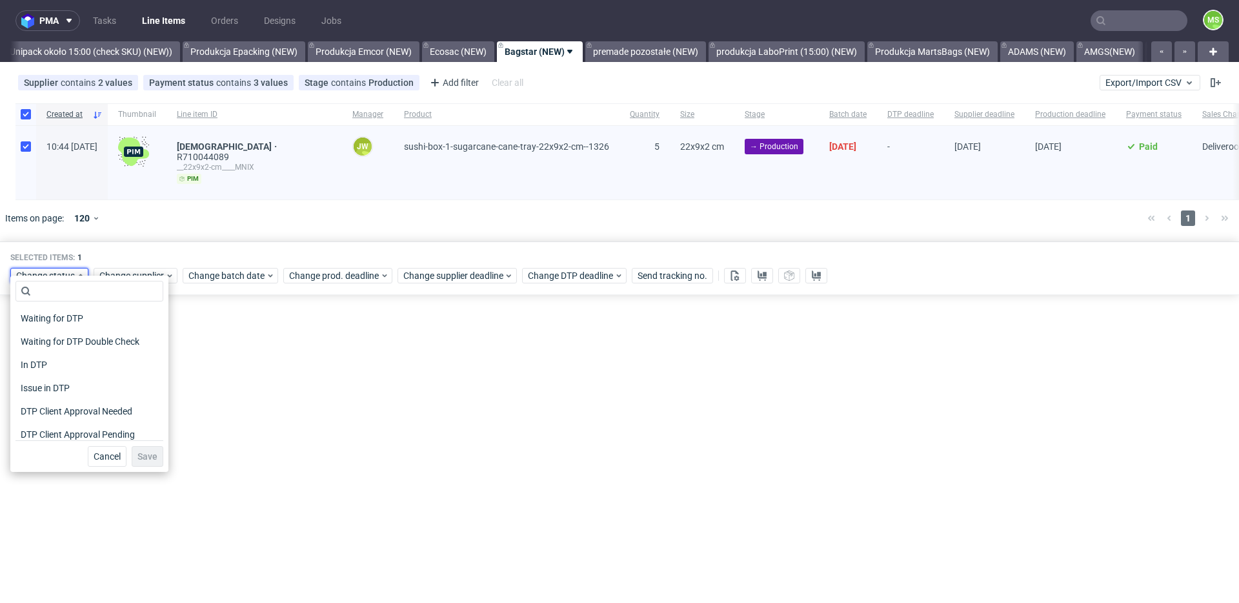
scroll to position [168, 0]
click at [61, 334] on span "In Production" at bounding box center [47, 336] width 65 height 18
click at [141, 458] on span "Save" at bounding box center [147, 456] width 20 height 9
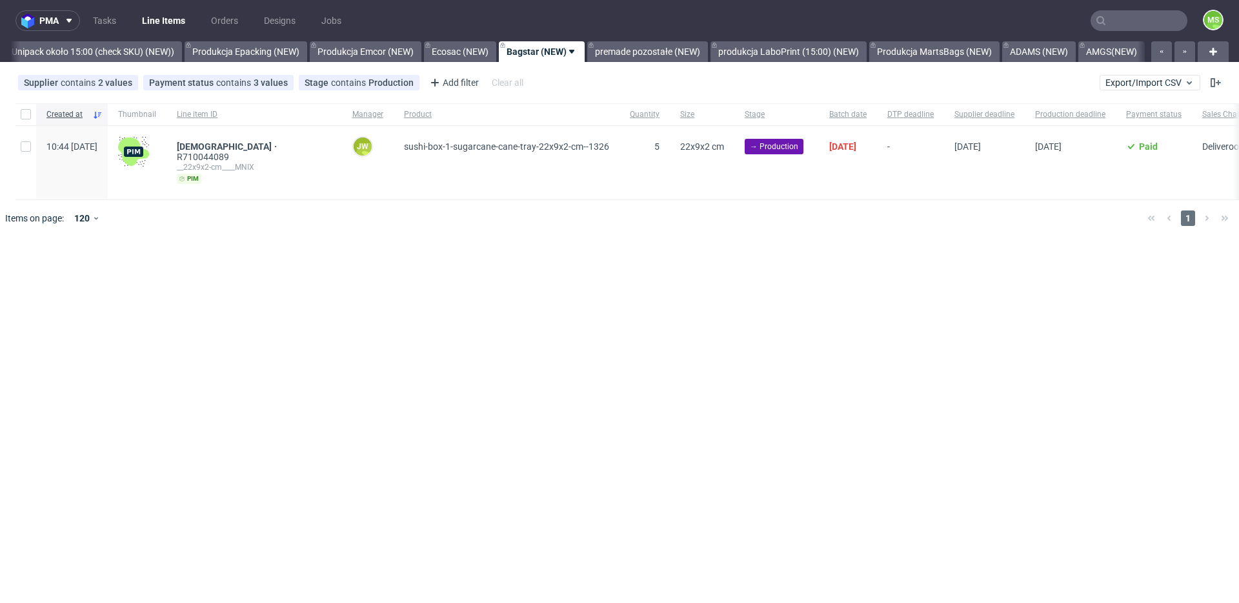
scroll to position [0, 2712]
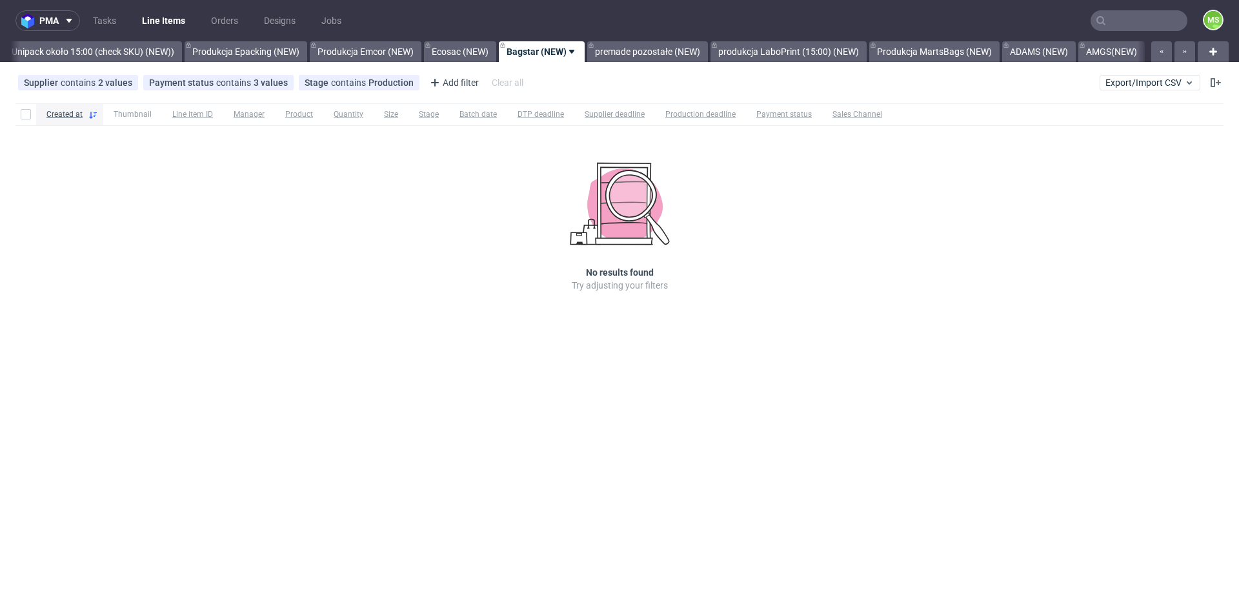
scroll to position [0, 2712]
click at [678, 28] on nav "pma Tasks Line Items Orders Designs Jobs MS" at bounding box center [619, 20] width 1239 height 41
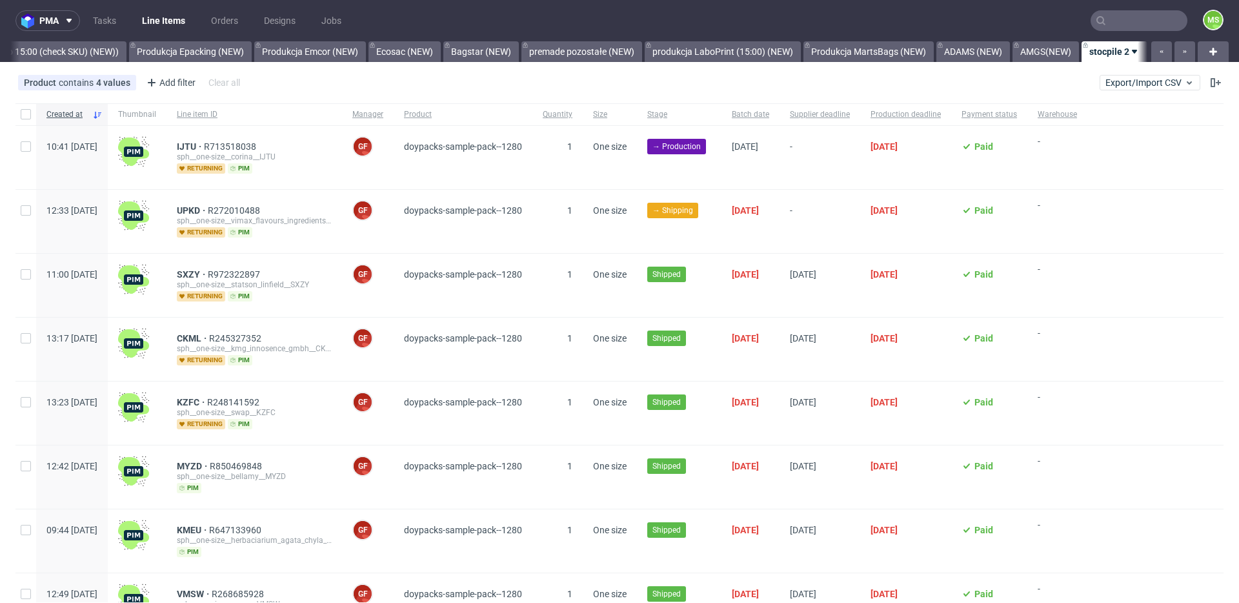
scroll to position [0, 2814]
click at [27, 145] on input "checkbox" at bounding box center [26, 146] width 10 height 10
checkbox input "true"
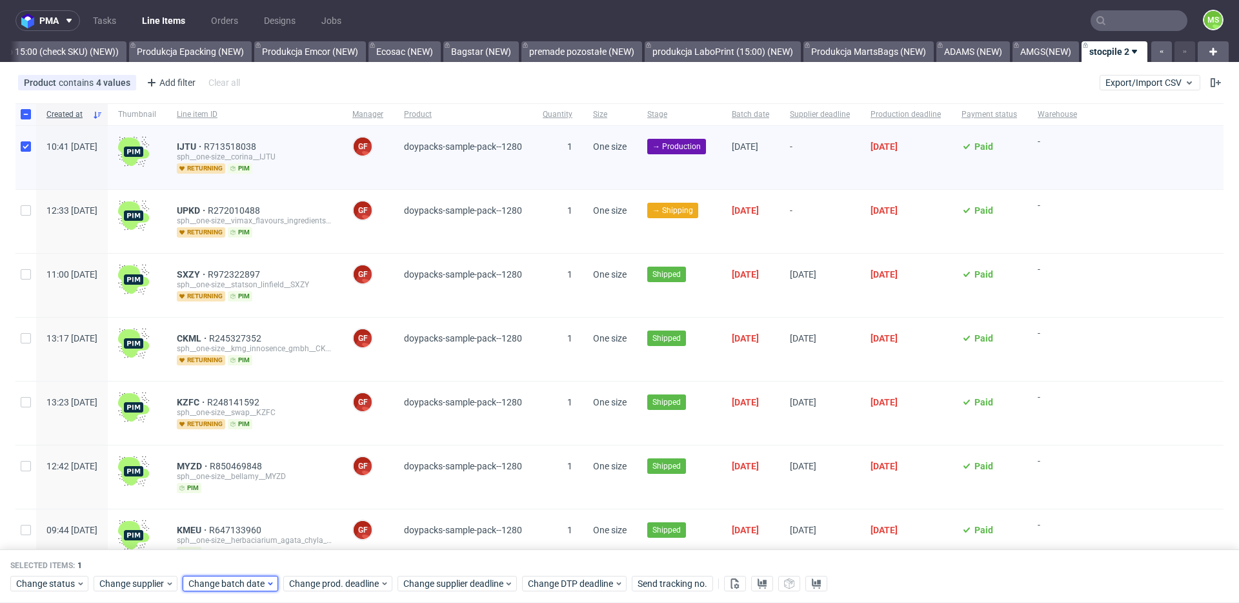
click at [234, 580] on span "Change batch date" at bounding box center [226, 584] width 77 height 13
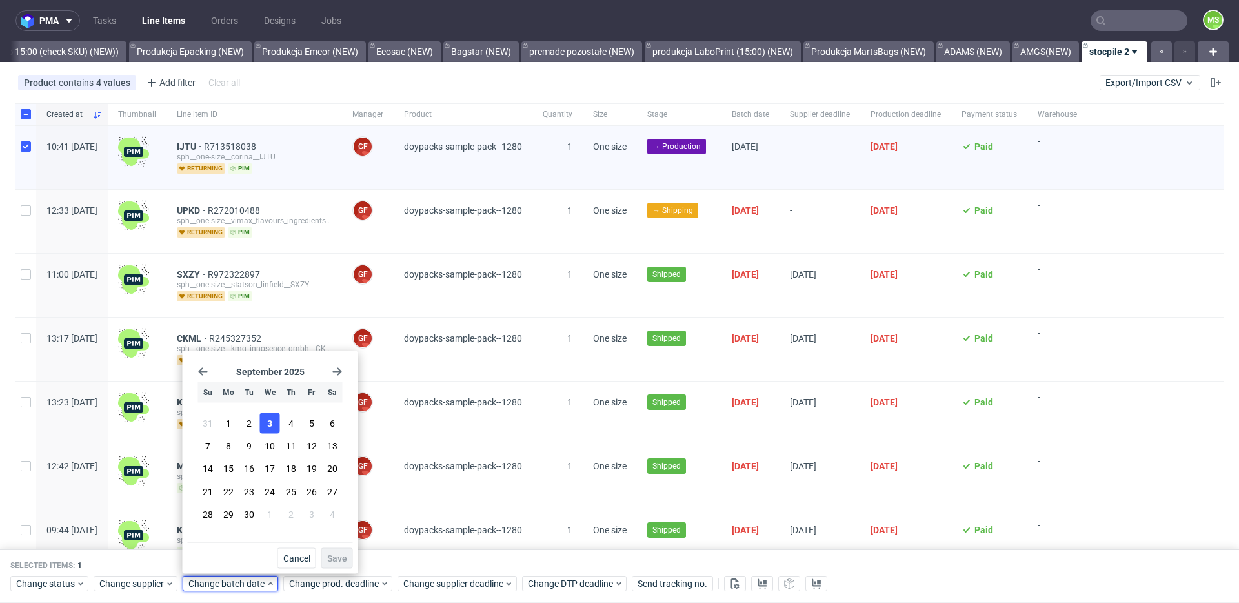
click at [267, 421] on button "3" at bounding box center [270, 423] width 20 height 21
click at [343, 560] on span "Save" at bounding box center [337, 558] width 20 height 9
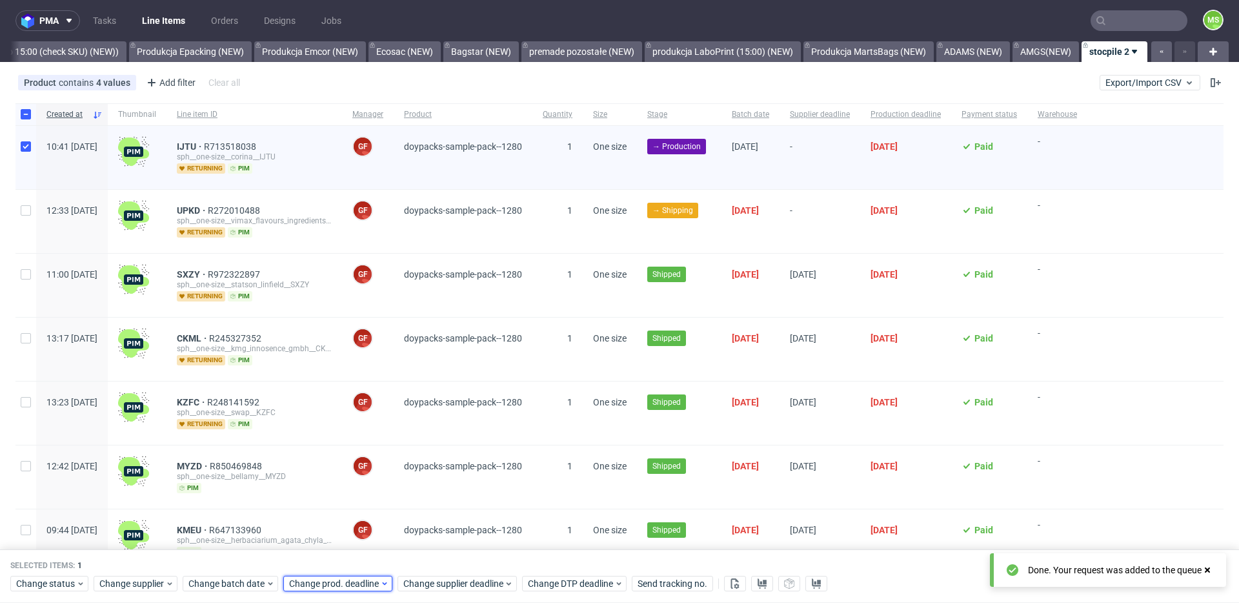
click at [339, 583] on span "Change prod. deadline" at bounding box center [334, 584] width 91 height 13
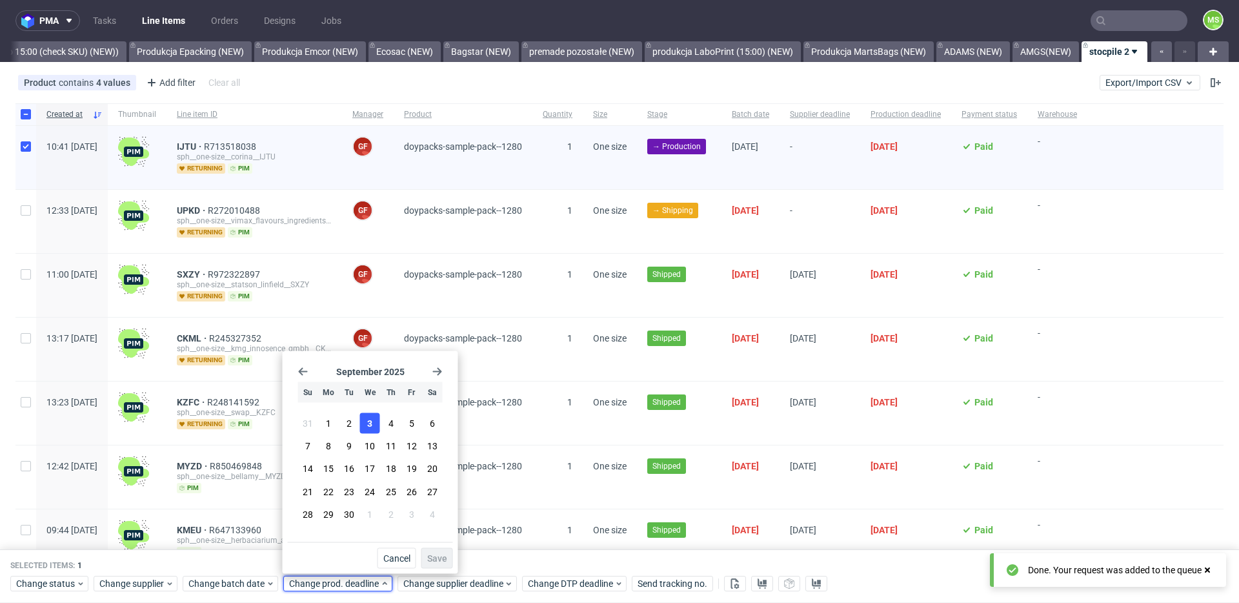
click at [372, 423] on button "3" at bounding box center [370, 423] width 20 height 21
click at [443, 555] on span "Save" at bounding box center [437, 558] width 20 height 9
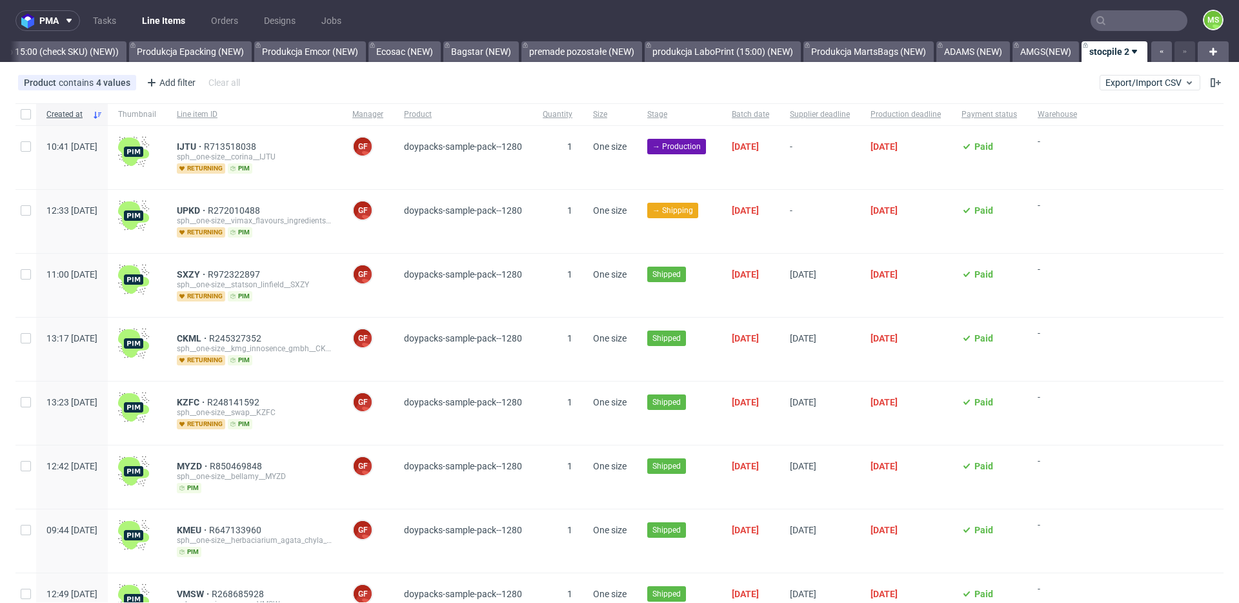
scroll to position [0, 2814]
click at [28, 147] on input "checkbox" at bounding box center [26, 146] width 10 height 10
checkbox input "true"
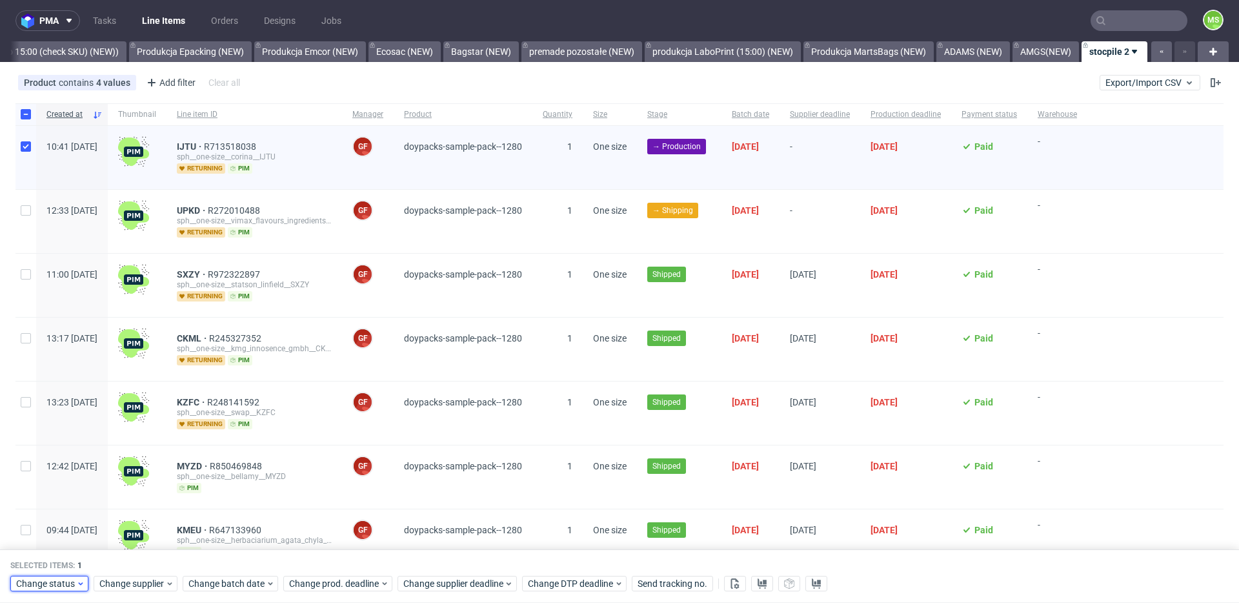
click at [65, 579] on span "Change status" at bounding box center [46, 584] width 60 height 13
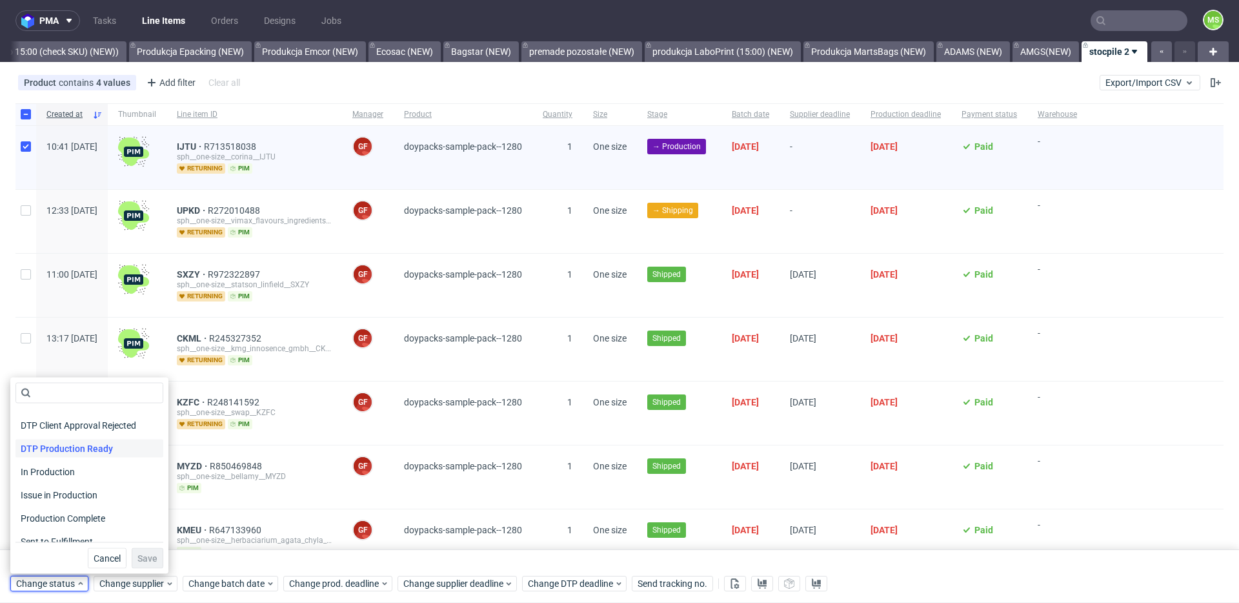
scroll to position [168, 0]
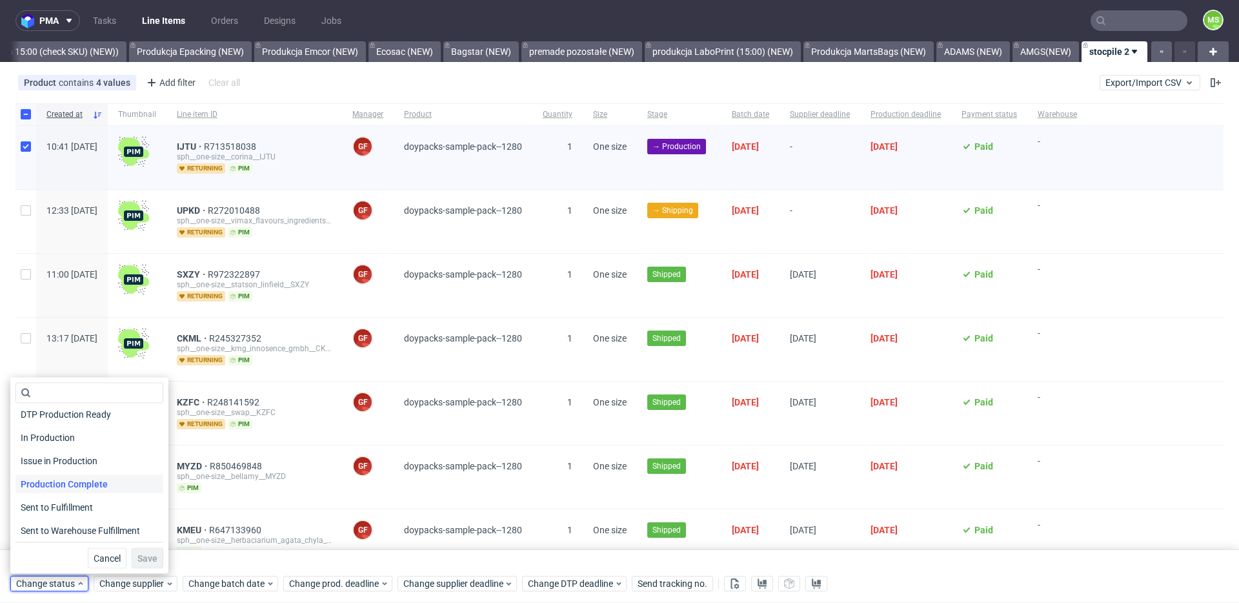
click at [73, 479] on span "Production Complete" at bounding box center [63, 484] width 97 height 18
click at [147, 562] on button "Save" at bounding box center [148, 558] width 32 height 21
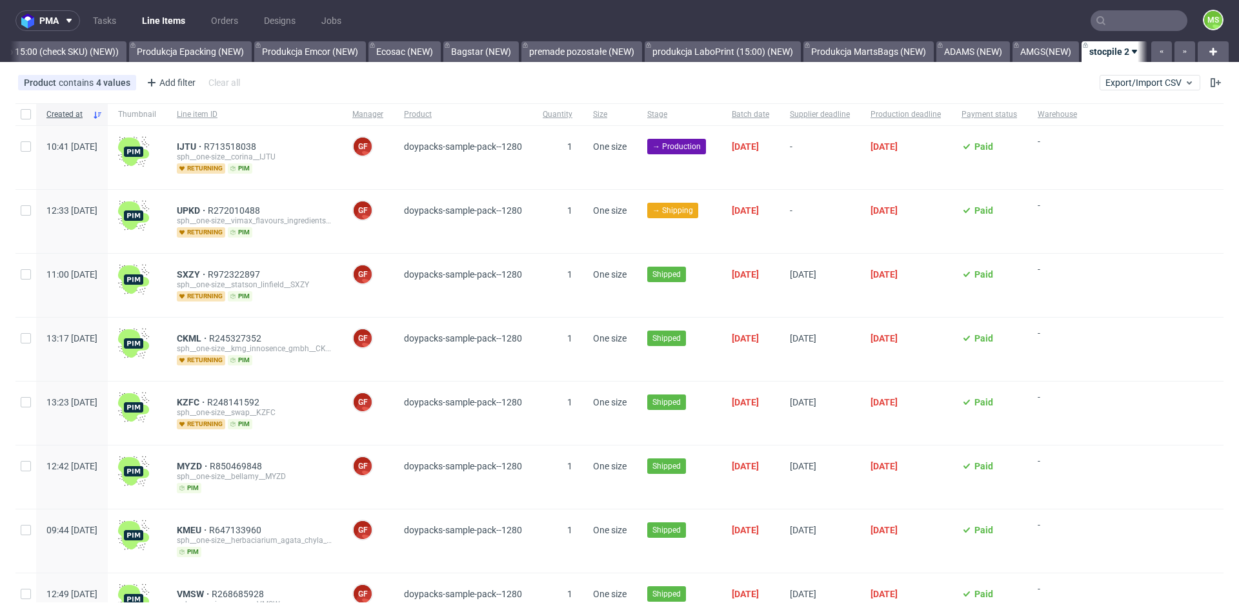
scroll to position [0, 2814]
